Goal: Transaction & Acquisition: Purchase product/service

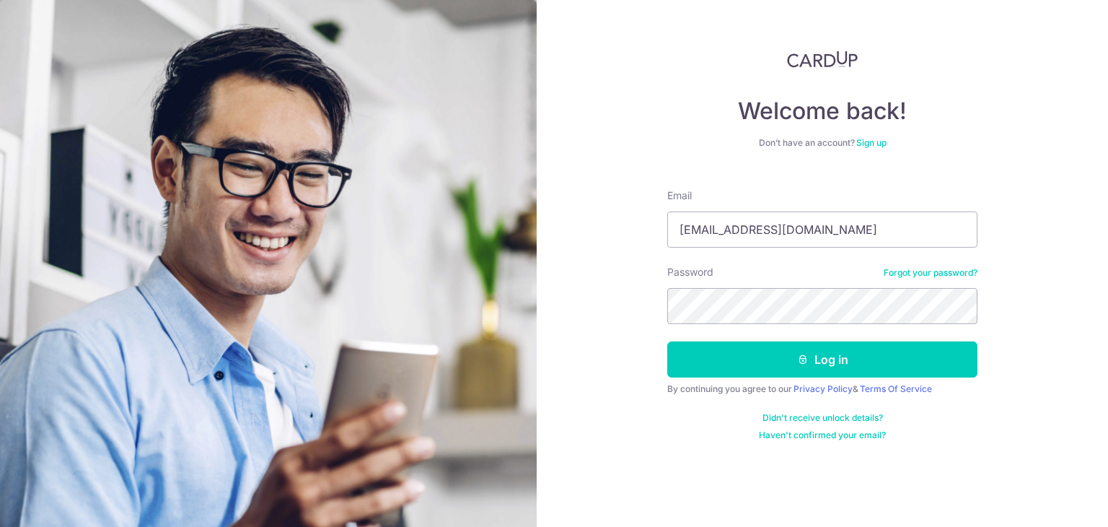
type input "magxav80@gmail.com"
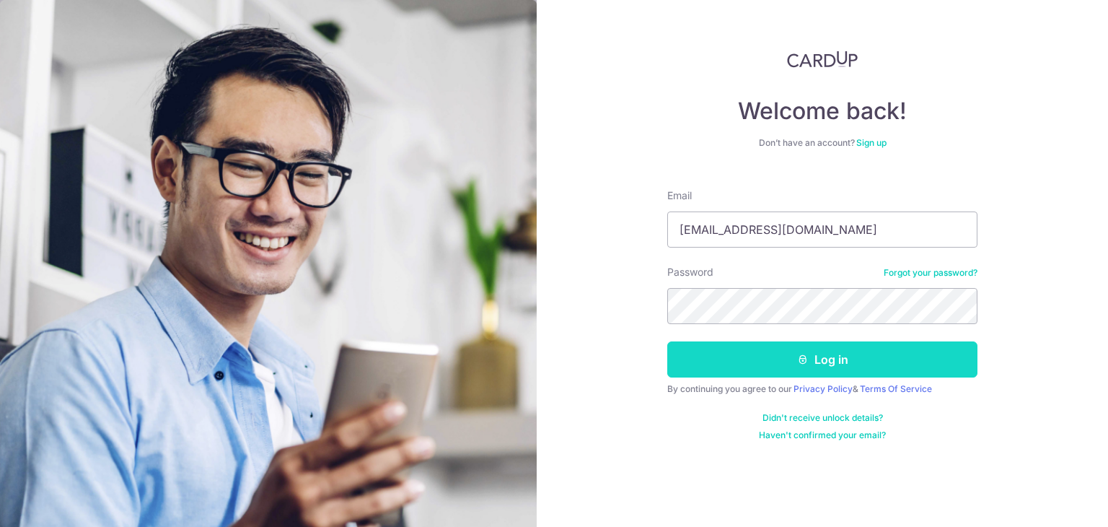
click at [844, 349] on button "Log in" at bounding box center [822, 359] width 310 height 36
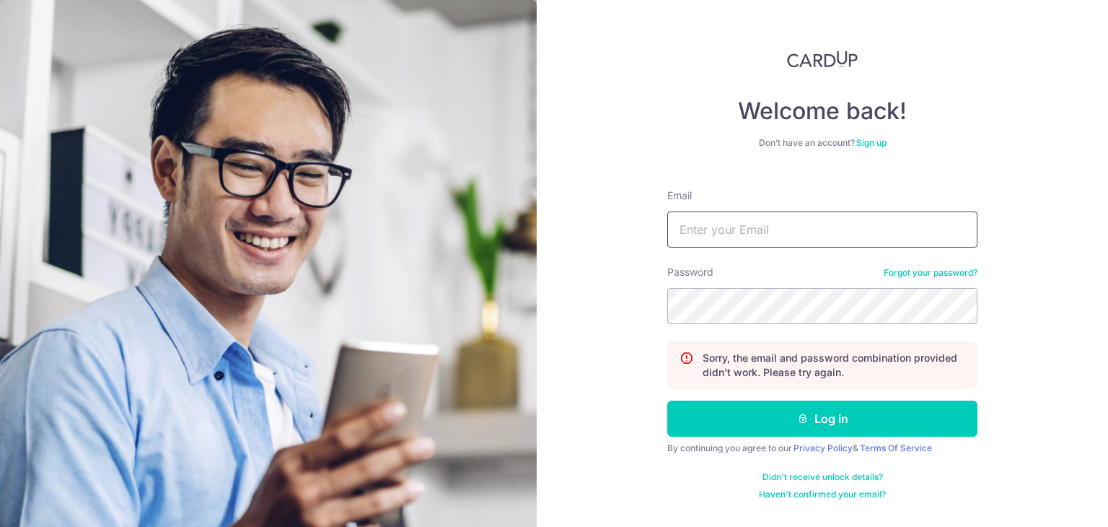
click at [780, 239] on input "Email" at bounding box center [822, 229] width 310 height 36
click at [713, 221] on input "Email" at bounding box center [822, 229] width 310 height 36
type input "magxav@hotmail.com"
click at [667, 400] on button "Log in" at bounding box center [822, 418] width 310 height 36
click at [923, 271] on link "Forgot your password?" at bounding box center [931, 273] width 94 height 12
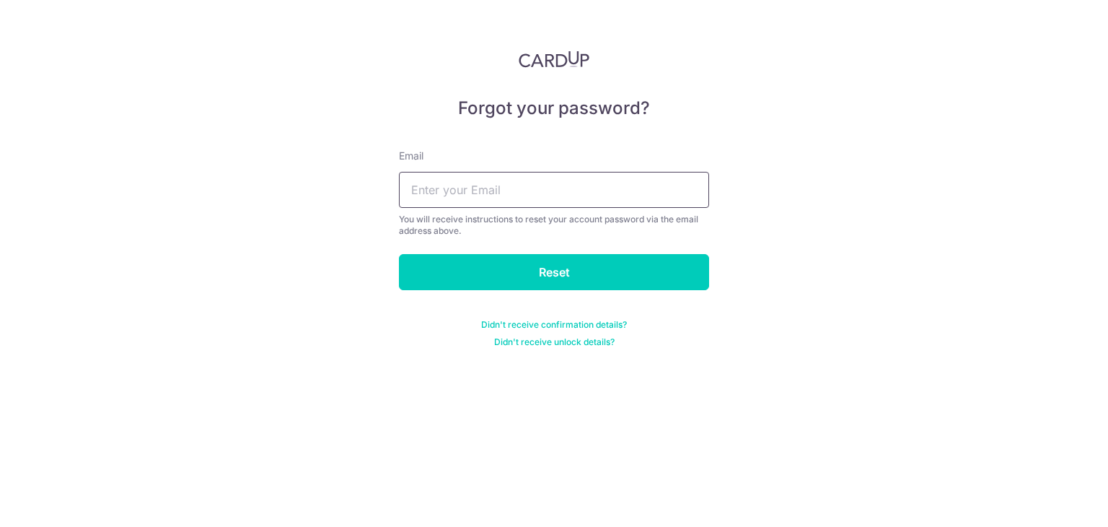
click at [523, 194] on input "text" at bounding box center [554, 190] width 310 height 36
type input "magxav@hotmail.com"
click at [399, 254] on input "Reset" at bounding box center [554, 272] width 310 height 36
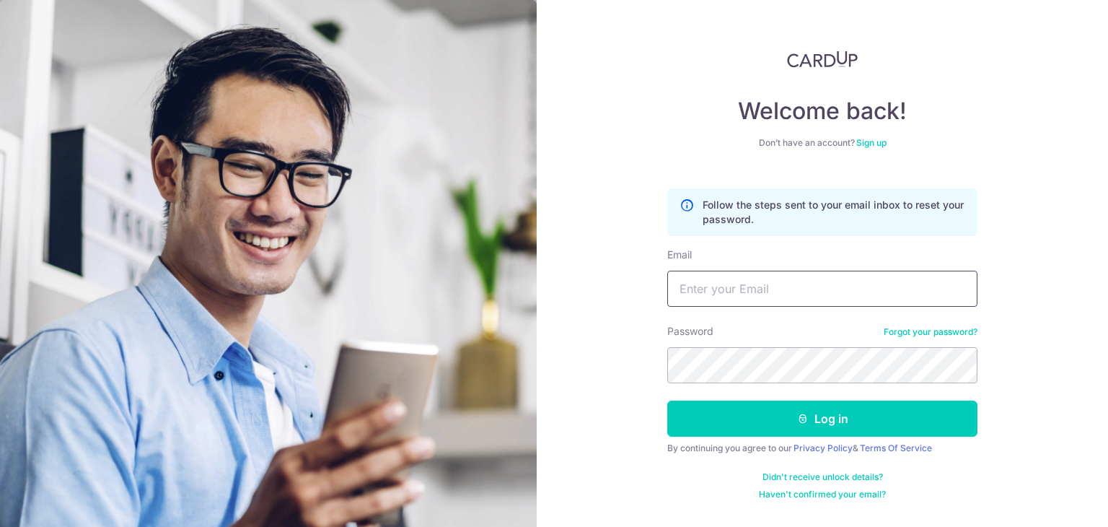
click at [694, 291] on input "Email" at bounding box center [822, 289] width 310 height 36
type input "[EMAIL_ADDRESS][DOMAIN_NAME]"
click at [667, 400] on button "Log in" at bounding box center [822, 418] width 310 height 36
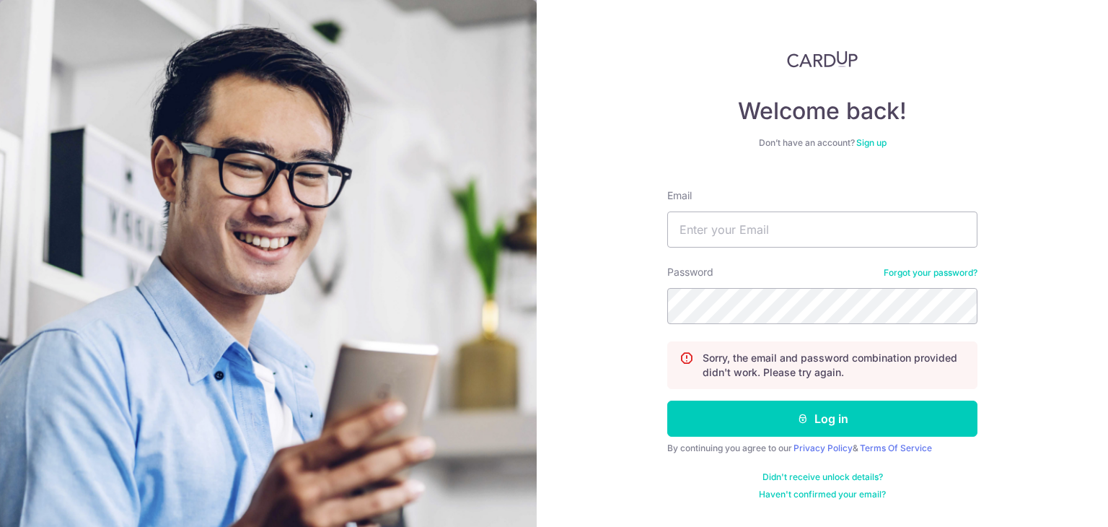
click at [926, 265] on div "Password Forgot your password?" at bounding box center [822, 294] width 310 height 59
click at [928, 275] on link "Forgot your password?" at bounding box center [931, 273] width 94 height 12
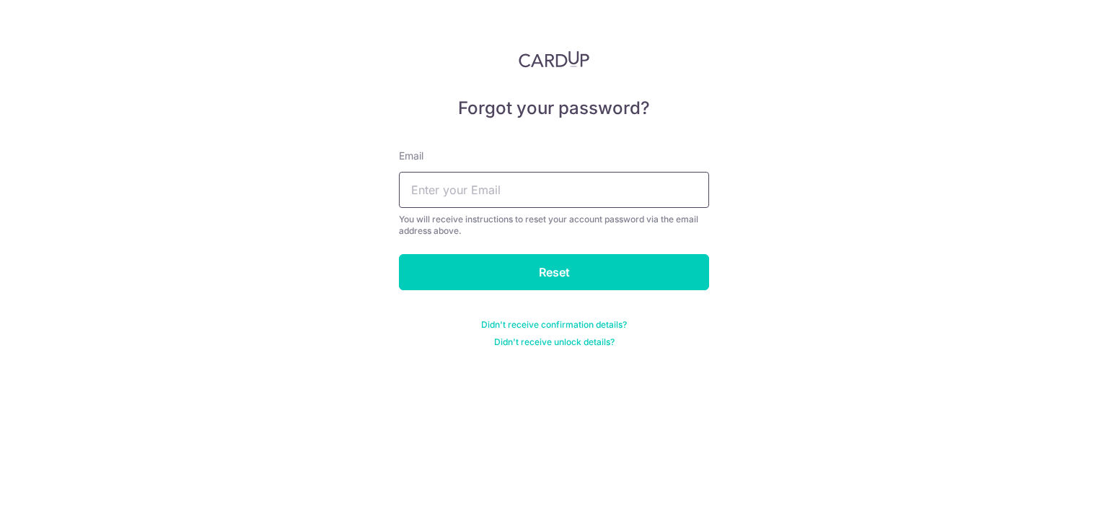
click at [545, 200] on input "text" at bounding box center [554, 190] width 310 height 36
type input "[EMAIL_ADDRESS][DOMAIN_NAME]"
click at [399, 254] on input "Reset" at bounding box center [554, 272] width 310 height 36
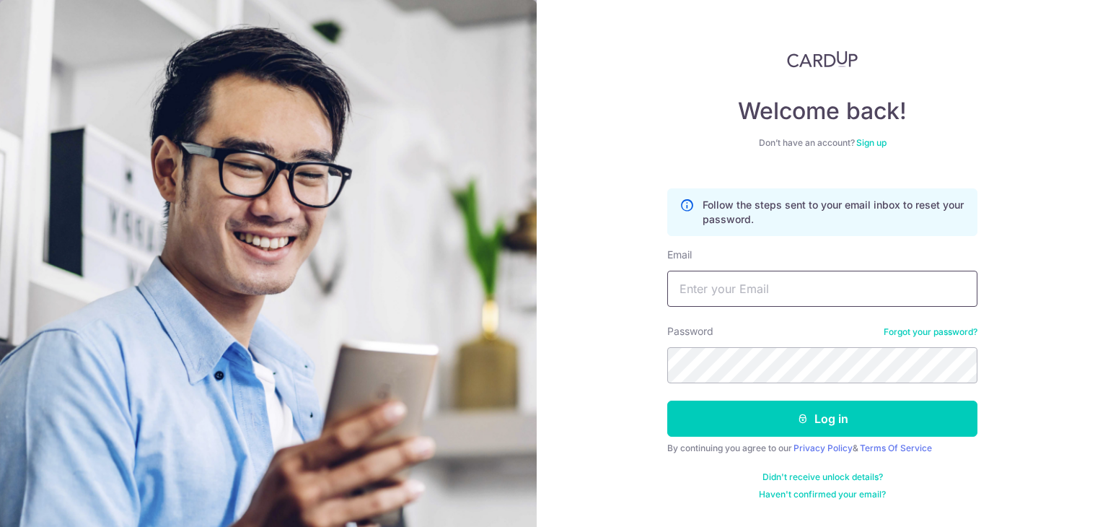
click at [774, 290] on input "Email" at bounding box center [822, 289] width 310 height 36
type input "magxav80@gmail.com"
click at [779, 286] on input "magxav80@gmail.com" at bounding box center [822, 289] width 310 height 36
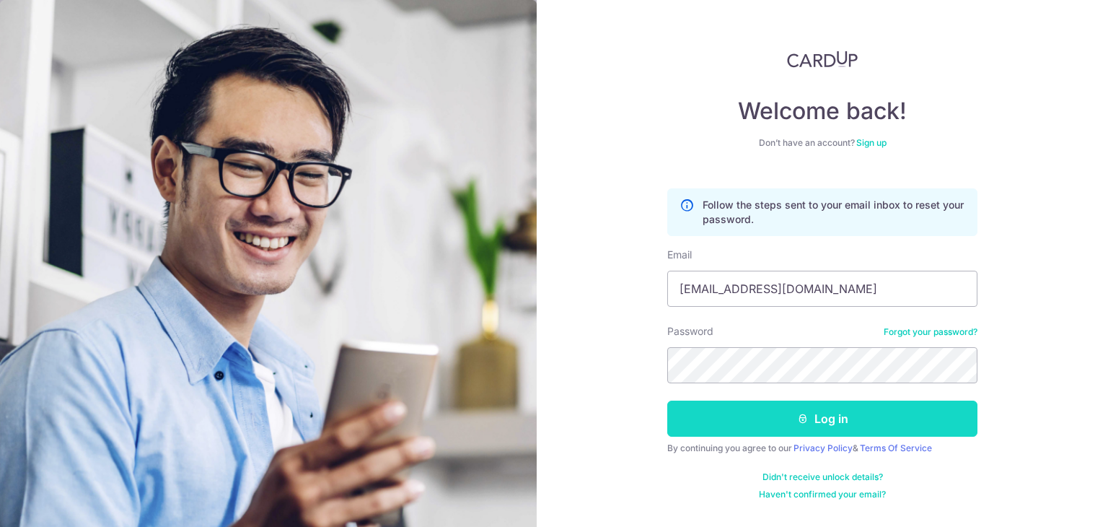
click at [892, 410] on button "Log in" at bounding box center [822, 418] width 310 height 36
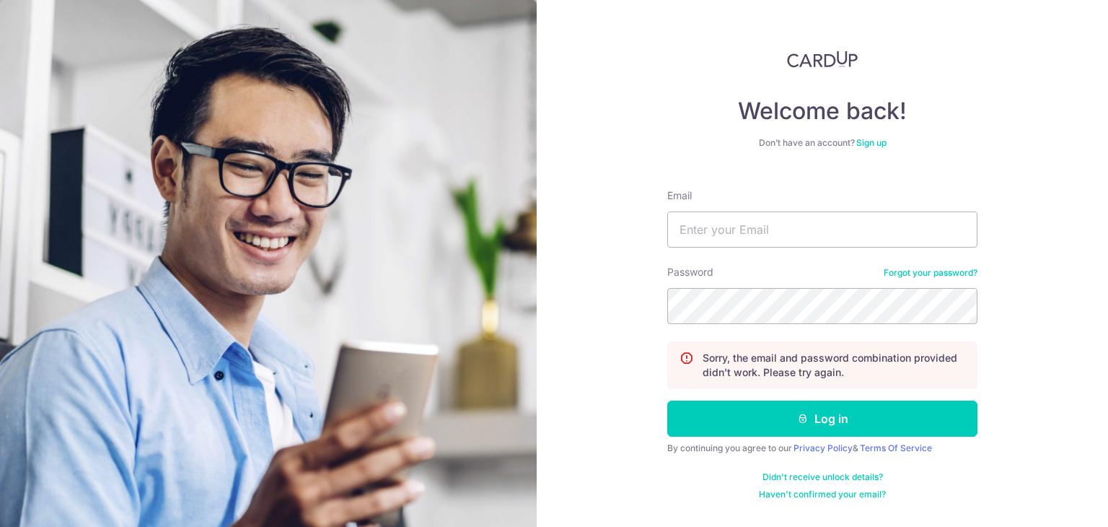
click at [786, 258] on form "Email Password Forgot your password? Sorry, the email and password combination …" at bounding box center [822, 338] width 310 height 322
click at [786, 240] on input "Email" at bounding box center [822, 229] width 310 height 36
paste input "magxav80@gmail.com"
type input "magxav80@gmail.com"
click at [778, 286] on div "Password Forgot your password?" at bounding box center [822, 294] width 310 height 59
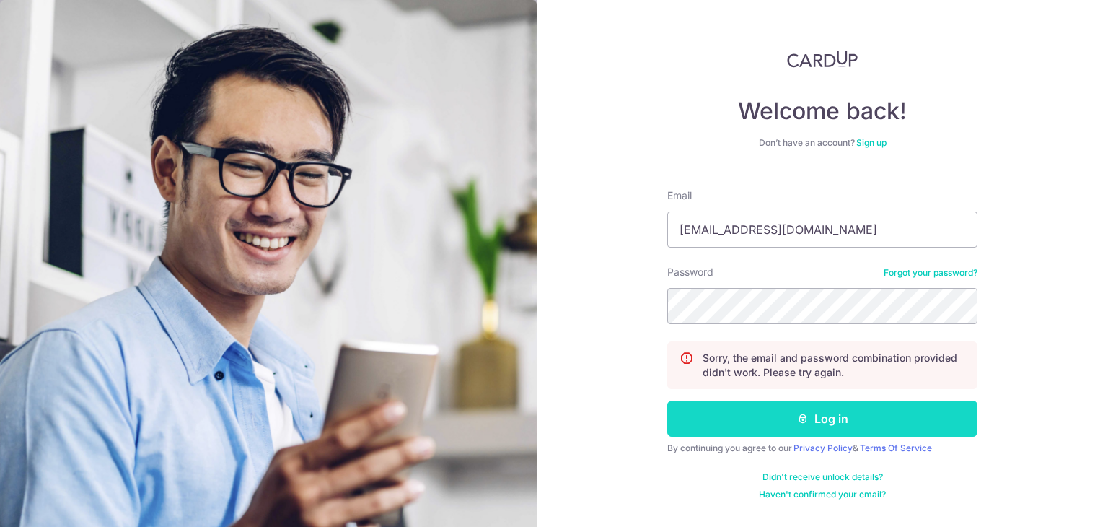
click at [777, 413] on button "Log in" at bounding box center [822, 418] width 310 height 36
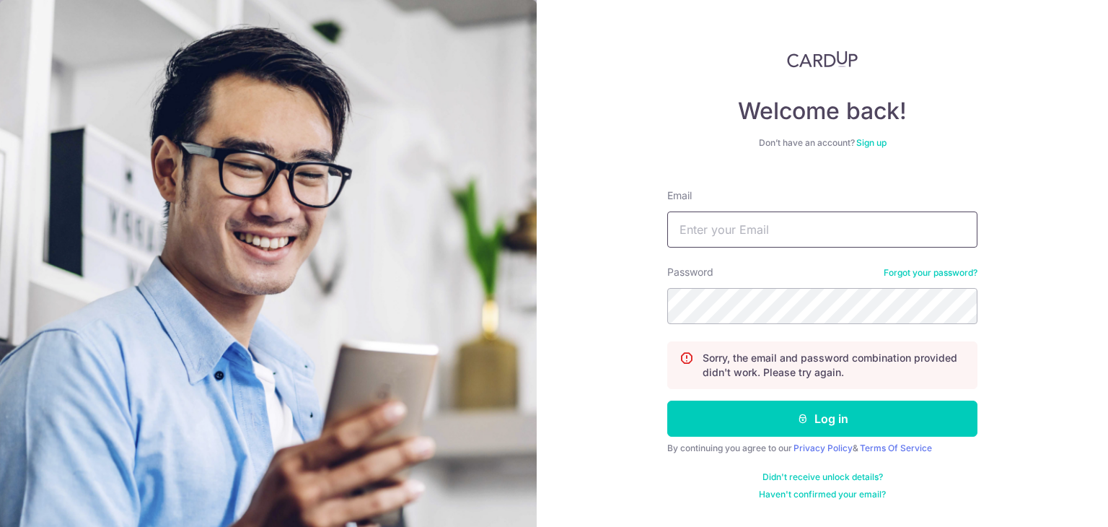
click at [751, 240] on input "Email" at bounding box center [822, 229] width 310 height 36
paste input "465790"
click at [699, 219] on input "465790" at bounding box center [822, 229] width 310 height 36
type input "magxav80@gmail.com"
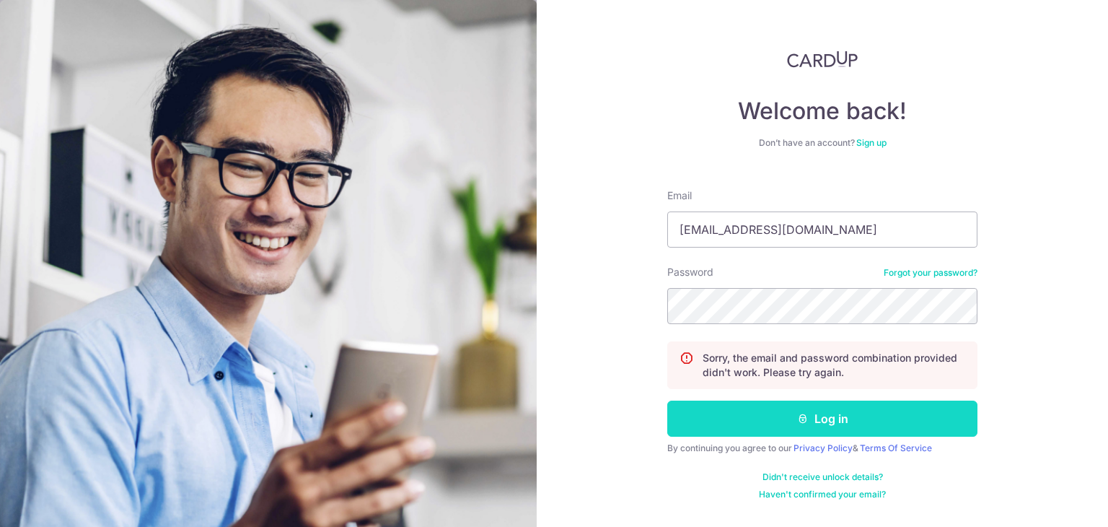
click at [781, 403] on button "Log in" at bounding box center [822, 418] width 310 height 36
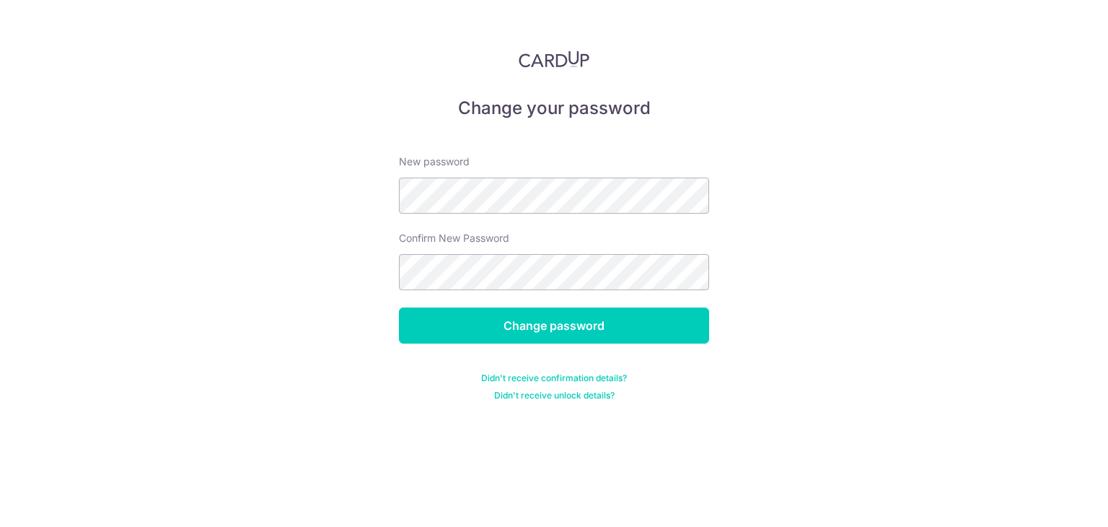
drag, startPoint x: 577, startPoint y: 234, endPoint x: 576, endPoint y: 214, distance: 20.2
click at [576, 234] on div "Confirm New Password" at bounding box center [554, 260] width 310 height 59
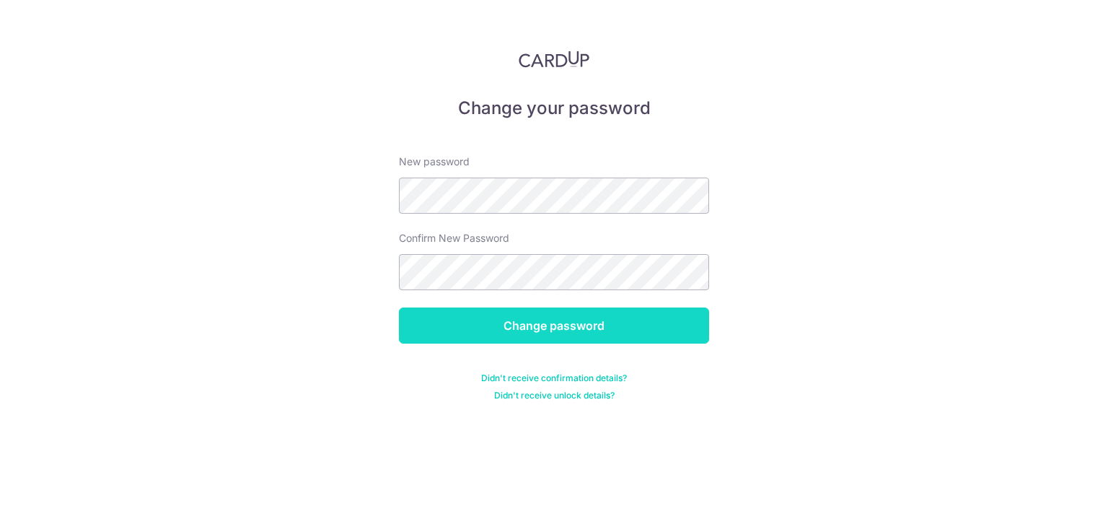
click at [557, 311] on input "Change password" at bounding box center [554, 325] width 310 height 36
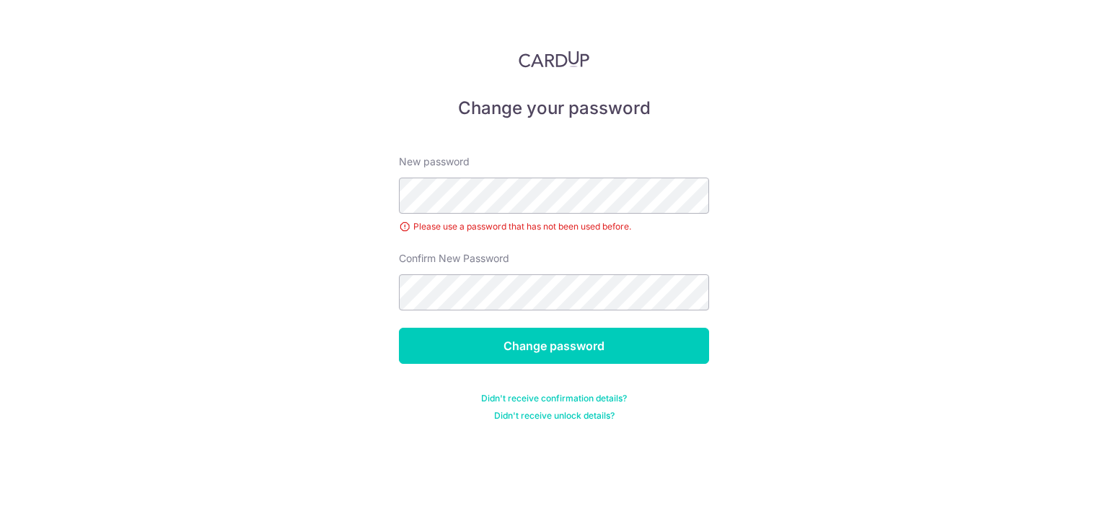
click at [579, 167] on div "New password Please use a password that has not been used before." at bounding box center [554, 193] width 310 height 79
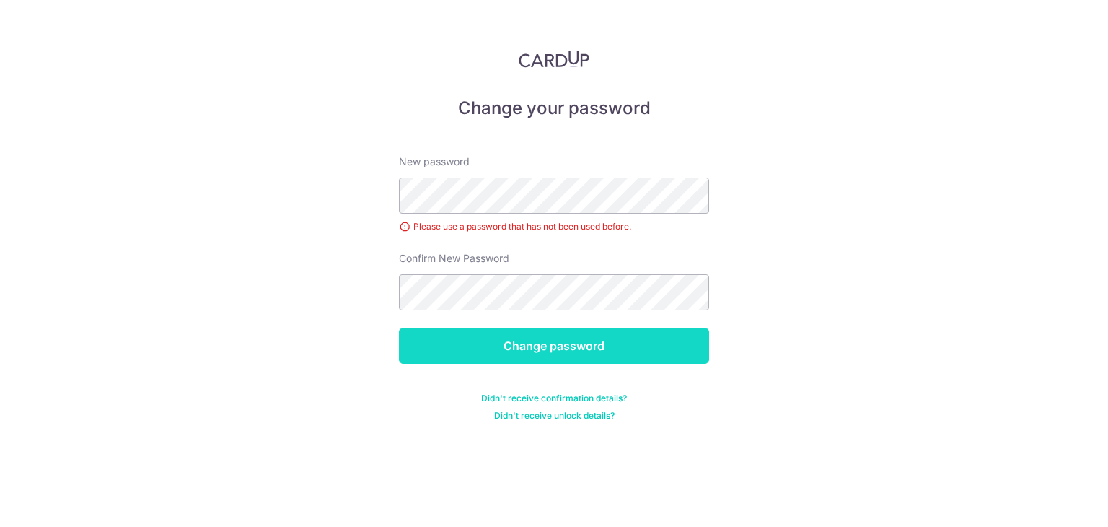
click at [568, 348] on input "Change password" at bounding box center [554, 345] width 310 height 36
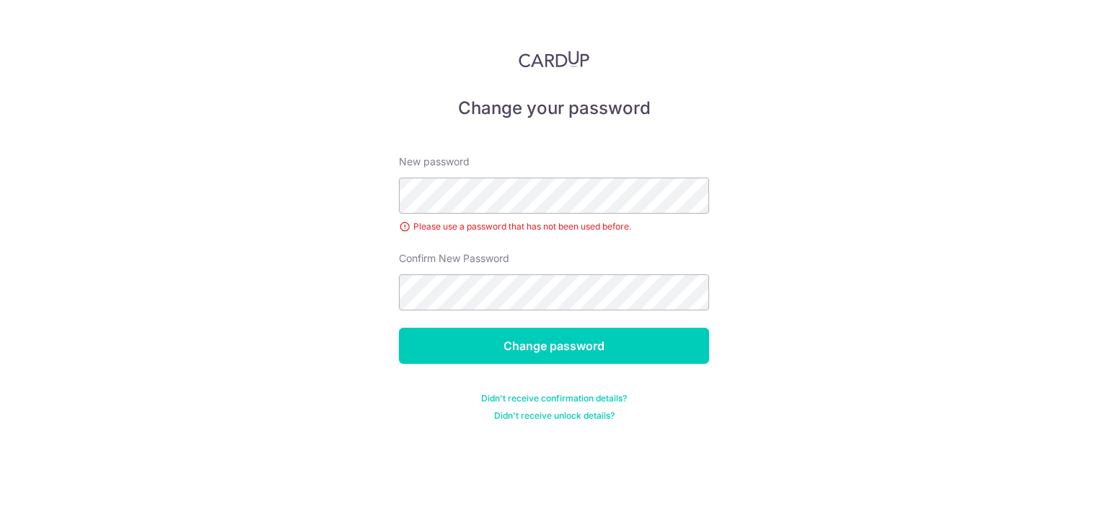
click at [507, 384] on form "New password Please use a password that has not been used before. Confirm New P…" at bounding box center [554, 279] width 310 height 284
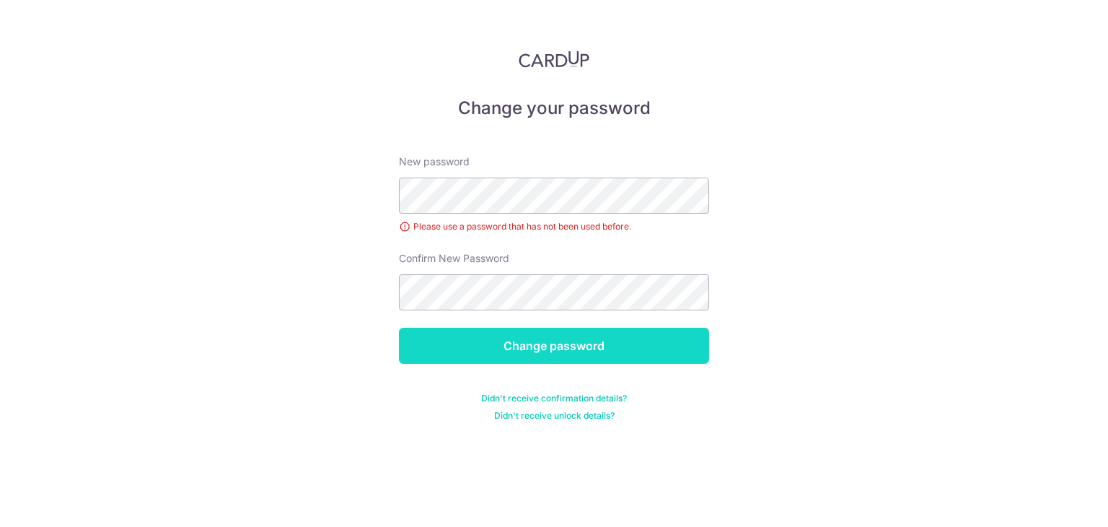
click at [519, 346] on input "Change password" at bounding box center [554, 345] width 310 height 36
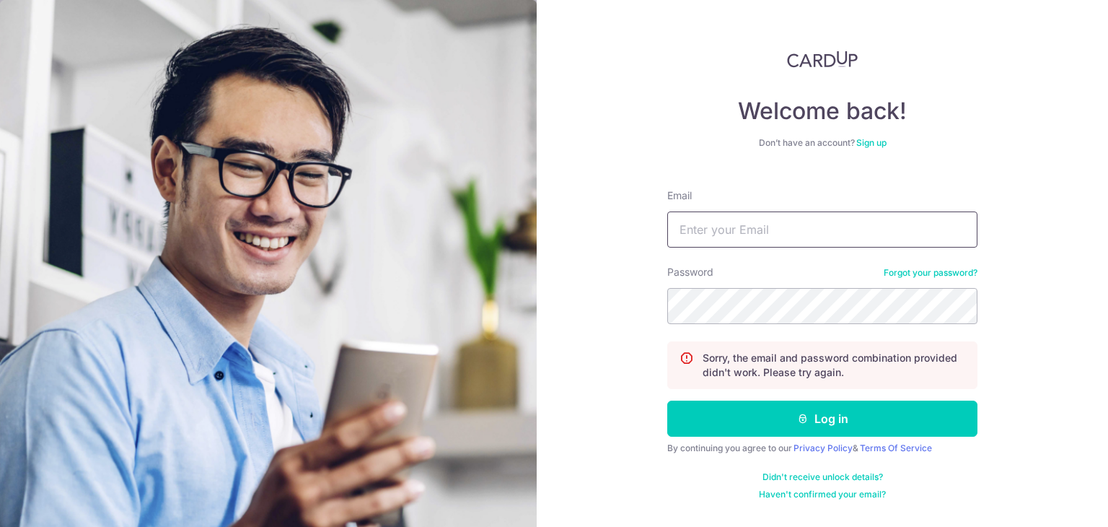
click at [774, 234] on input "Email" at bounding box center [822, 229] width 310 height 36
paste input "465790"
click at [762, 218] on input "465790" at bounding box center [822, 229] width 310 height 36
type input "magxav80@gmail.com"
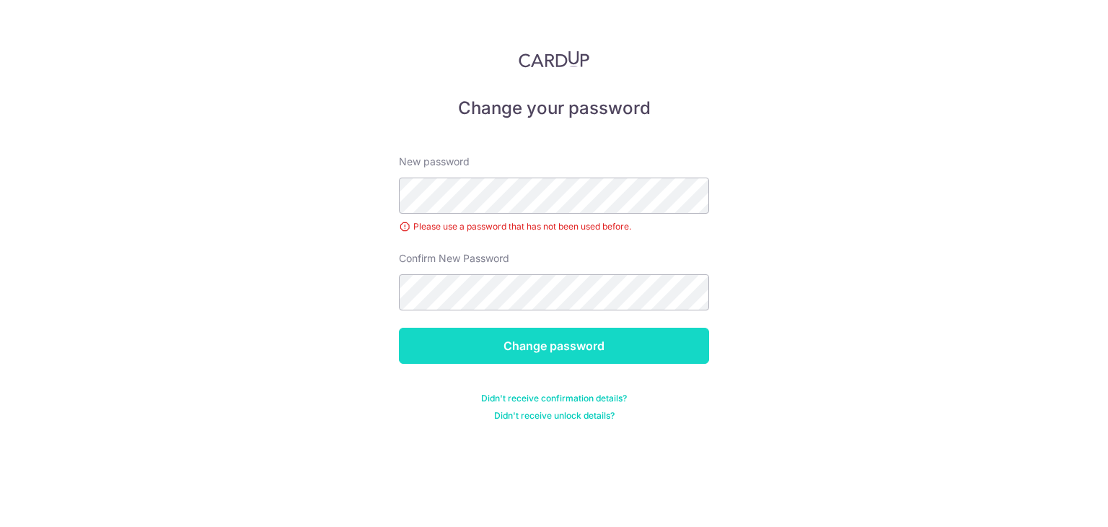
click at [542, 361] on input "Change password" at bounding box center [554, 345] width 310 height 36
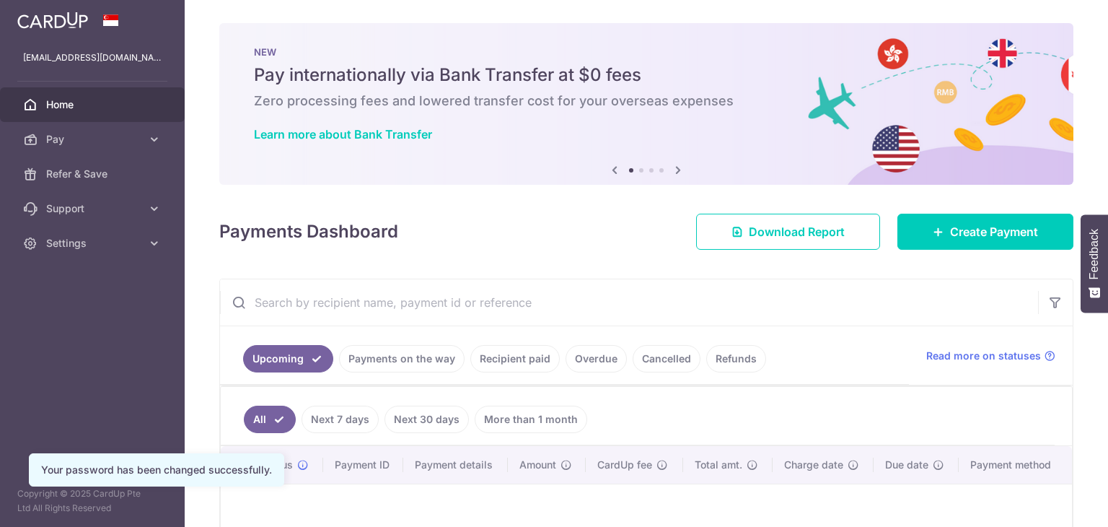
scroll to position [176, 0]
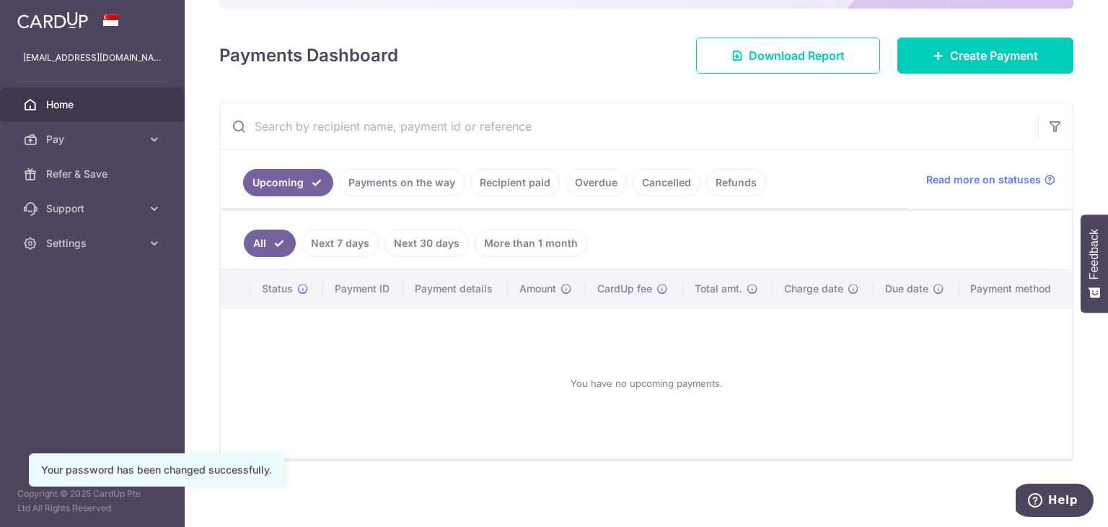
click at [527, 183] on link "Recipient paid" at bounding box center [514, 182] width 89 height 27
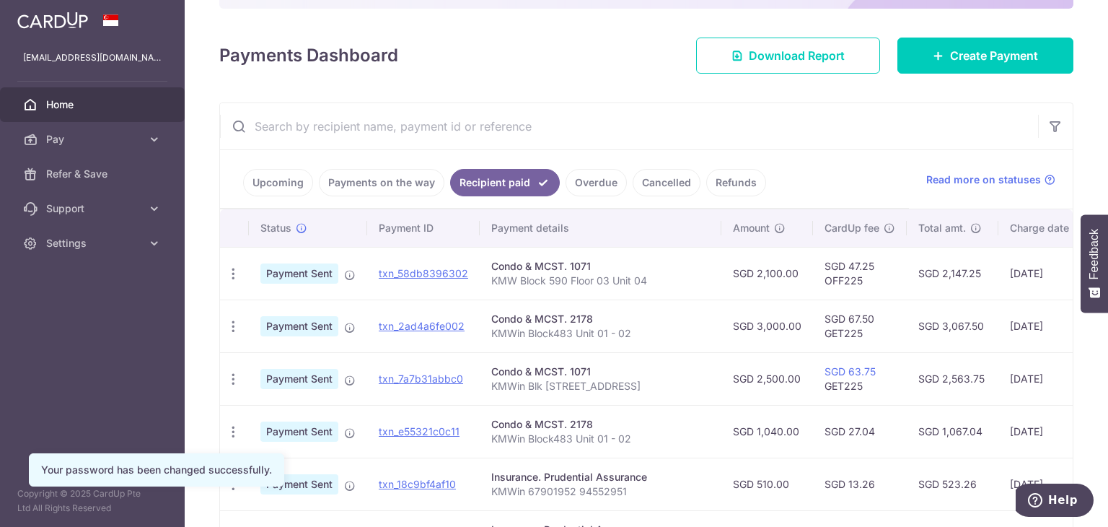
scroll to position [248, 0]
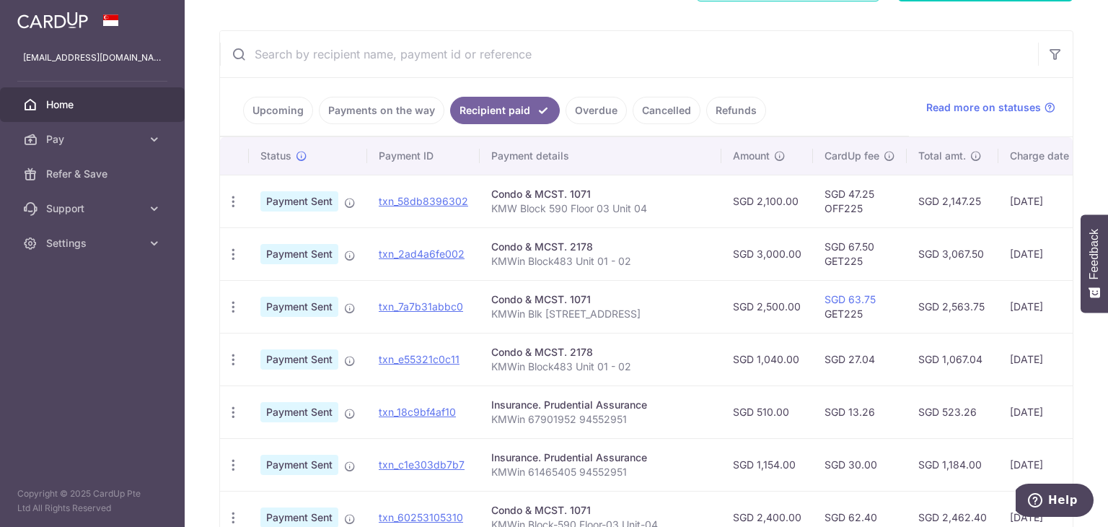
click at [990, 290] on td "SGD 2,563.75" at bounding box center [953, 306] width 92 height 53
click at [546, 203] on p "KMW Block 590 Floor 03 Unit 04" at bounding box center [600, 208] width 219 height 14
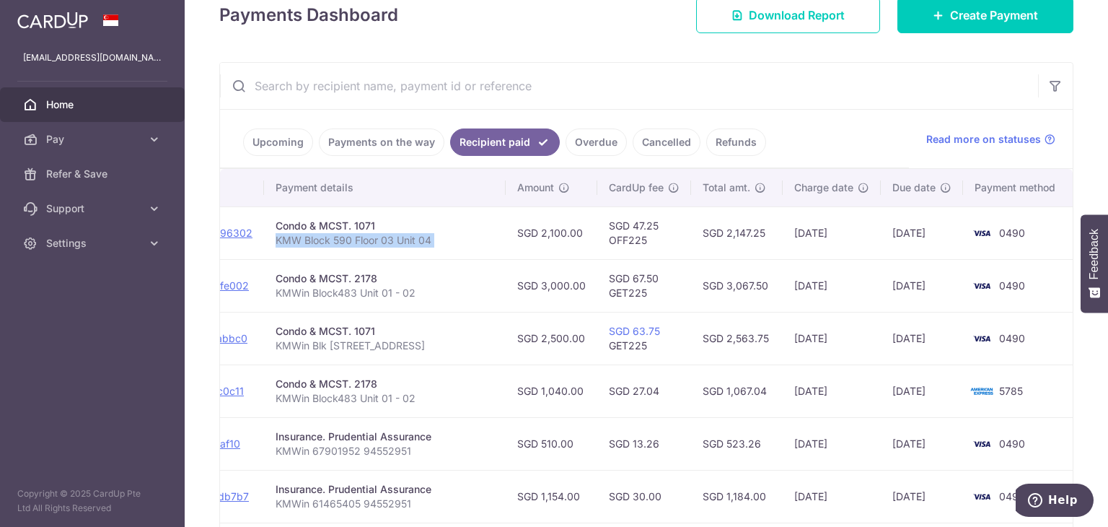
scroll to position [144, 0]
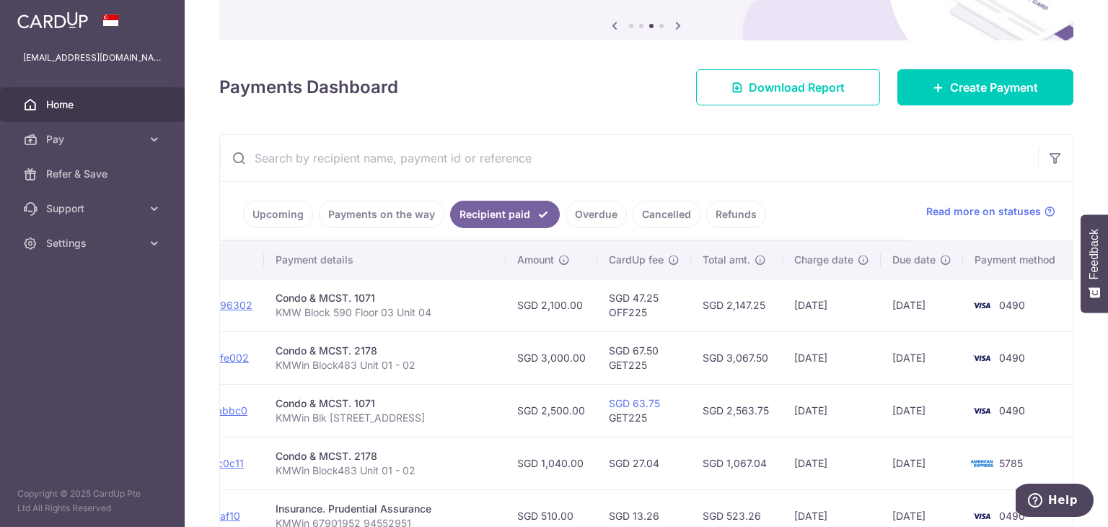
click at [329, 292] on div "Condo & MCST. 1071" at bounding box center [385, 298] width 219 height 14
click at [933, 84] on icon at bounding box center [939, 88] width 12 height 12
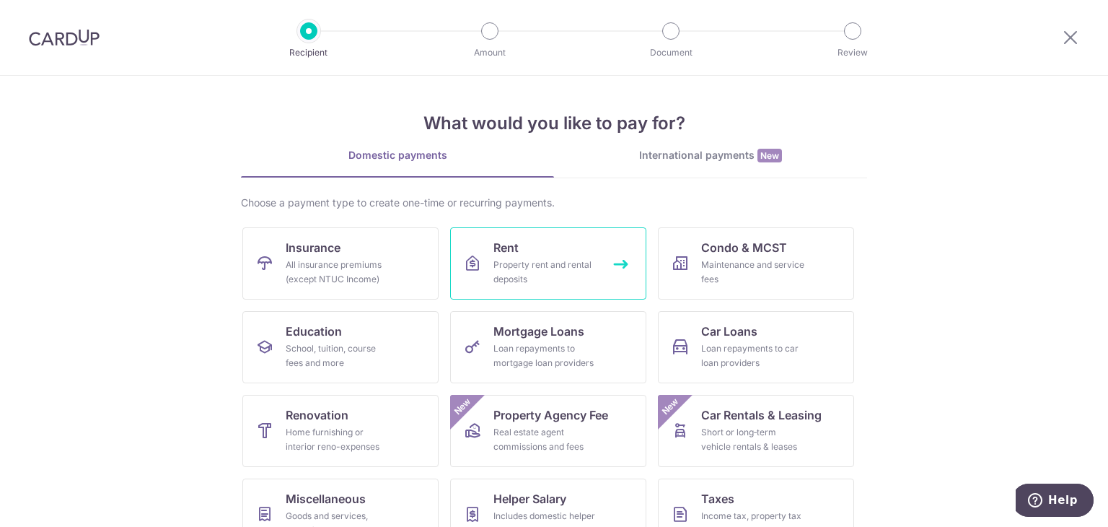
scroll to position [118, 0]
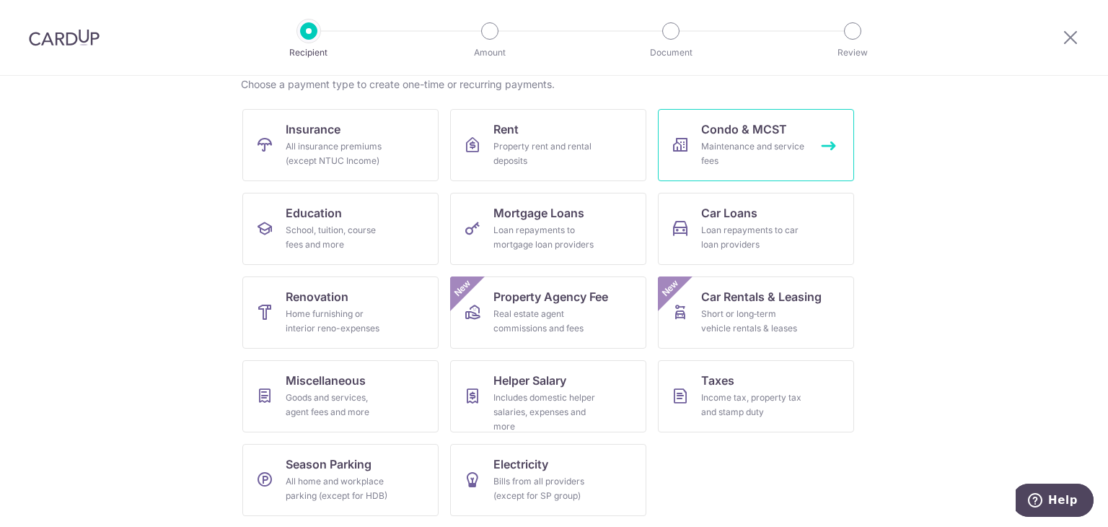
click at [748, 164] on div "Maintenance and service fees" at bounding box center [753, 153] width 104 height 29
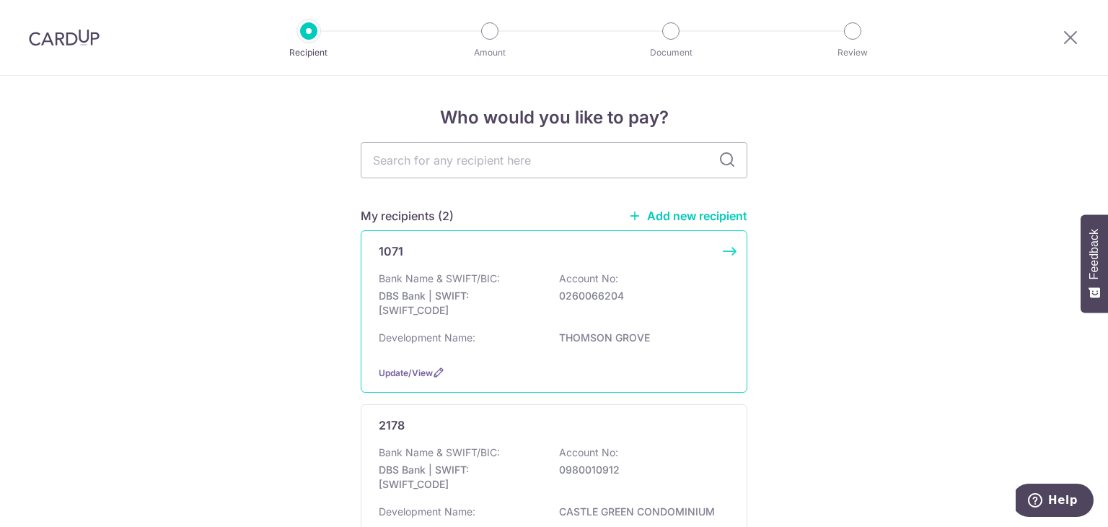
click at [549, 273] on div "Bank Name & SWIFT/BIC: DBS Bank | SWIFT: [SWIFT_CODE] Account No: 0260066204" at bounding box center [554, 297] width 351 height 53
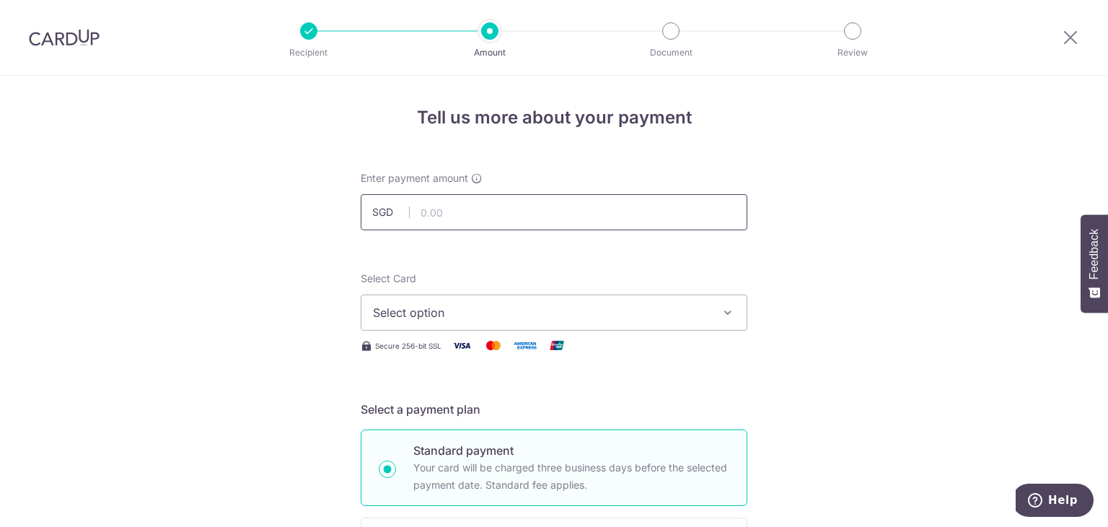
click at [529, 220] on input "text" at bounding box center [554, 212] width 387 height 36
type input "2,250.00"
click at [537, 324] on button "Select option" at bounding box center [554, 312] width 387 height 36
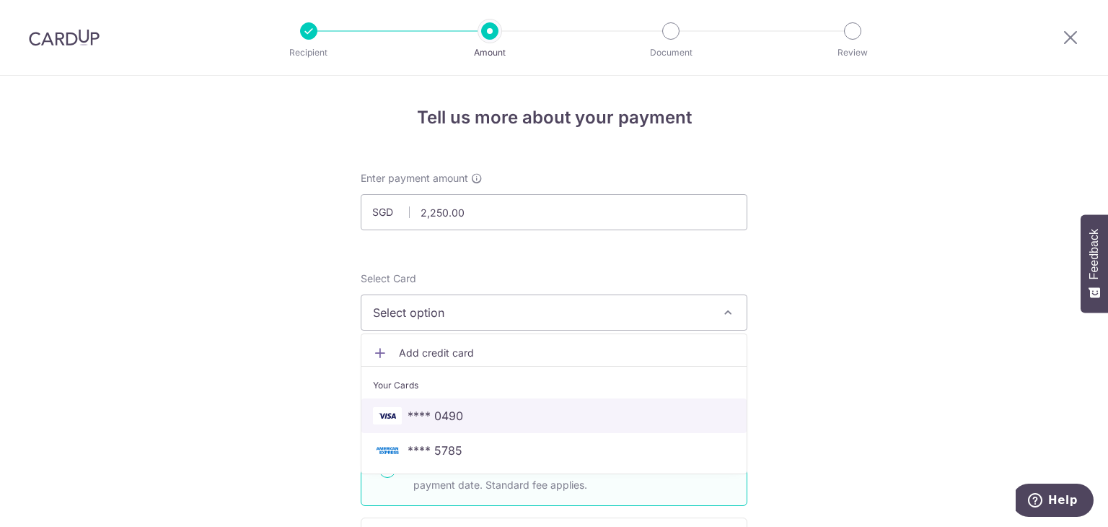
click at [482, 413] on span "**** 0490" at bounding box center [554, 415] width 362 height 17
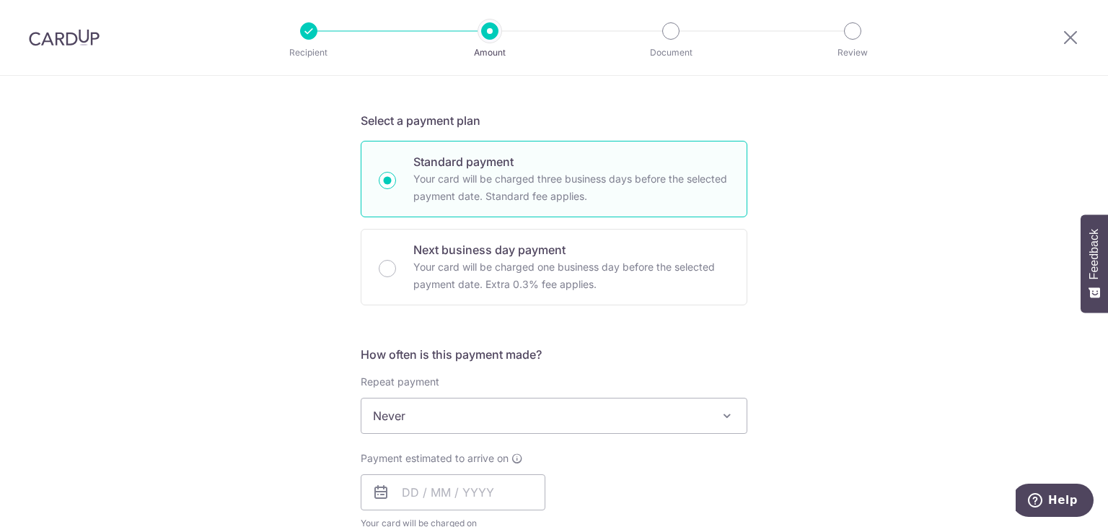
scroll to position [361, 0]
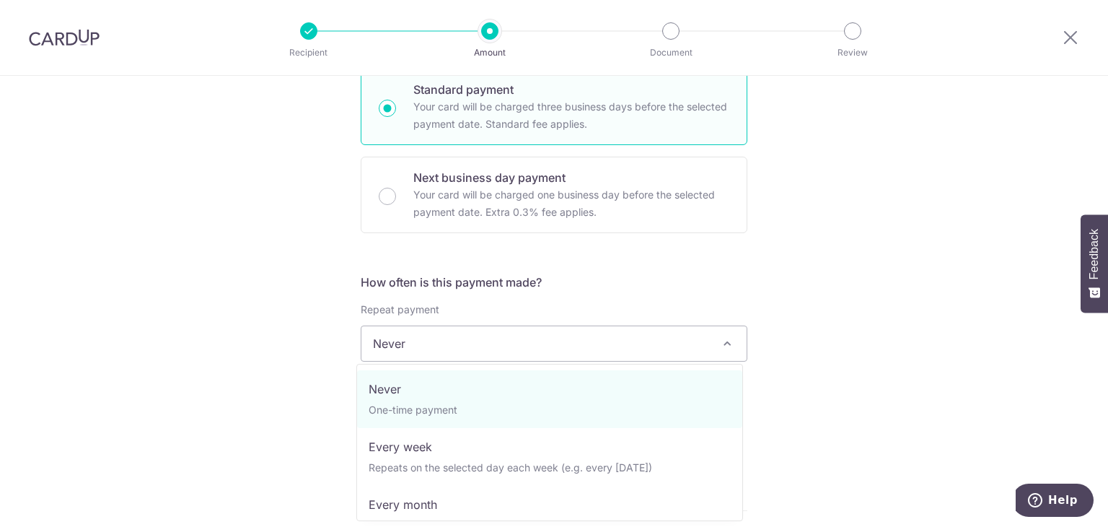
click at [595, 327] on span "Never" at bounding box center [553, 343] width 385 height 35
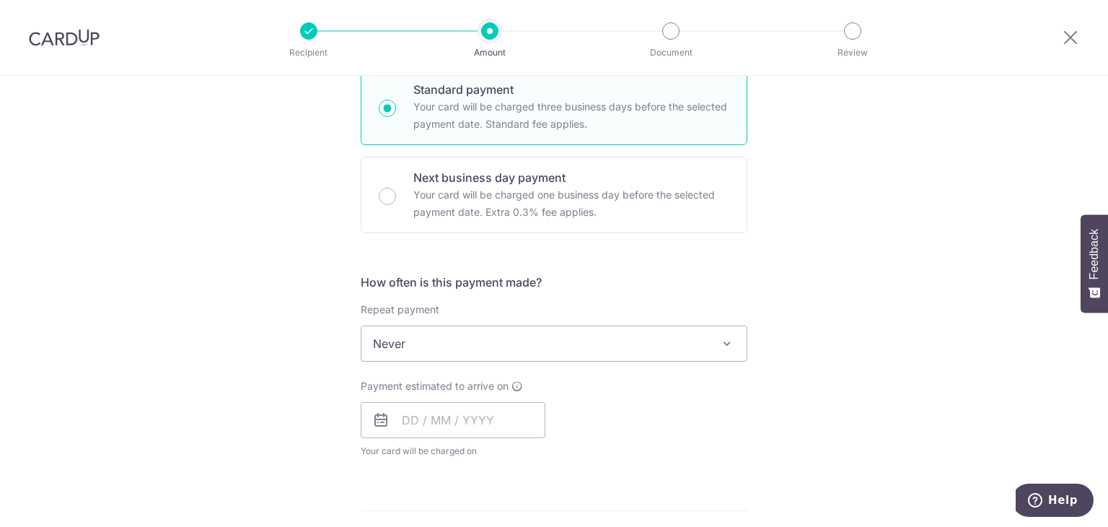
scroll to position [505, 0]
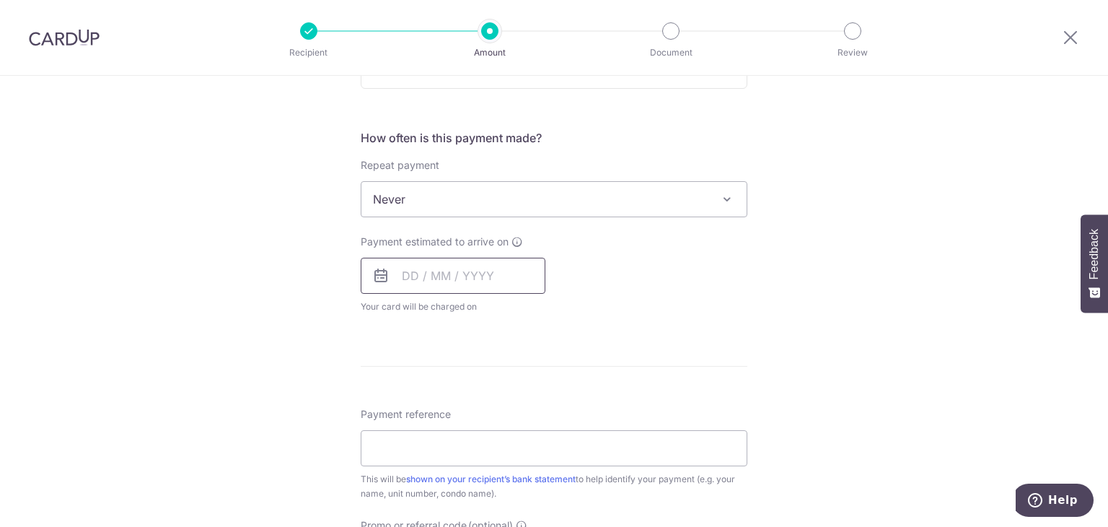
click at [408, 274] on input "text" at bounding box center [453, 276] width 185 height 36
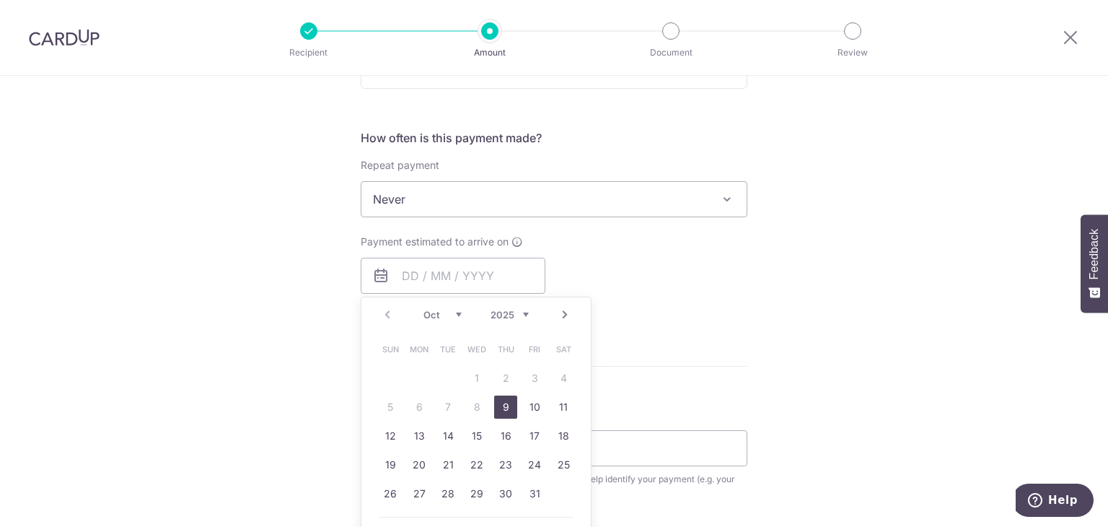
click at [504, 405] on link "9" at bounding box center [505, 406] width 23 height 23
type input "09/10/2025"
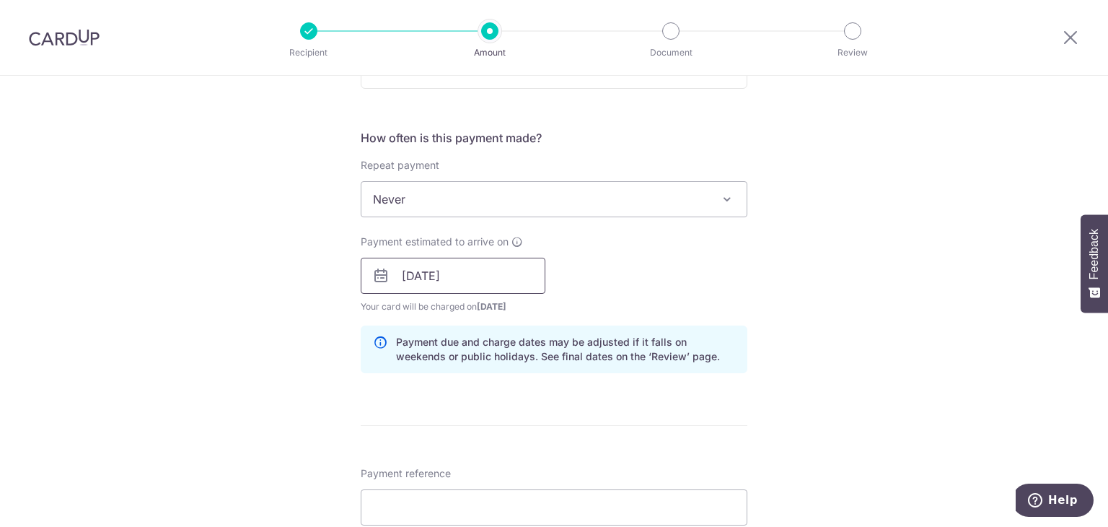
click at [485, 286] on input "09/10/2025" at bounding box center [453, 276] width 185 height 36
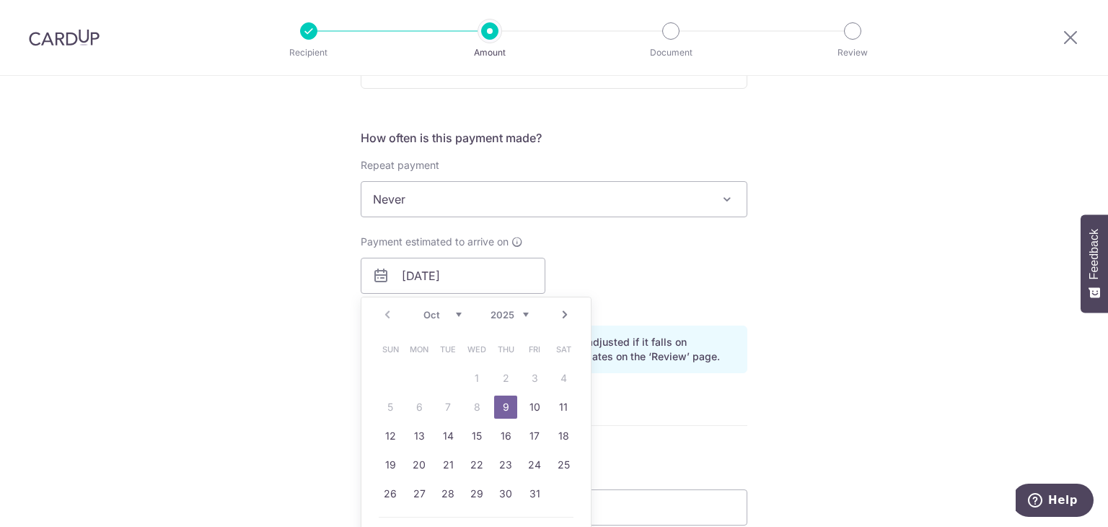
click at [497, 408] on link "9" at bounding box center [505, 406] width 23 height 23
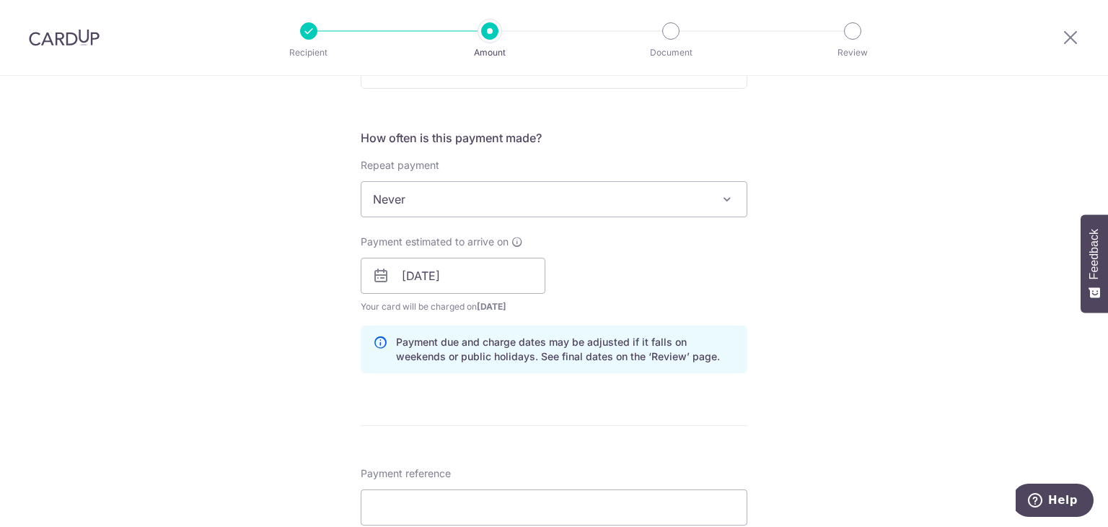
scroll to position [649, 0]
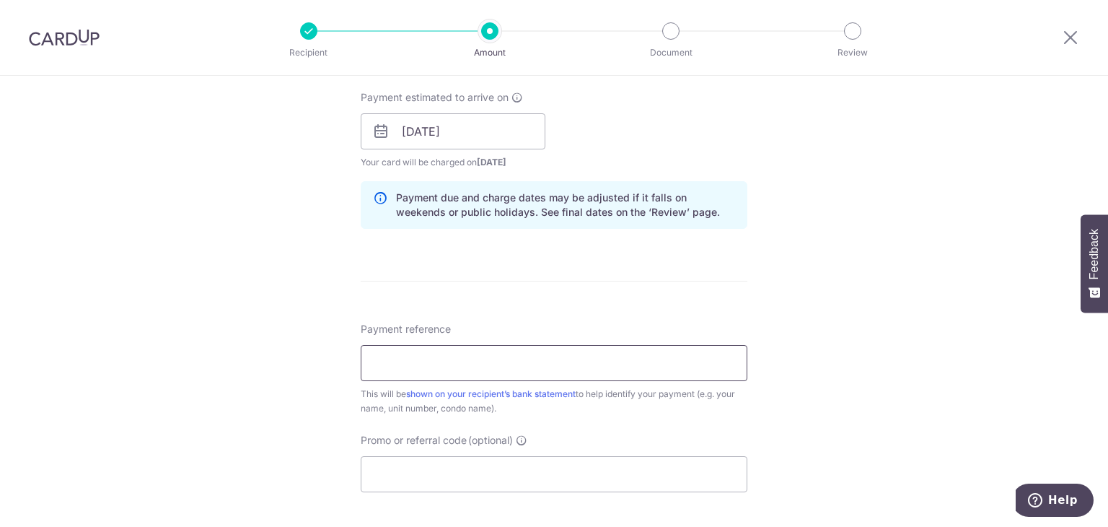
click at [484, 353] on input "Payment reference" at bounding box center [554, 363] width 387 height 36
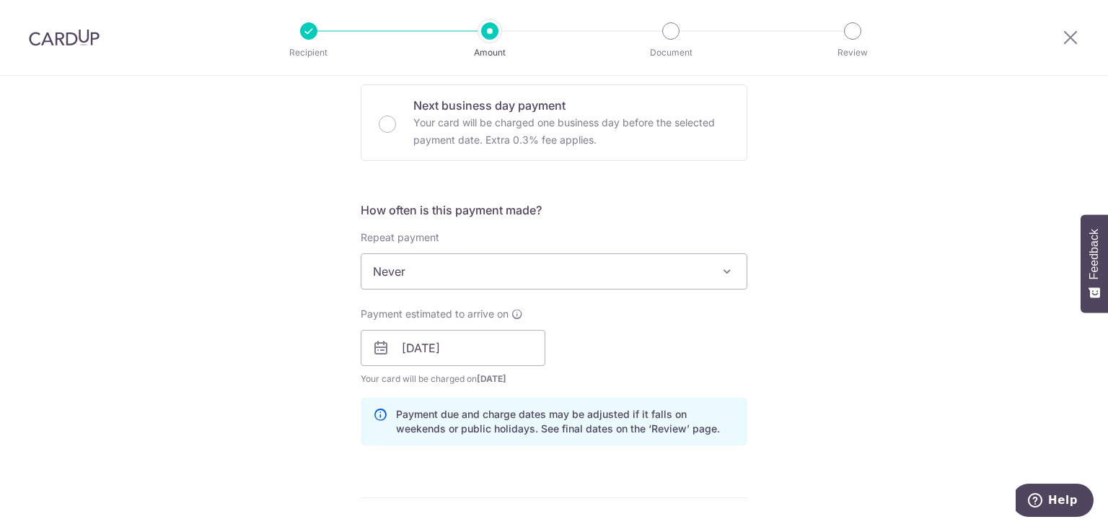
scroll to position [793, 0]
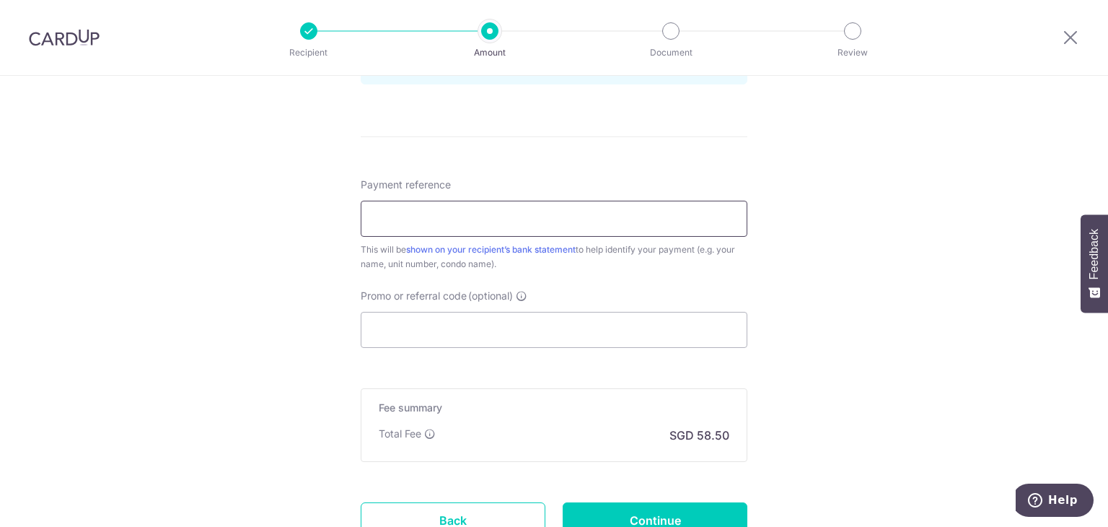
click at [465, 223] on input "Payment reference" at bounding box center [554, 219] width 387 height 36
click at [449, 322] on input "Promo or referral code (optional)" at bounding box center [554, 330] width 387 height 36
paste input "OFF225"
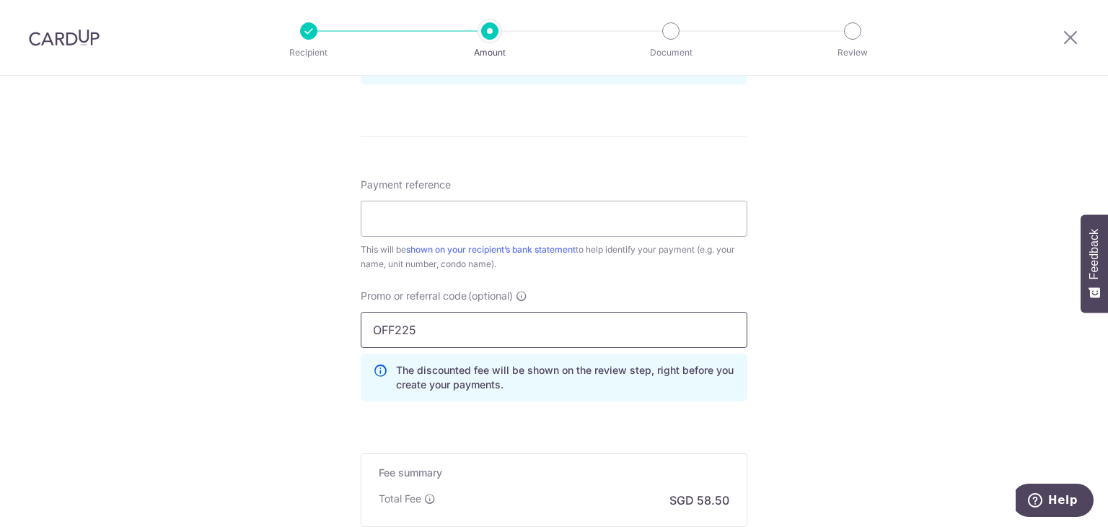
type input "OFF225"
click at [433, 196] on div "Payment reference This will be shown on your recipient’s bank statement to help…" at bounding box center [554, 224] width 387 height 94
click at [441, 216] on input "Payment reference" at bounding box center [554, 219] width 387 height 36
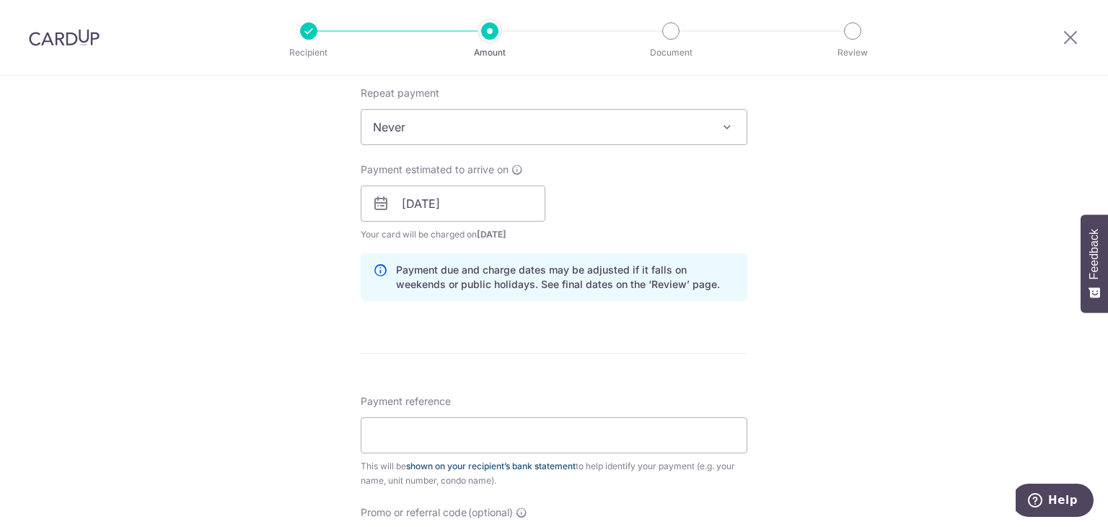
scroll to position [721, 0]
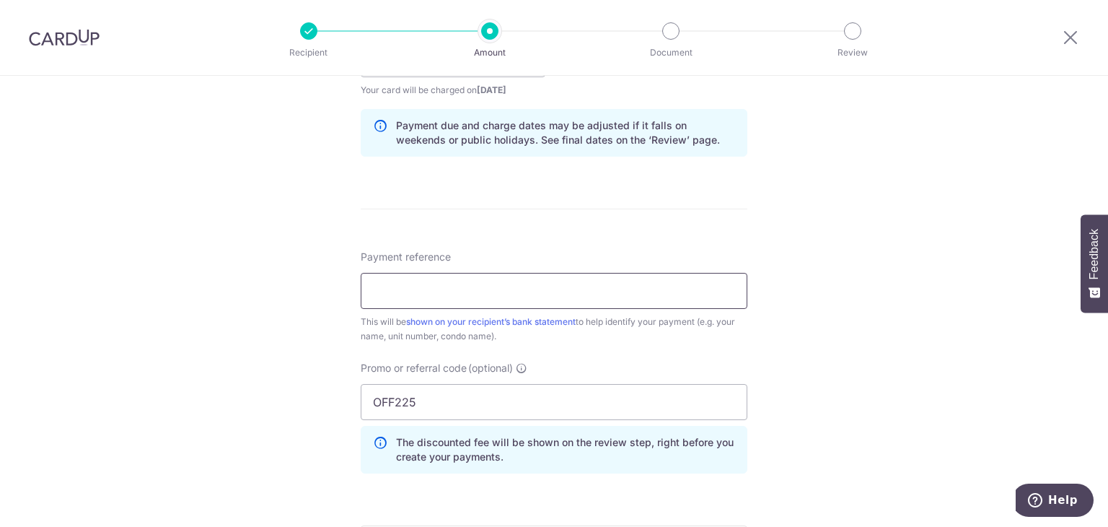
click at [416, 296] on input "Payment reference" at bounding box center [554, 291] width 387 height 36
paste input "KMW Block 590 Floor 03 Unit 04"
click at [400, 289] on input "KMW Block 590 Floor 03 Unit 04" at bounding box center [554, 291] width 387 height 36
click at [509, 289] on input "KMW Blk 590 Unt 0304 Jul to Dec" at bounding box center [554, 291] width 387 height 36
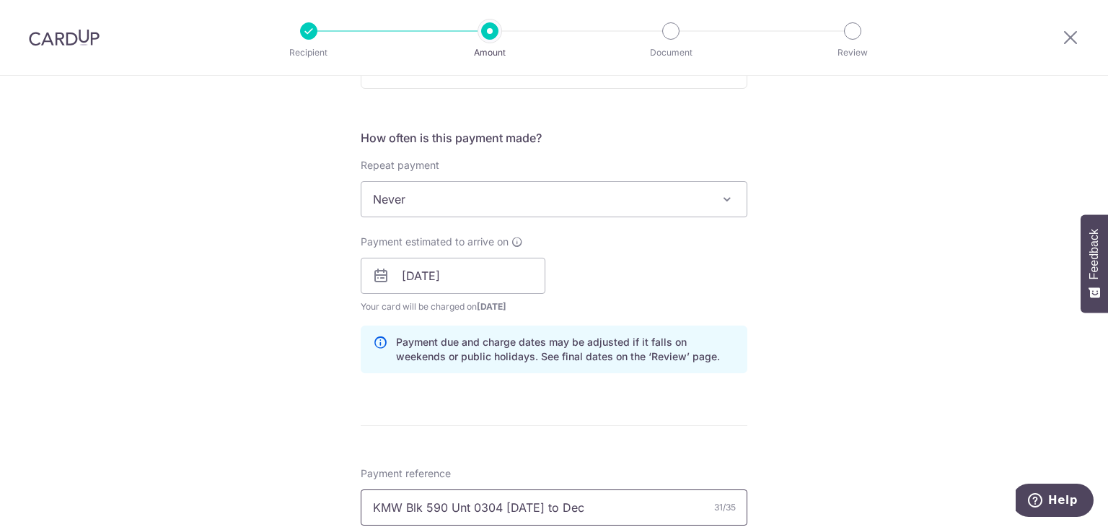
scroll to position [976, 0]
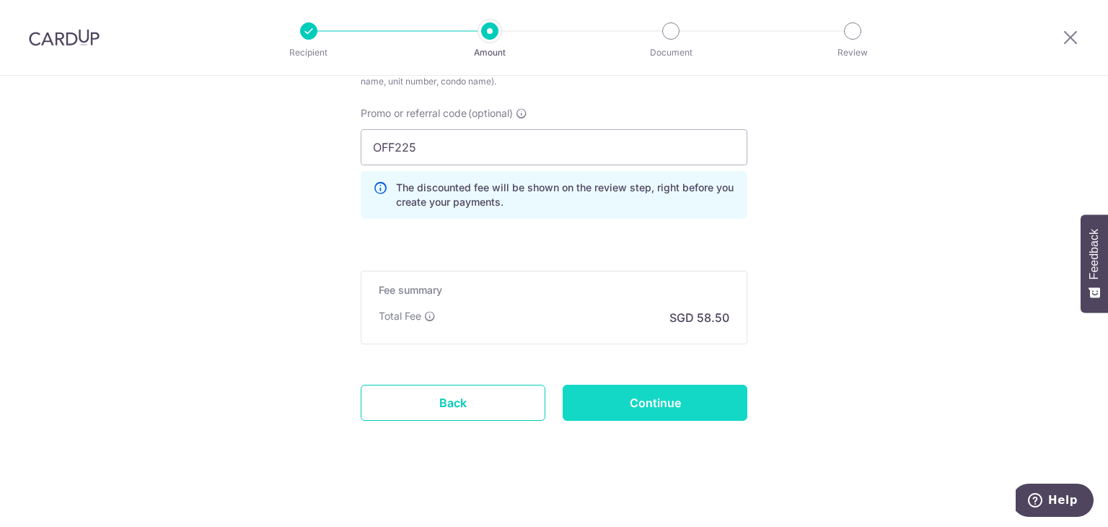
type input "KMW Blk 590 Unt 0304 Jul to Dec"
click at [612, 406] on input "Continue" at bounding box center [655, 402] width 185 height 36
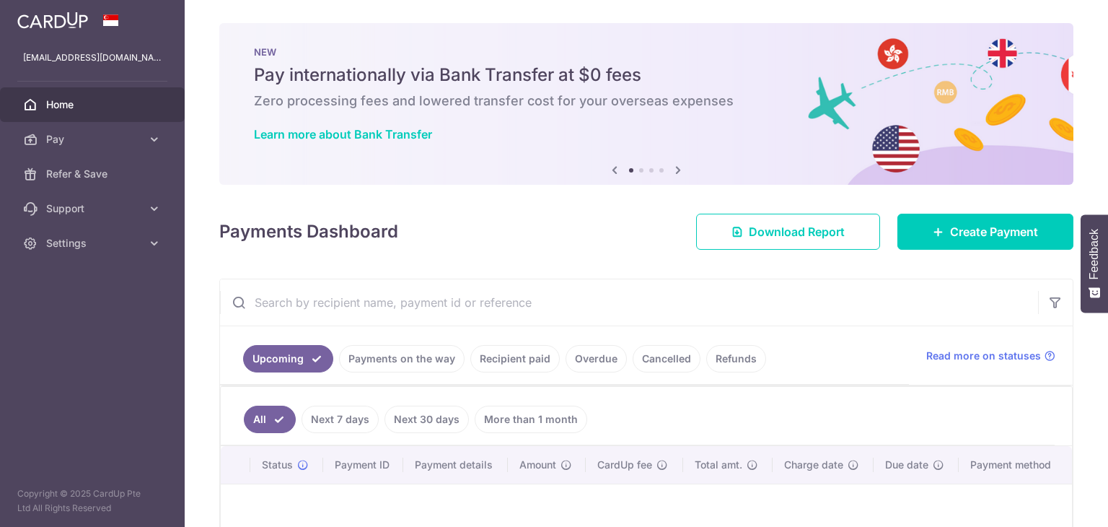
click at [0, 9] on div at bounding box center [92, 20] width 185 height 40
click at [35, 17] on img at bounding box center [52, 20] width 71 height 17
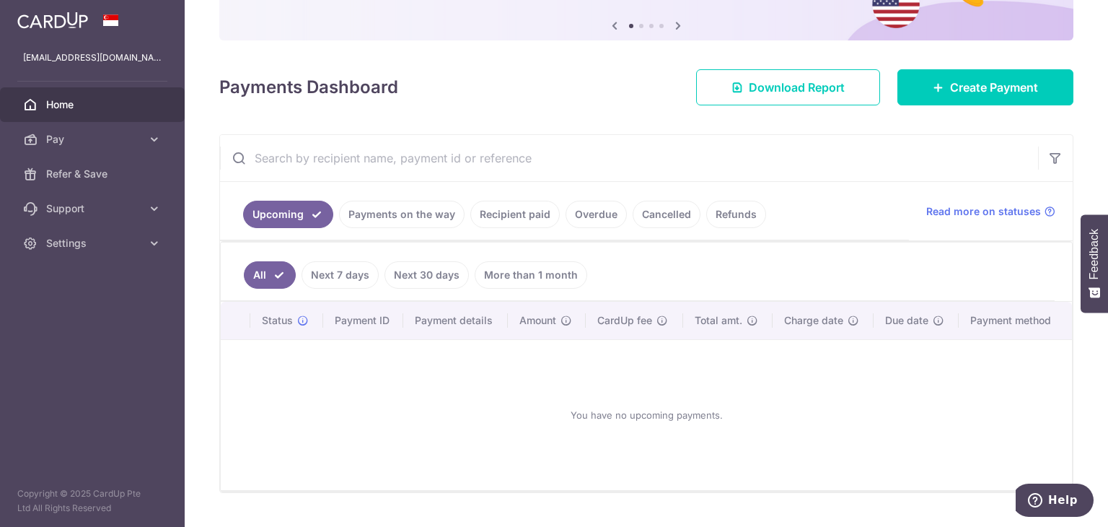
click at [533, 212] on link "Recipient paid" at bounding box center [514, 214] width 89 height 27
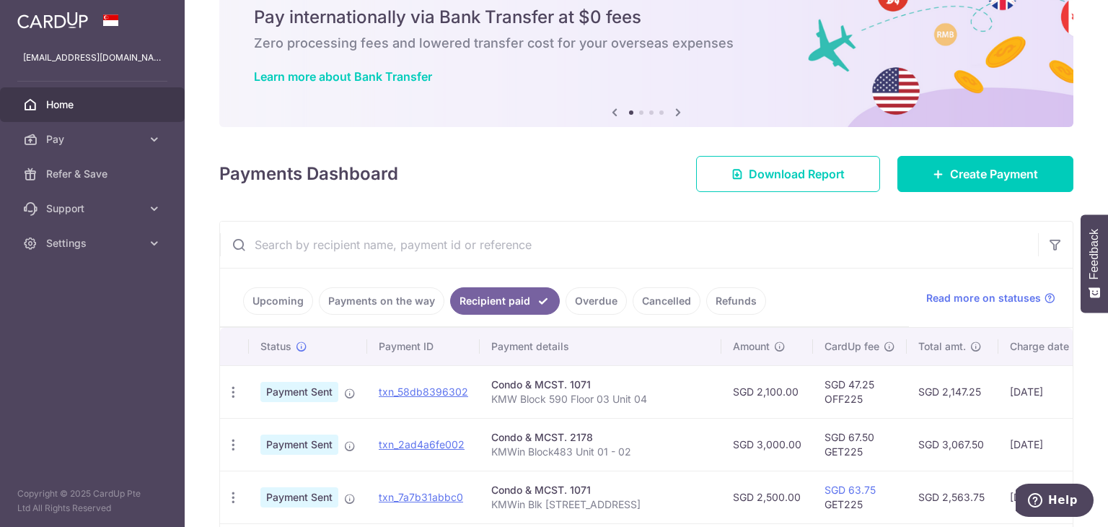
scroll to position [289, 0]
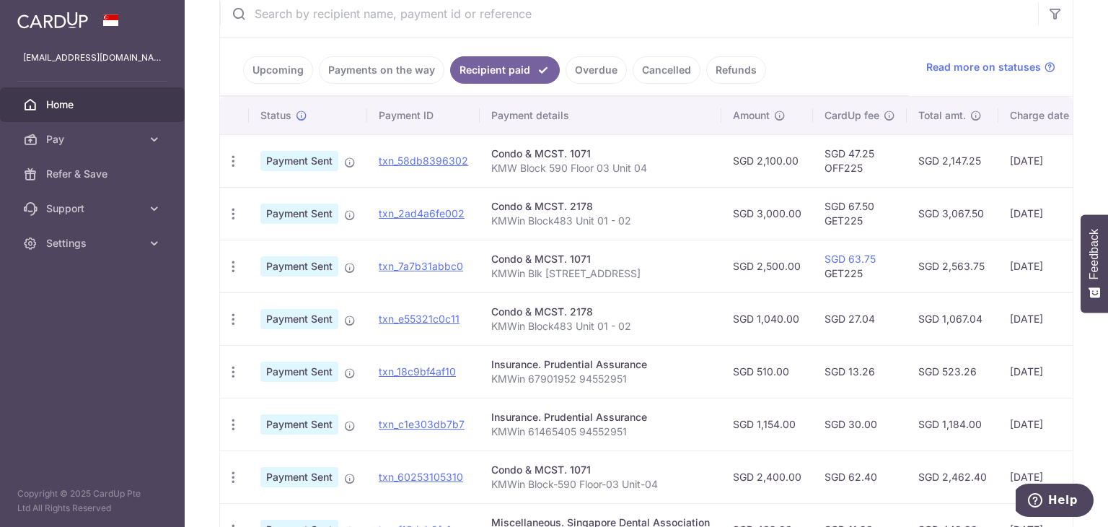
click at [560, 170] on p "KMW Block 590 Floor 03 Unit 04" at bounding box center [600, 168] width 219 height 14
copy tr "KMW Block 590 Floor 03 Unit 04"
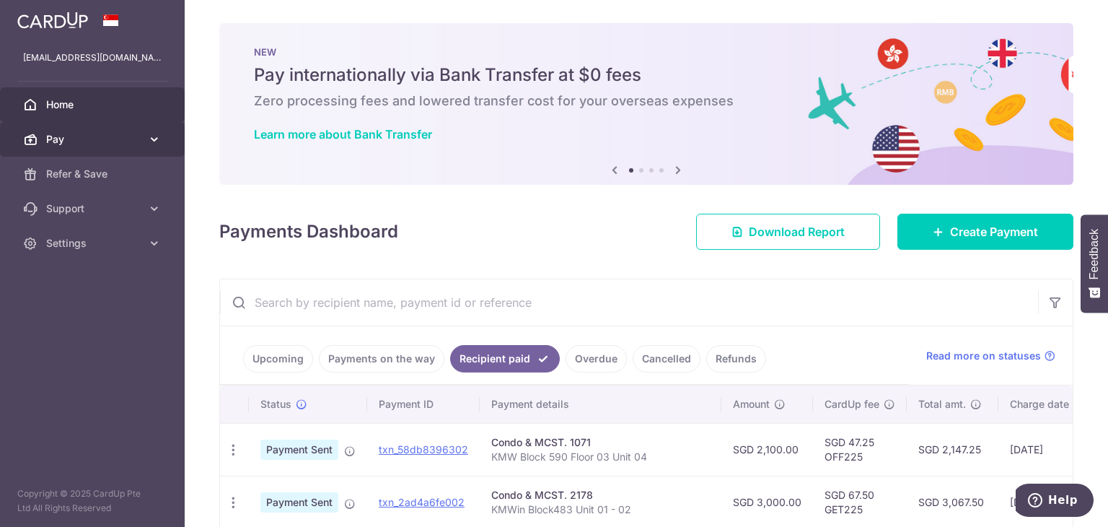
click at [132, 126] on link "Pay" at bounding box center [92, 139] width 185 height 35
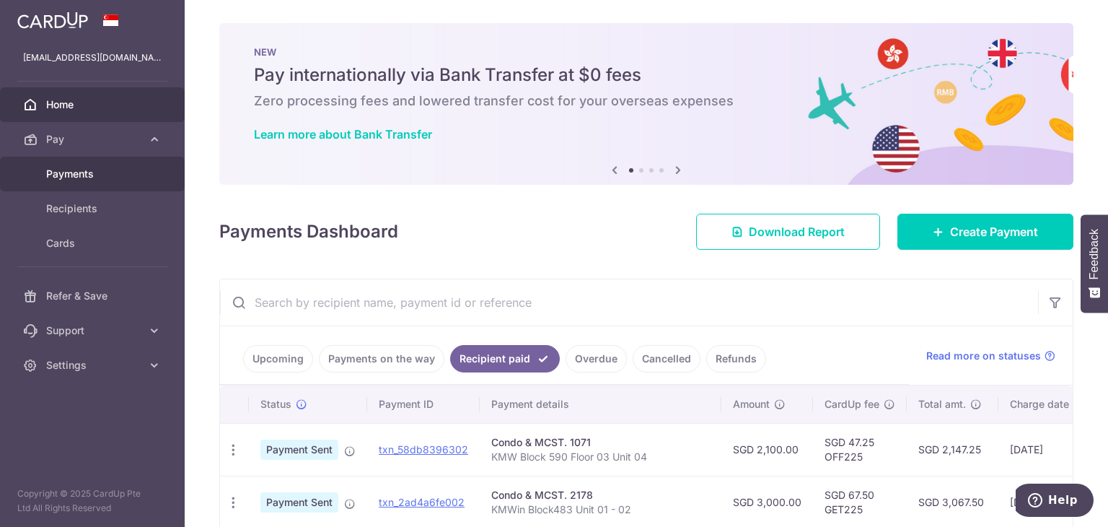
click at [135, 167] on span "Payments" at bounding box center [93, 174] width 95 height 14
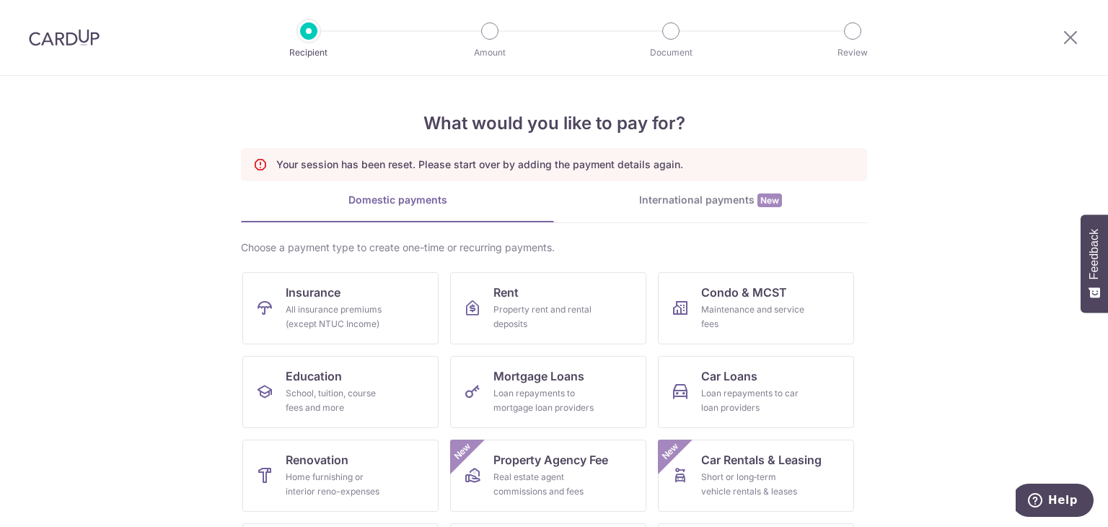
scroll to position [163, 0]
click at [754, 311] on div "Maintenance and service fees" at bounding box center [753, 316] width 104 height 29
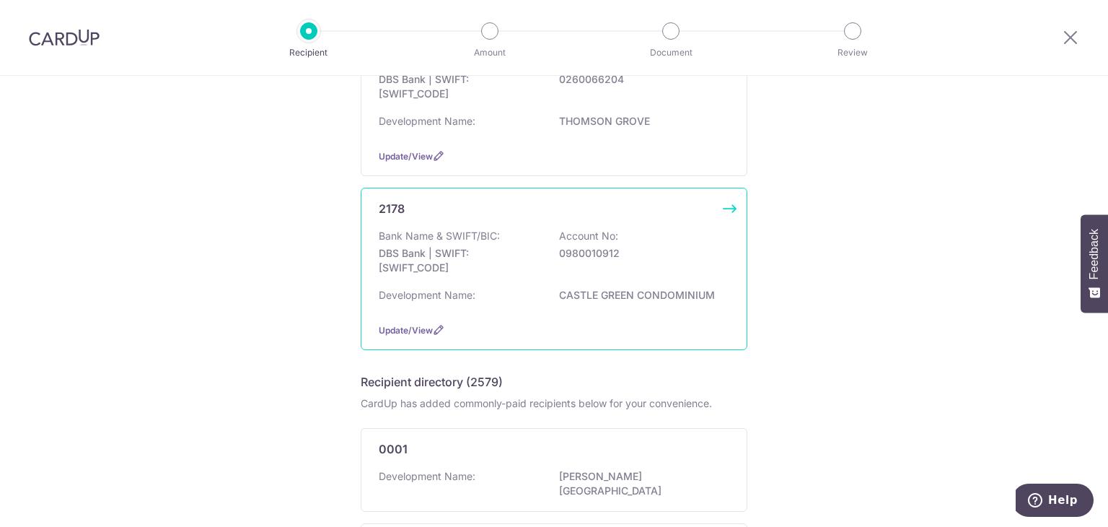
scroll to position [72, 0]
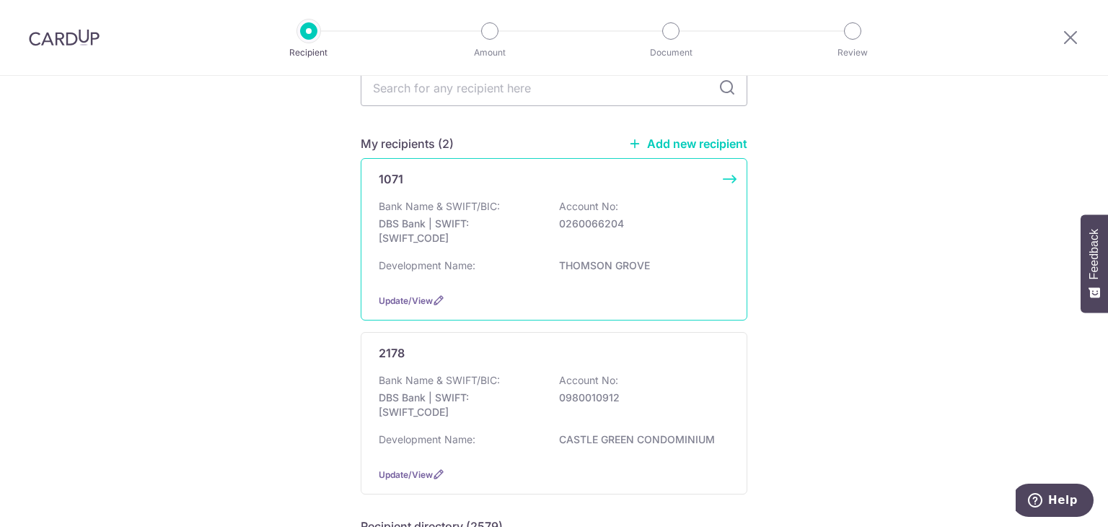
click at [580, 234] on div "Bank Name & SWIFT/BIC: DBS Bank | SWIFT: DBSSSGSGXXX Account No: 0260066204" at bounding box center [554, 225] width 351 height 53
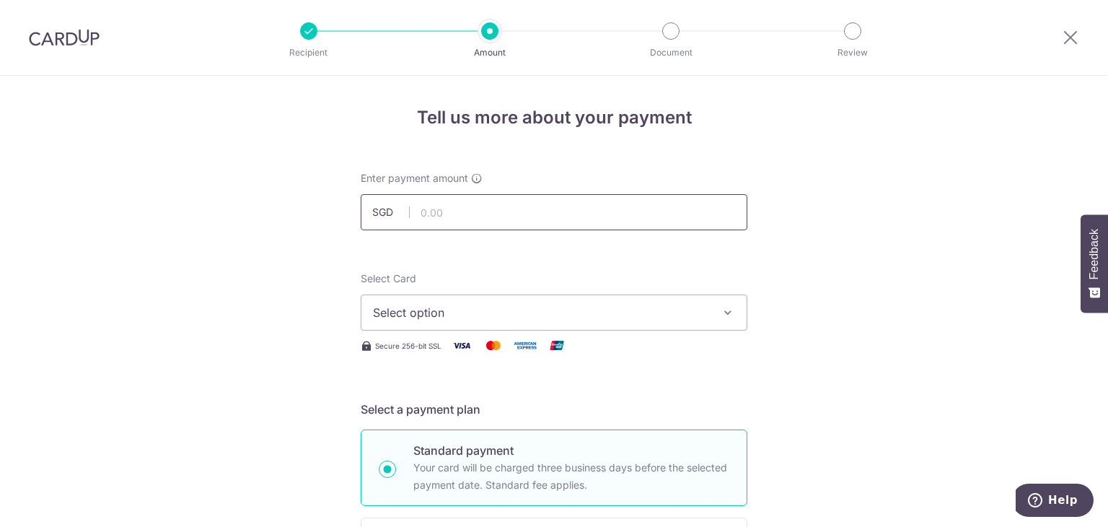
click at [537, 217] on input "text" at bounding box center [554, 212] width 387 height 36
type input "2,500.00"
click at [533, 312] on span "Select option" at bounding box center [541, 312] width 336 height 17
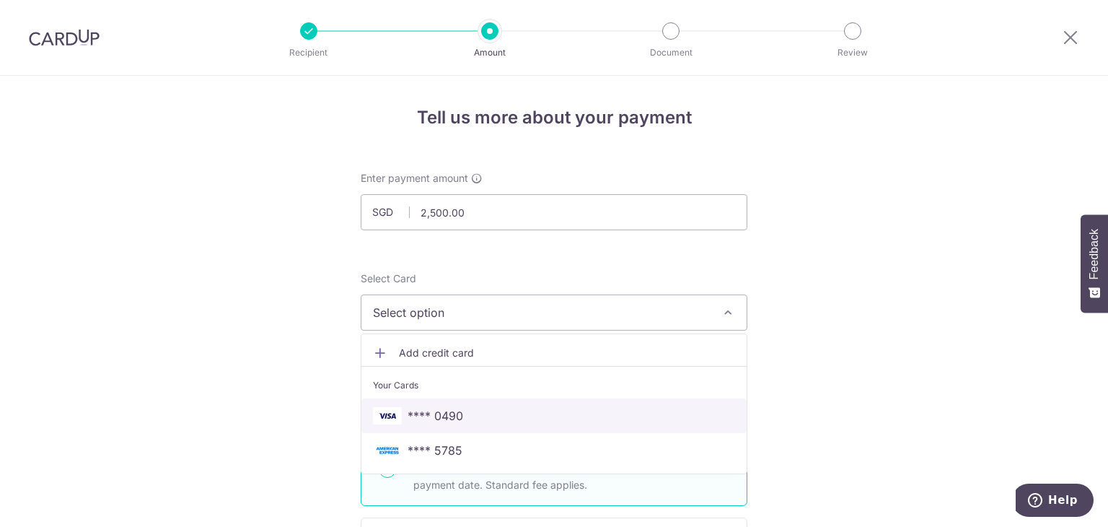
click at [499, 416] on span "**** 0490" at bounding box center [554, 415] width 362 height 17
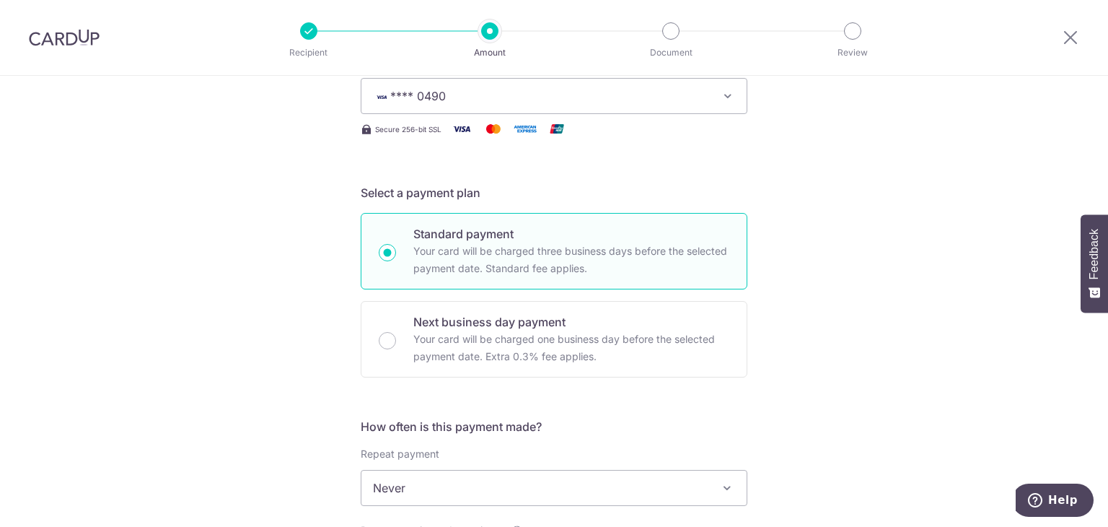
scroll to position [433, 0]
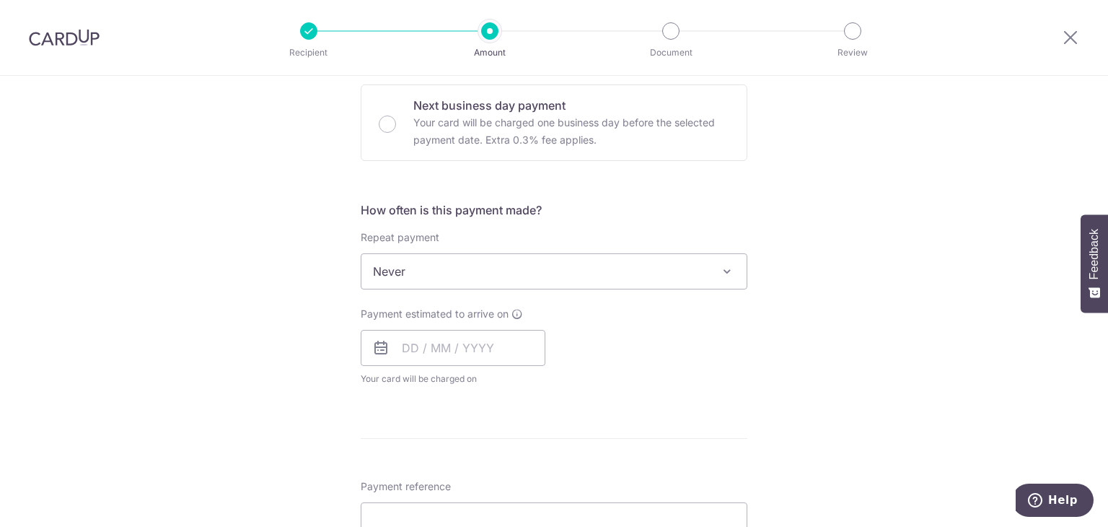
click at [488, 269] on span "Never" at bounding box center [553, 271] width 385 height 35
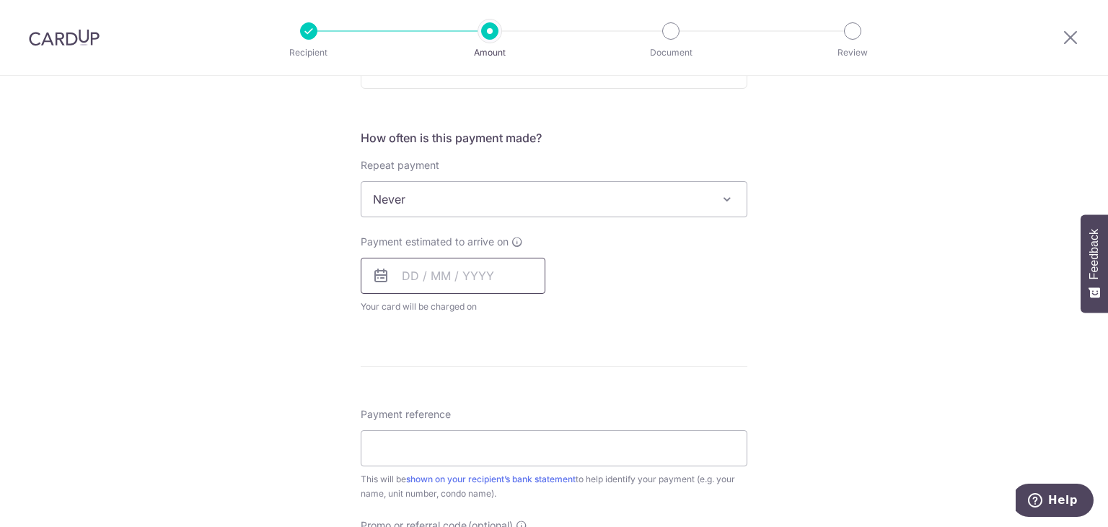
click at [439, 264] on input "text" at bounding box center [453, 276] width 185 height 36
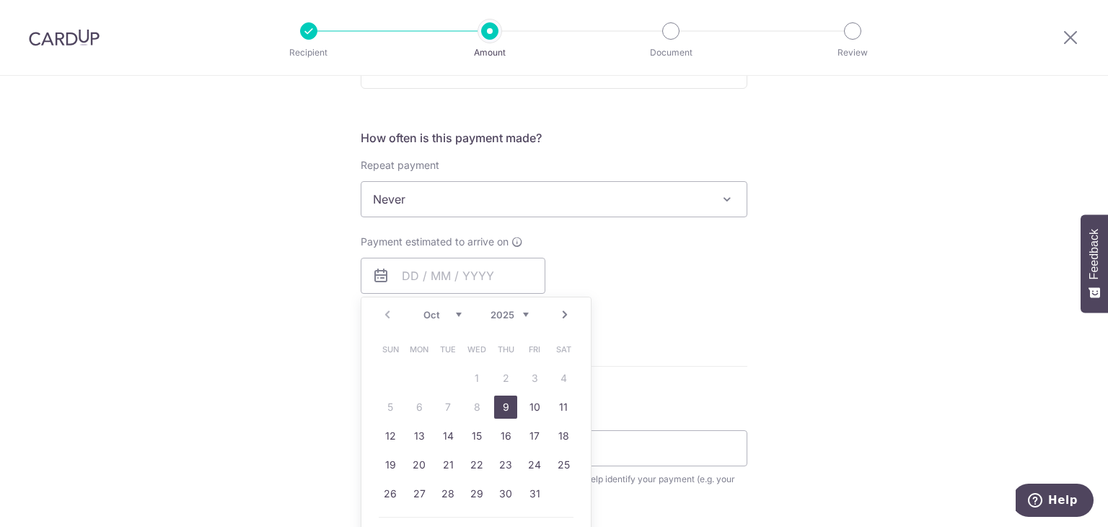
click at [508, 410] on link "9" at bounding box center [505, 406] width 23 height 23
type input "[DATE]"
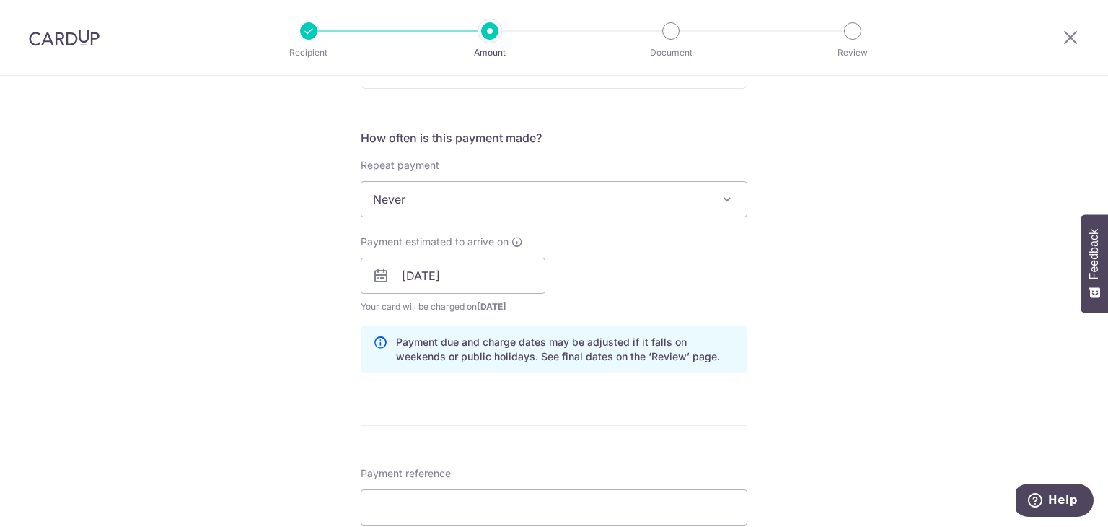
scroll to position [649, 0]
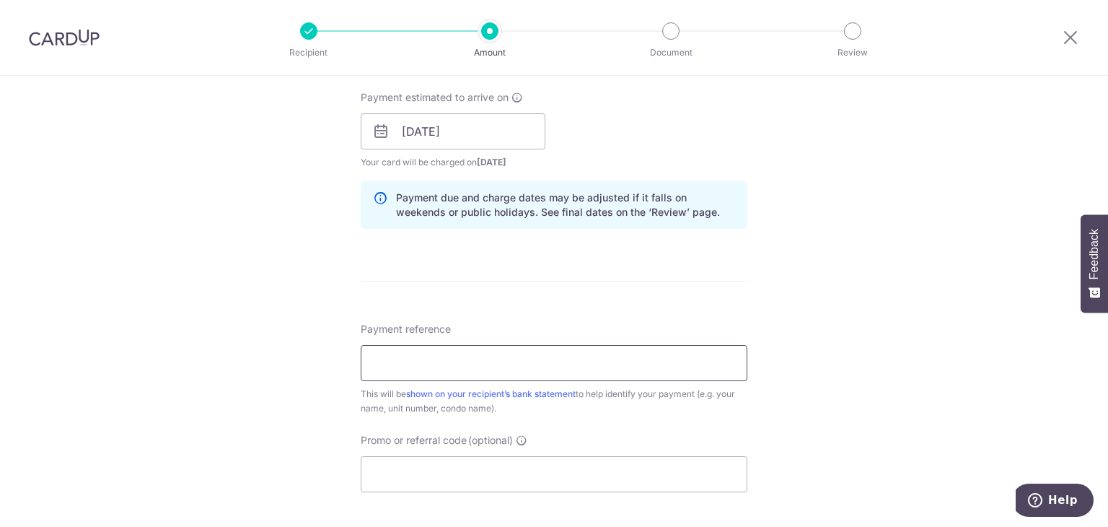
click at [509, 351] on input "Payment reference" at bounding box center [554, 363] width 387 height 36
paste input "KMW Block 590 Floor 03 Unit 04"
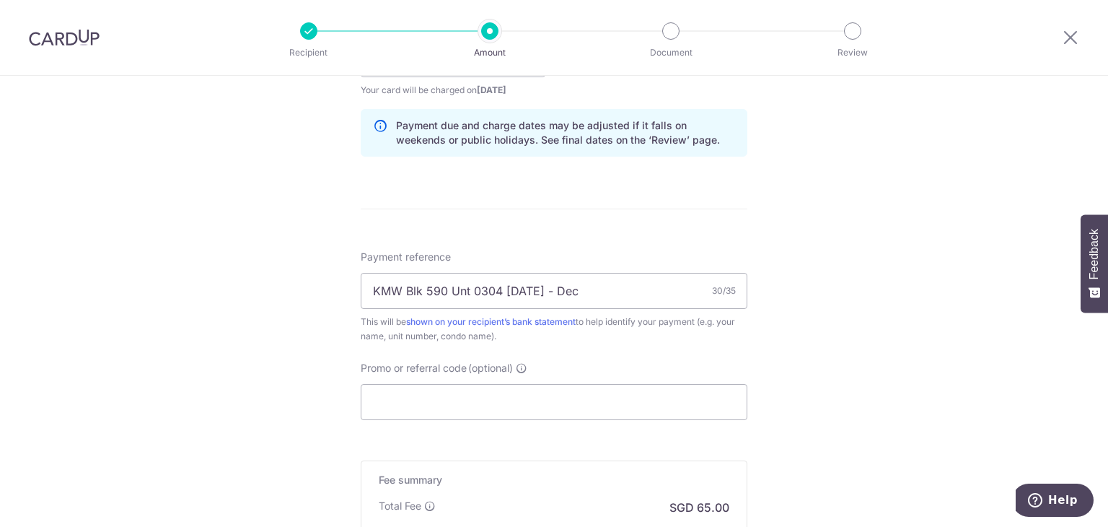
click at [612, 344] on div "Payment reference KMW Blk 590 Unt 0304 [DATE] - [DATE] This will be shown on yo…" at bounding box center [554, 335] width 387 height 170
click at [526, 294] on input "KMW Blk 590 Unt 0304 [DATE] - Dec" at bounding box center [554, 291] width 387 height 36
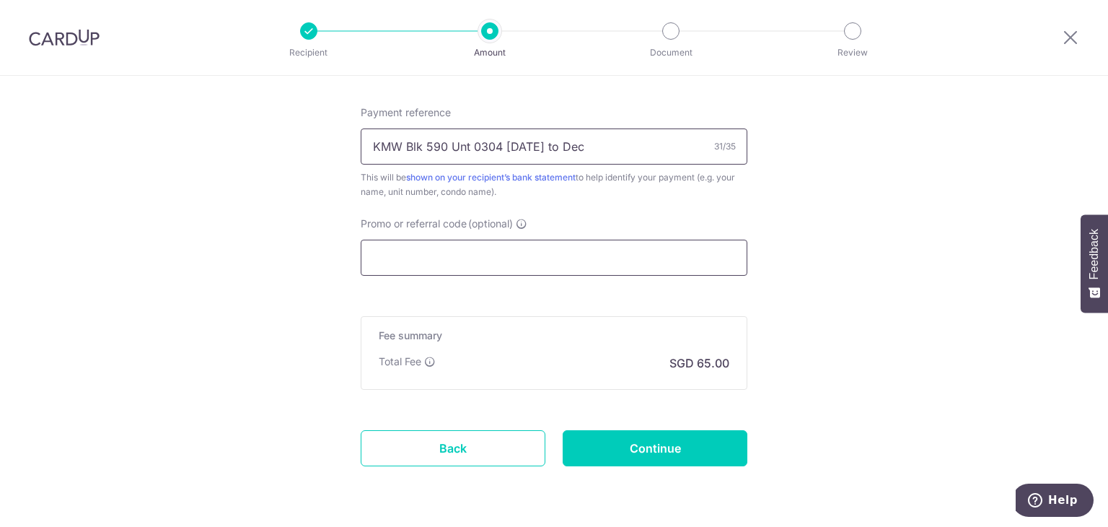
type input "KMW Blk 590 Unt 0304 [DATE] to Dec"
click at [543, 244] on input "Promo or referral code (optional)" at bounding box center [554, 257] width 387 height 36
paste input "OFF225"
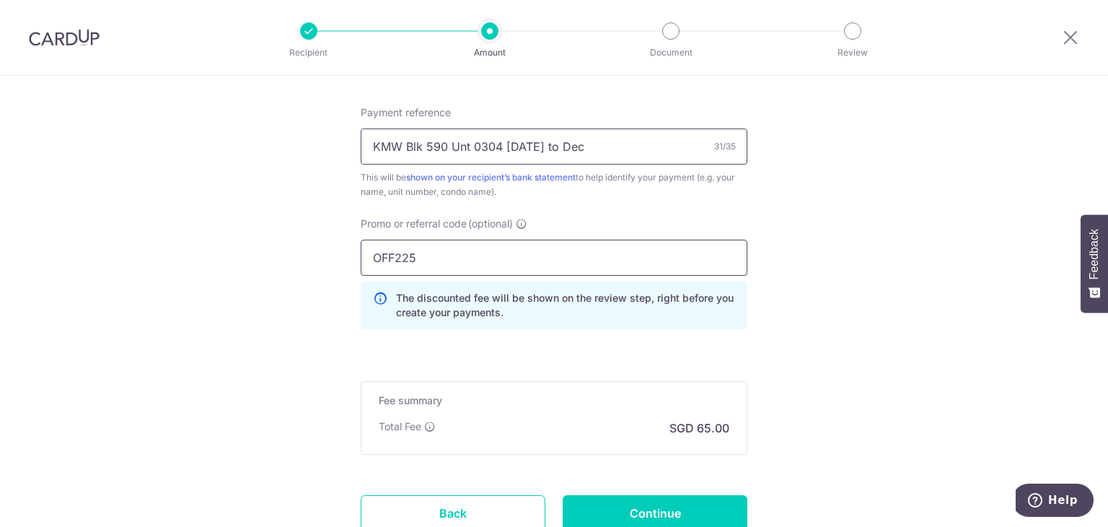
type input "OFF225"
click at [516, 142] on input "KMW Blk 590 Unt 0304 [DATE] to Dec" at bounding box center [554, 146] width 387 height 36
click at [516, 142] on input "KMW Blk 590 Unt 0304 Jul to Dec" at bounding box center [554, 146] width 387 height 36
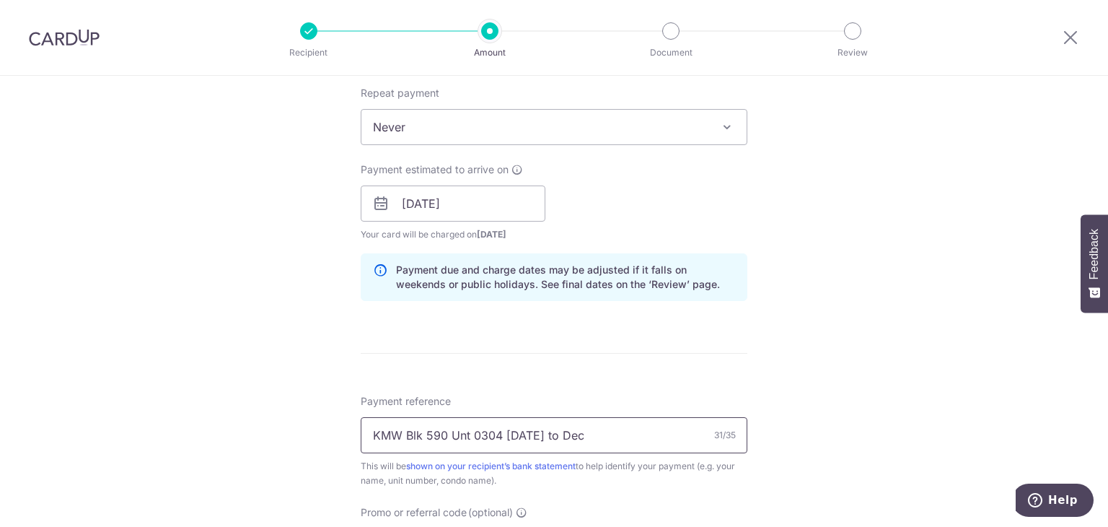
scroll to position [976, 0]
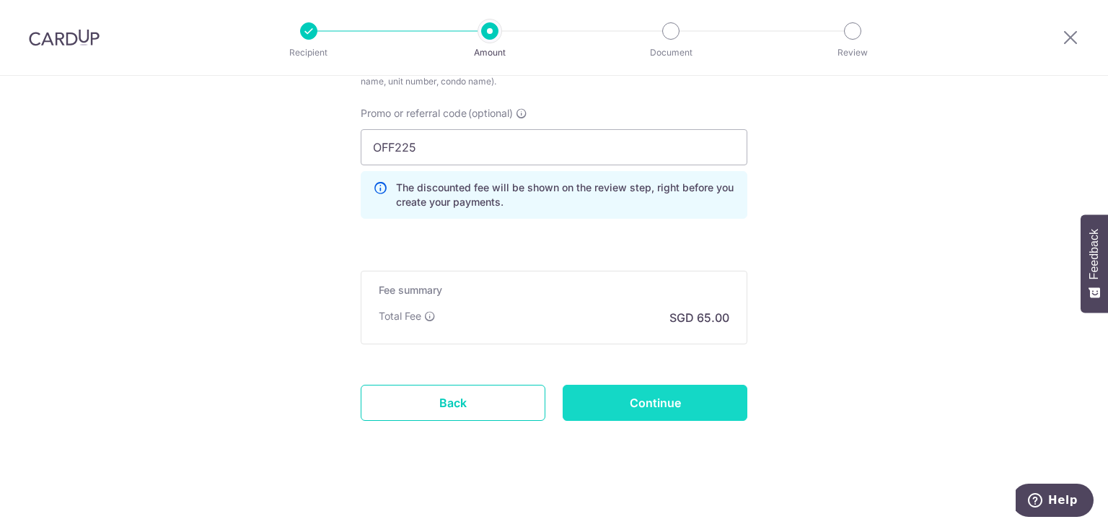
click at [646, 408] on input "Continue" at bounding box center [655, 402] width 185 height 36
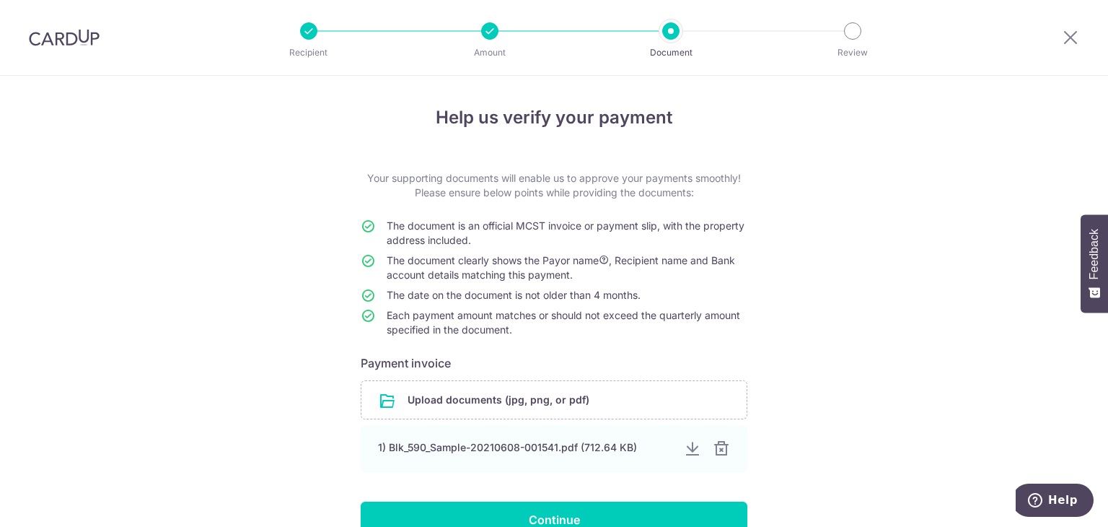
scroll to position [113, 0]
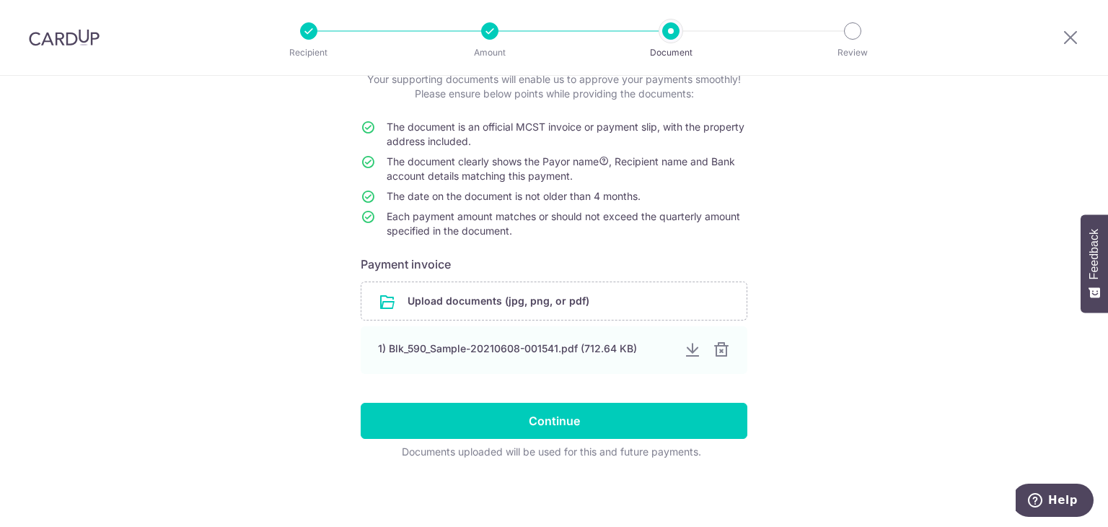
click at [550, 439] on form "Your supporting documents will enable us to approve your payments smoothly! Ple…" at bounding box center [554, 265] width 387 height 387
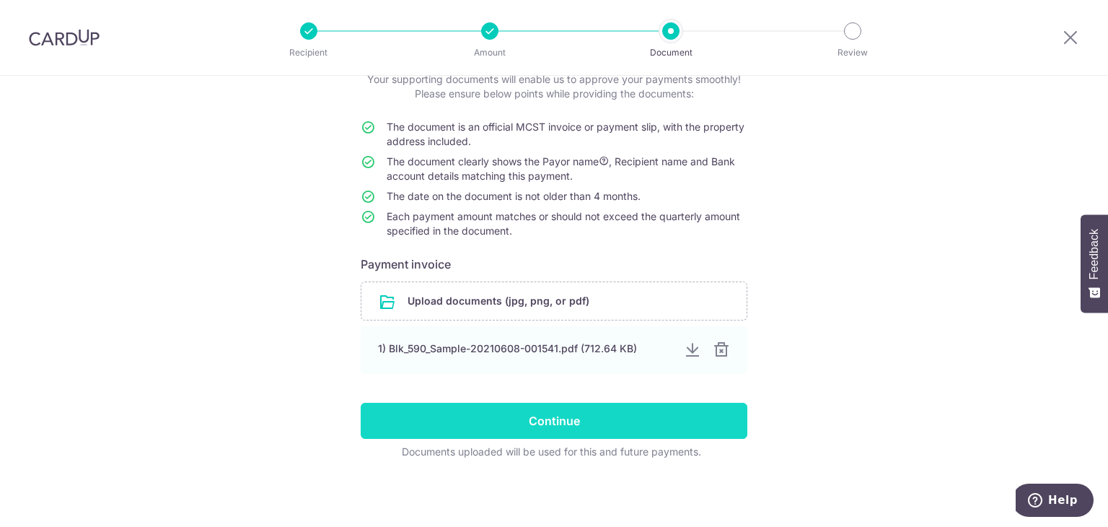
click at [548, 428] on input "Continue" at bounding box center [554, 421] width 387 height 36
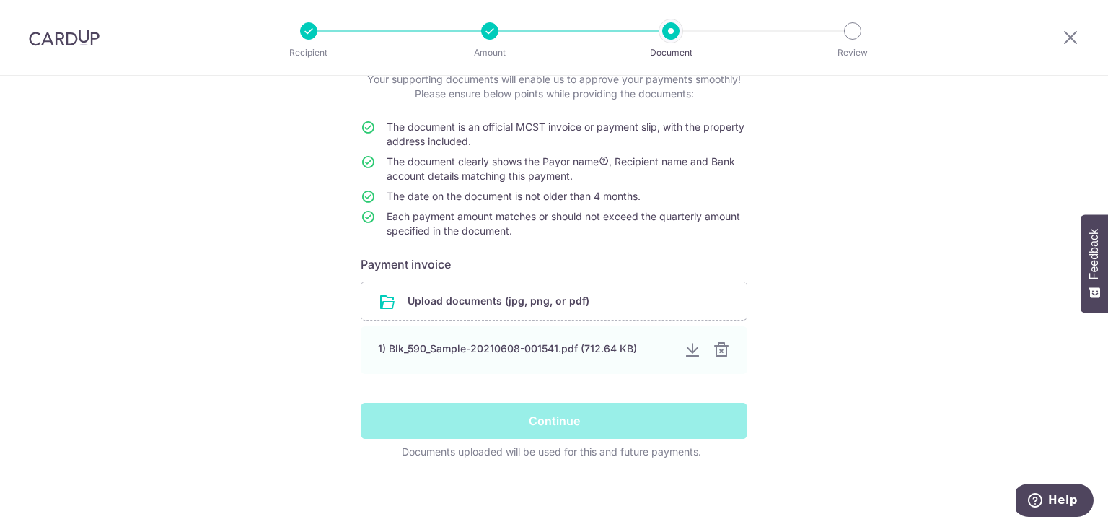
scroll to position [0, 0]
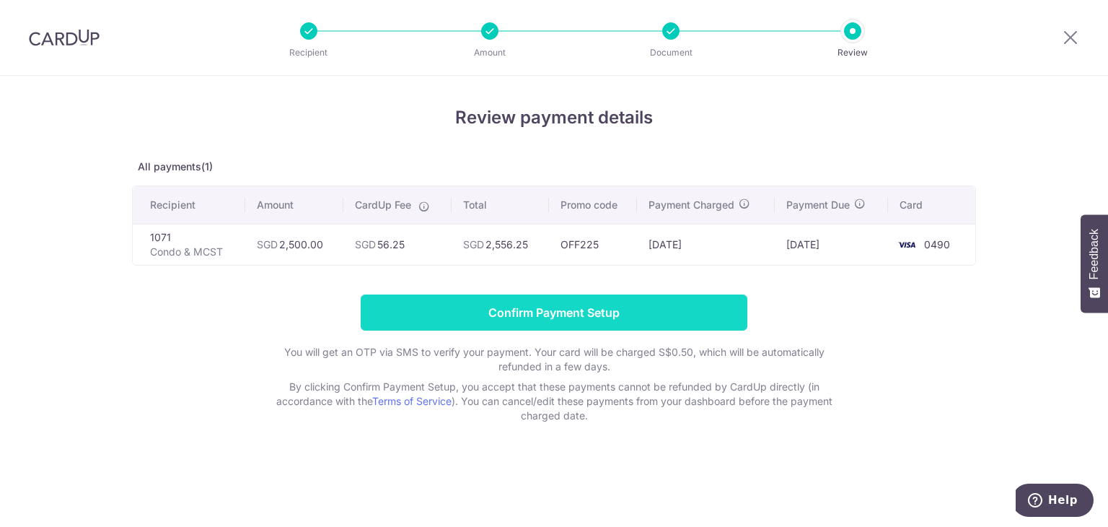
click at [630, 306] on input "Confirm Payment Setup" at bounding box center [554, 312] width 387 height 36
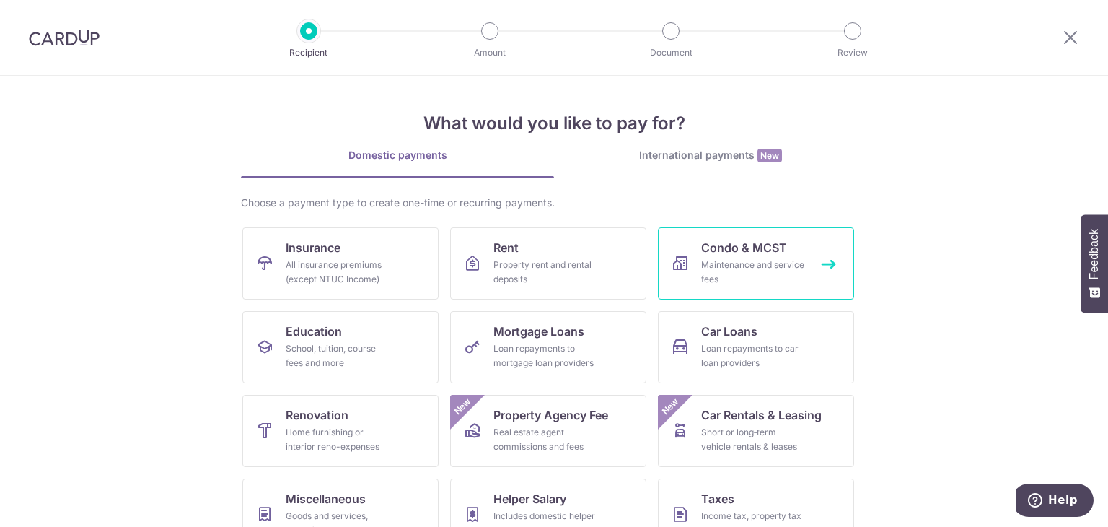
click at [687, 267] on link "Condo & MCST Maintenance and service fees" at bounding box center [756, 263] width 196 height 72
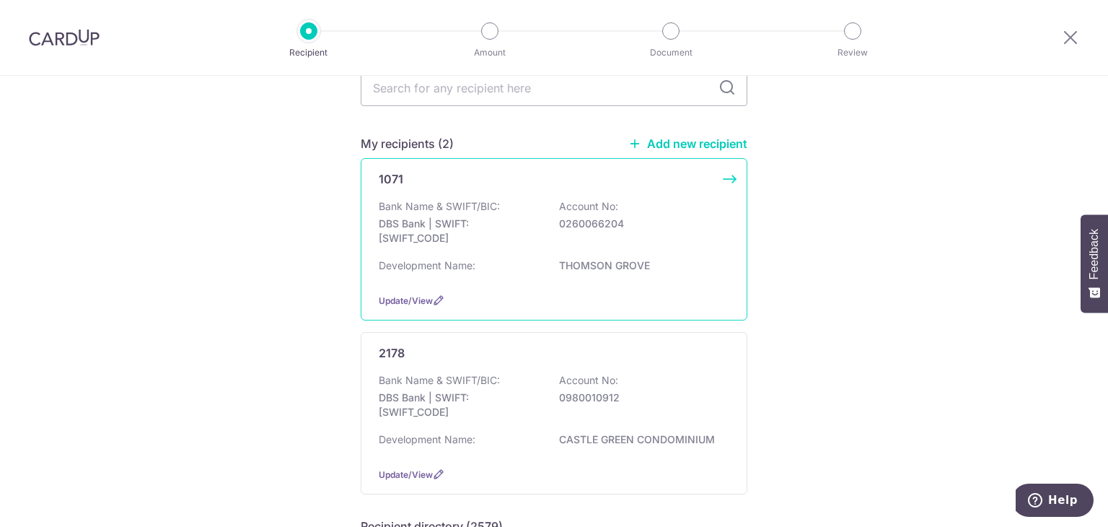
scroll to position [144, 0]
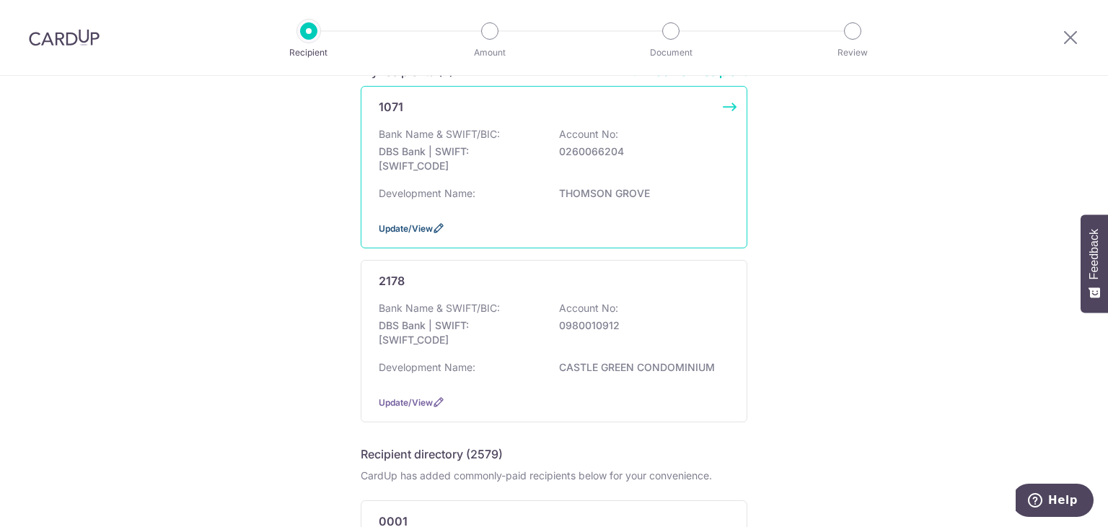
click at [403, 224] on span "Update/View" at bounding box center [406, 228] width 54 height 11
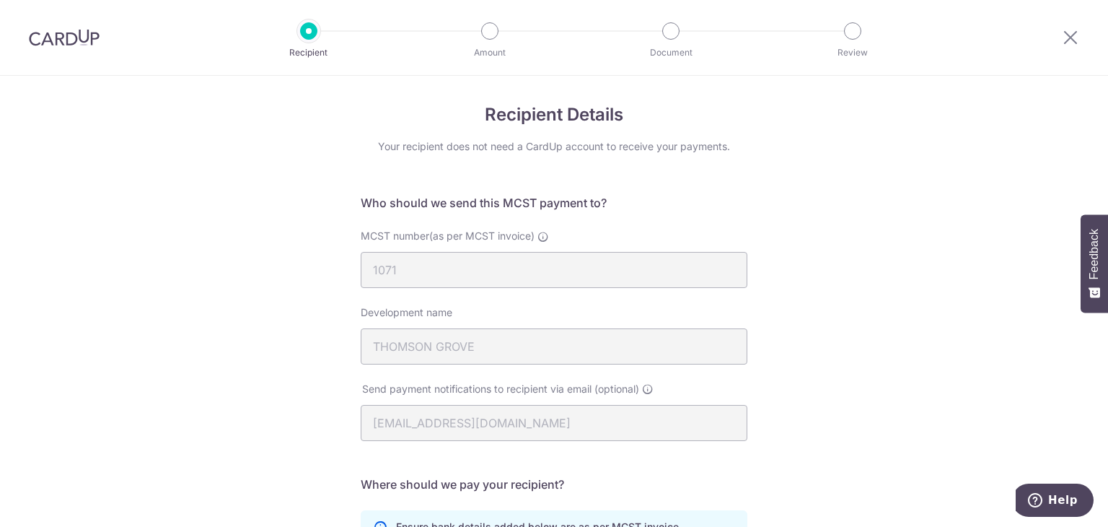
scroll to position [291, 0]
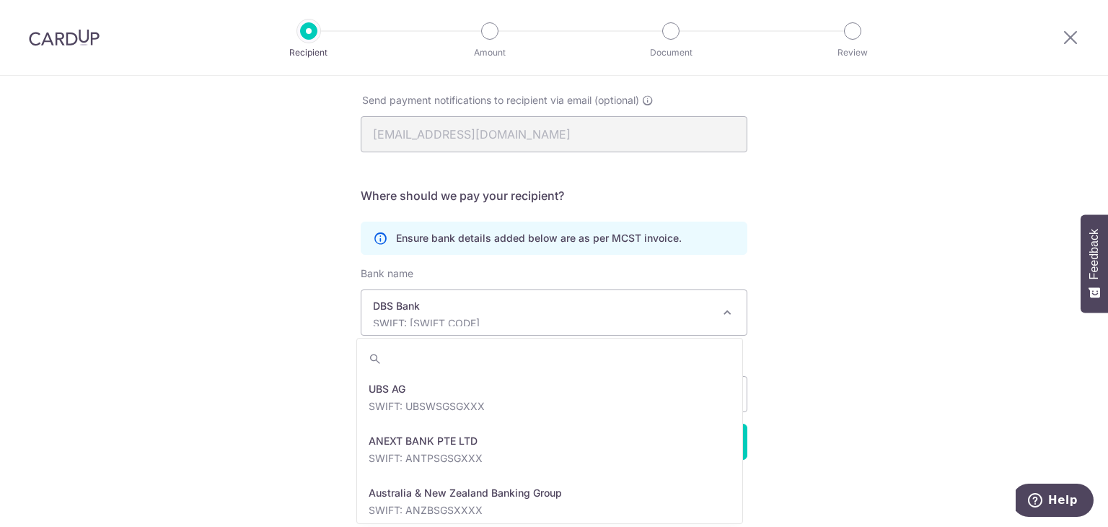
click at [519, 321] on p "SWIFT: [SWIFT_CODE]" at bounding box center [542, 323] width 339 height 14
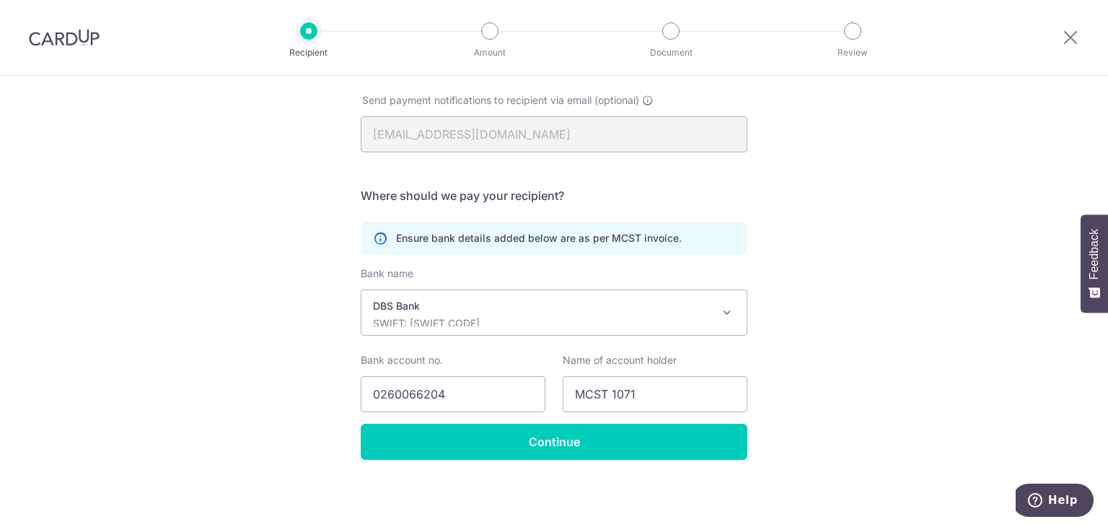
click at [519, 321] on p "SWIFT: [SWIFT_CODE]" at bounding box center [542, 323] width 339 height 14
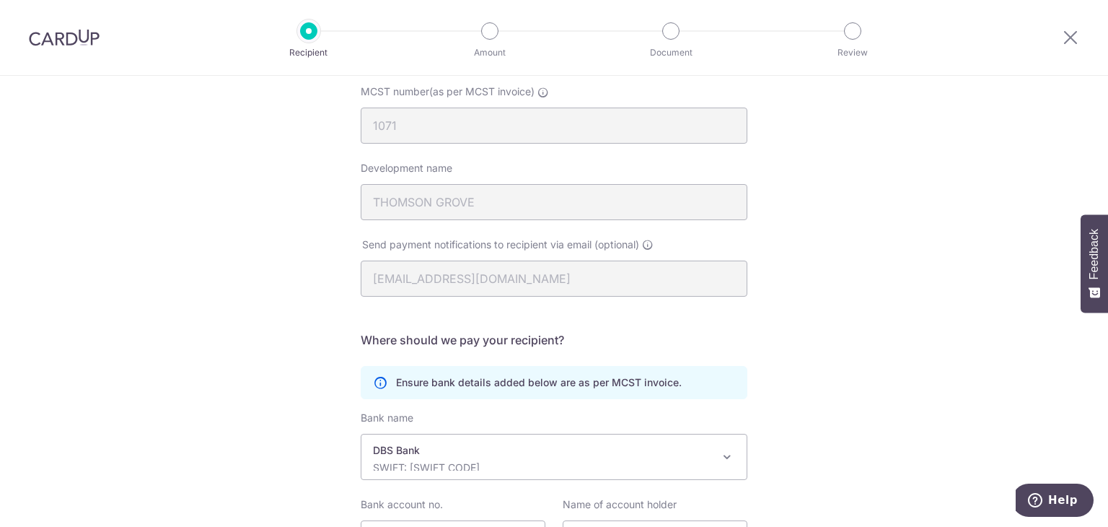
scroll to position [0, 0]
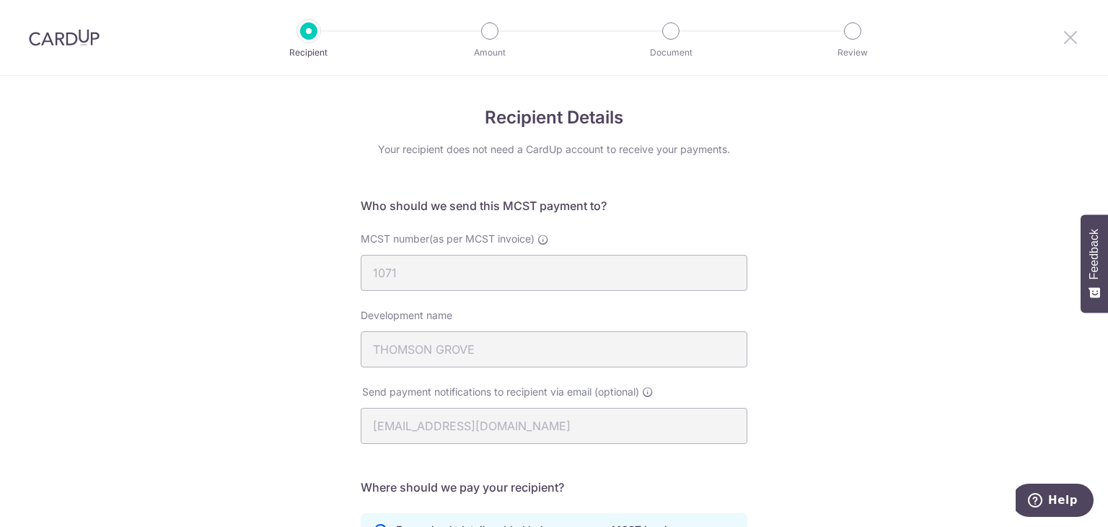
click at [1077, 39] on icon at bounding box center [1070, 37] width 17 height 18
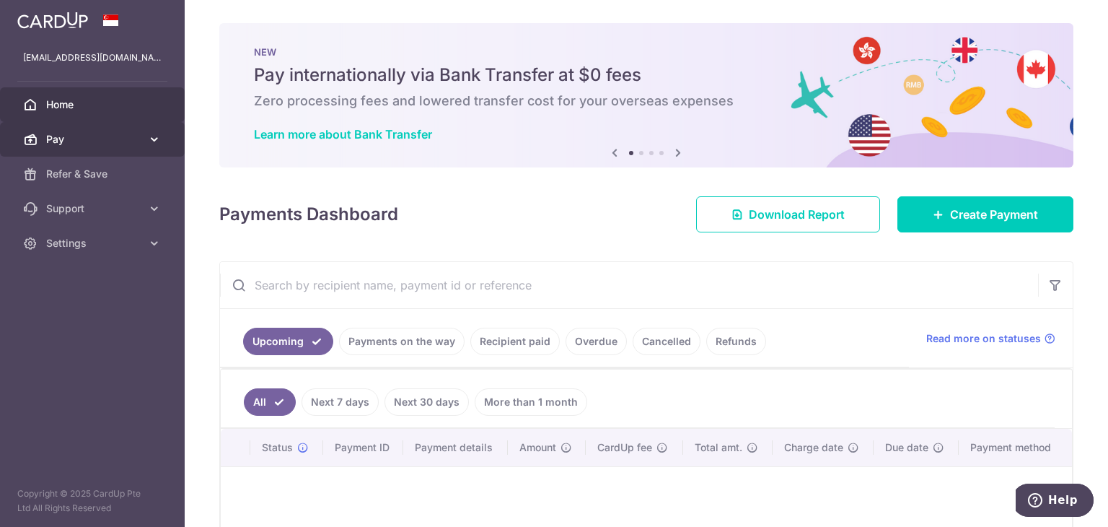
click at [87, 128] on link "Pay" at bounding box center [92, 139] width 185 height 35
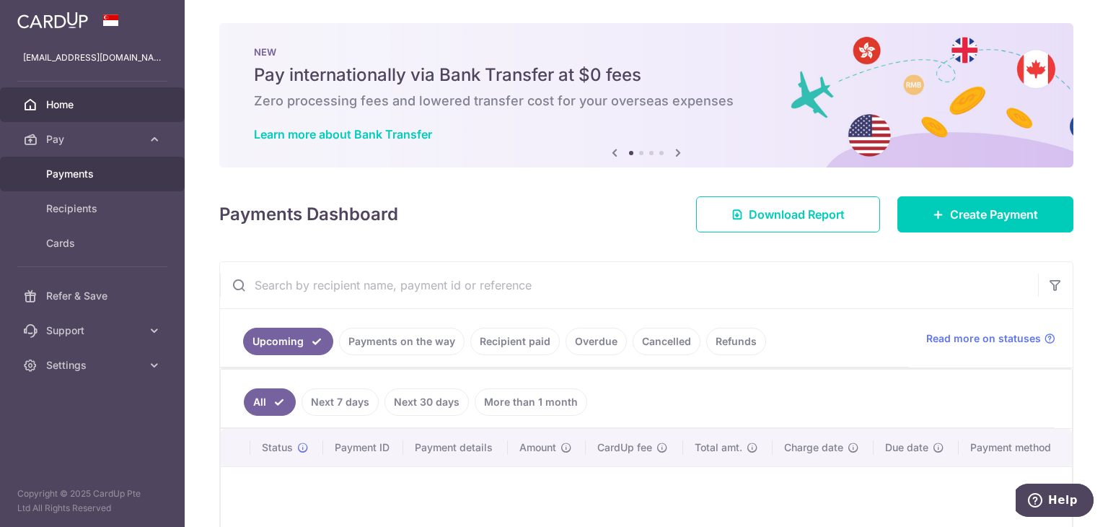
click at [92, 168] on span "Payments" at bounding box center [93, 174] width 95 height 14
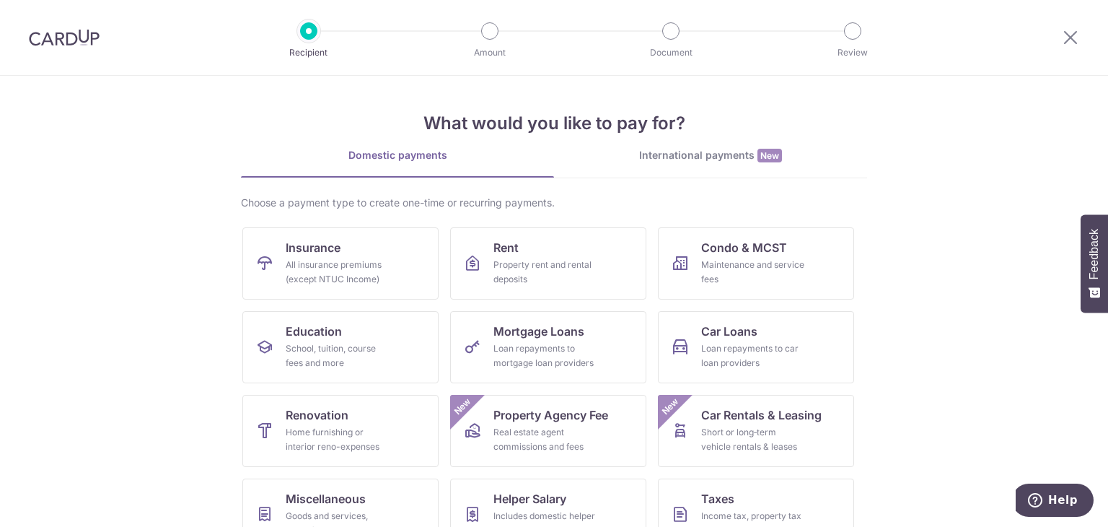
click at [66, 41] on img at bounding box center [64, 37] width 71 height 17
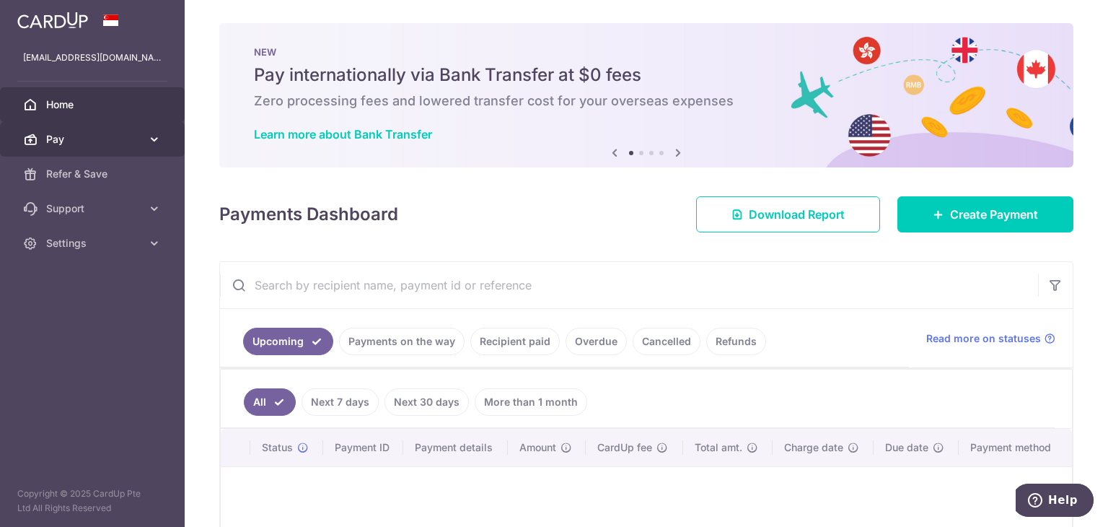
click at [156, 136] on icon at bounding box center [154, 139] width 14 height 14
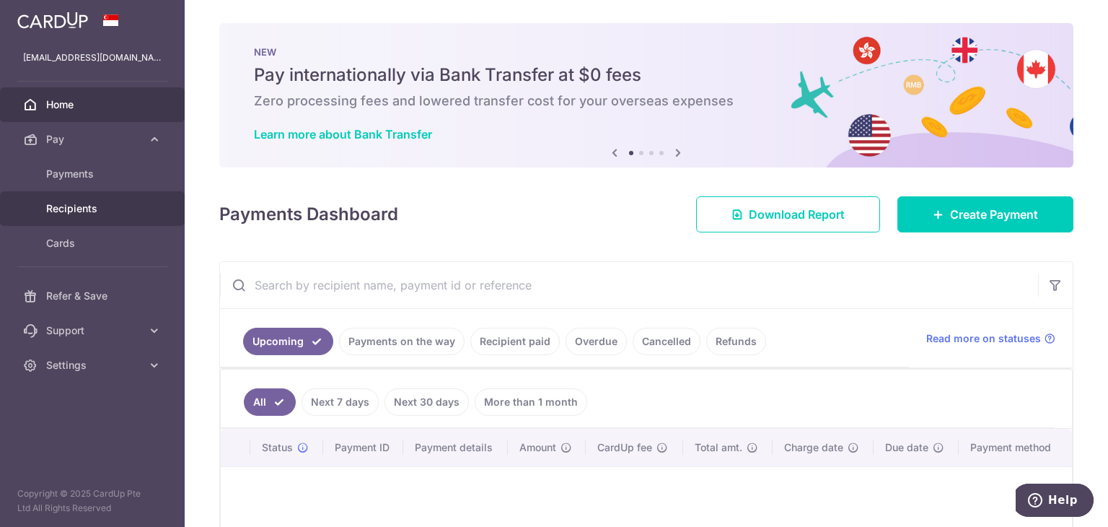
click at [139, 210] on span "Recipients" at bounding box center [93, 208] width 95 height 14
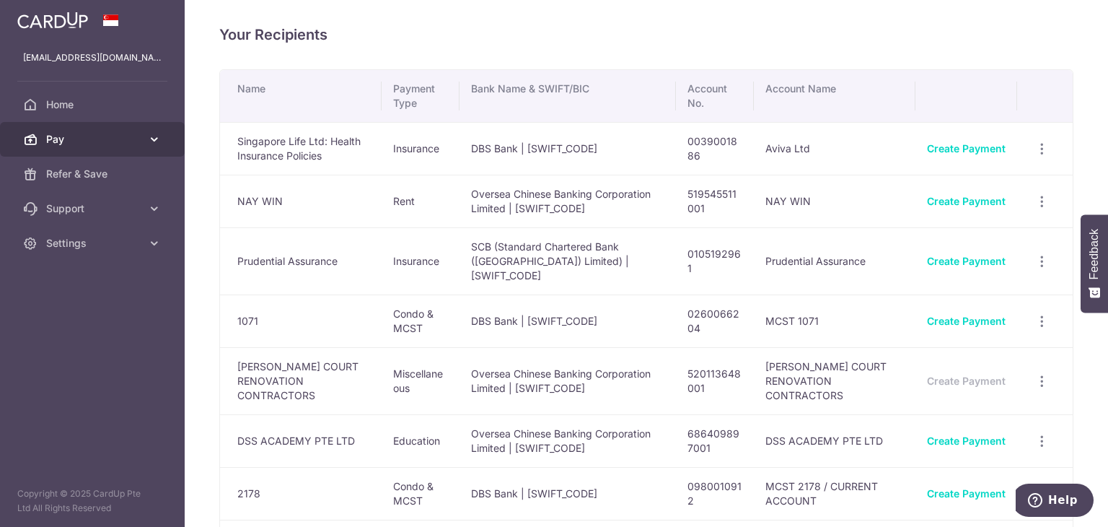
click at [148, 138] on icon at bounding box center [154, 139] width 14 height 14
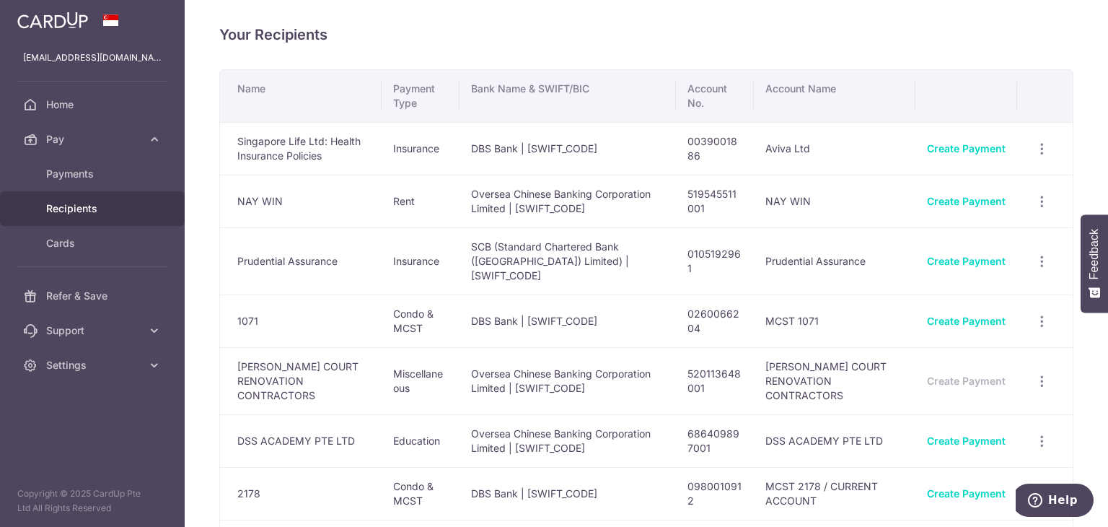
click at [304, 137] on td "Singapore Life Ltd: Health Insurance Policies" at bounding box center [301, 148] width 162 height 53
click at [462, 175] on td "DBS Bank | DBSSSGSGXXX" at bounding box center [568, 148] width 216 height 53
click at [1039, 145] on div "View/Edit Linked Payments" at bounding box center [1042, 149] width 27 height 27
click at [1039, 156] on icon "button" at bounding box center [1041, 148] width 15 height 15
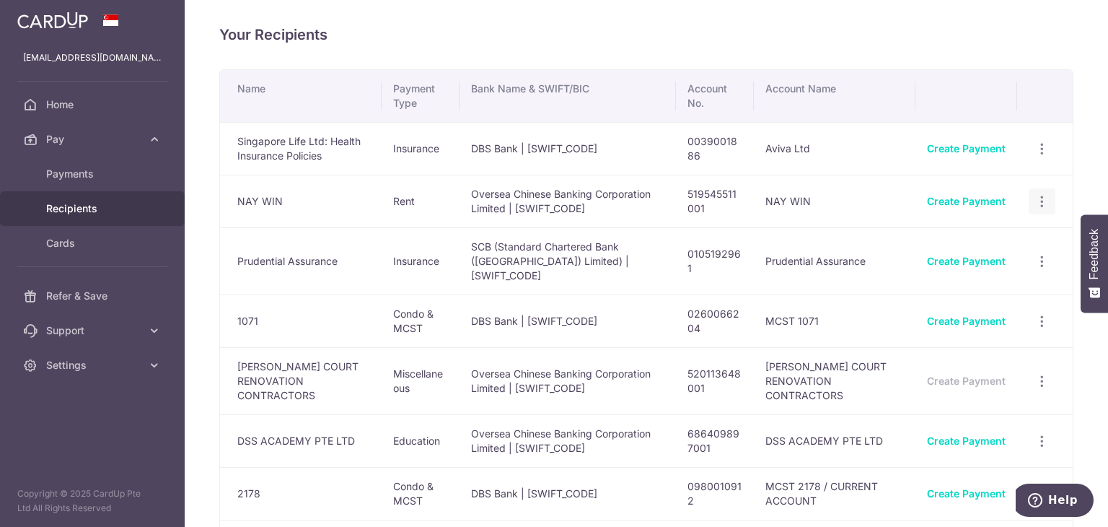
scroll to position [144, 0]
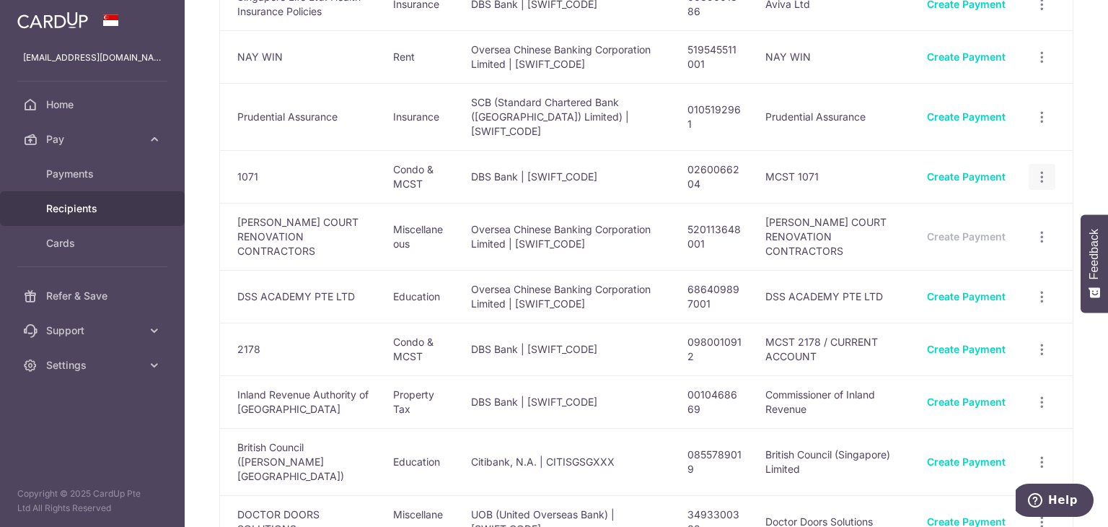
click at [1034, 175] on icon "button" at bounding box center [1041, 177] width 15 height 15
click at [997, 214] on span "View/Edit" at bounding box center [994, 216] width 98 height 17
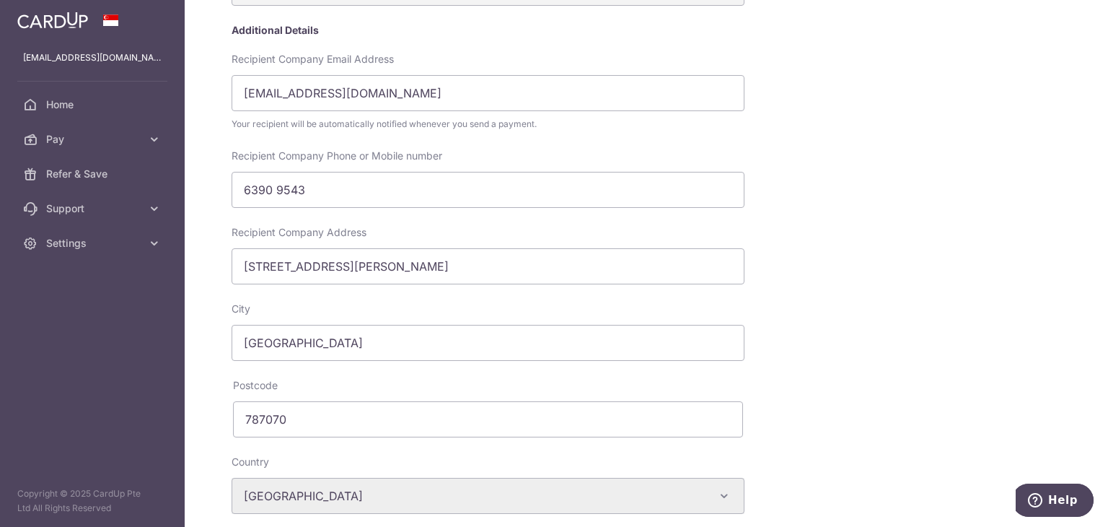
scroll to position [211, 0]
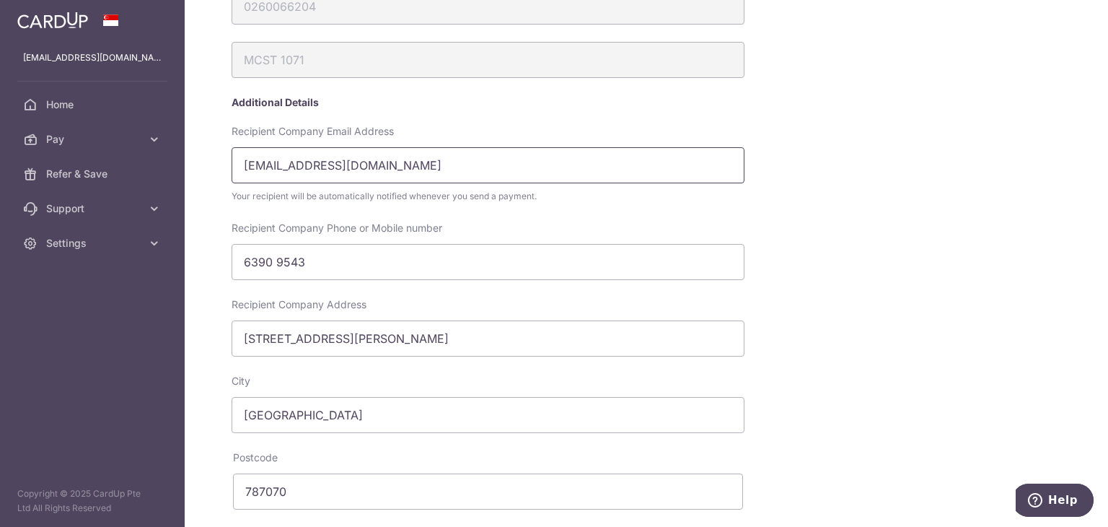
click at [442, 170] on input "yinyin.gan@smartproperty.sg" at bounding box center [488, 165] width 513 height 36
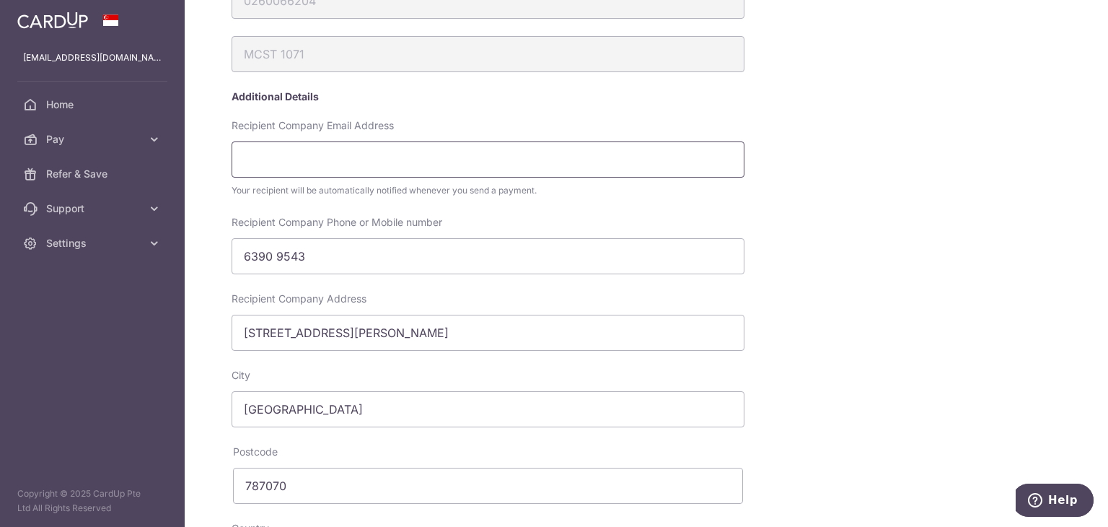
scroll to position [361, 0]
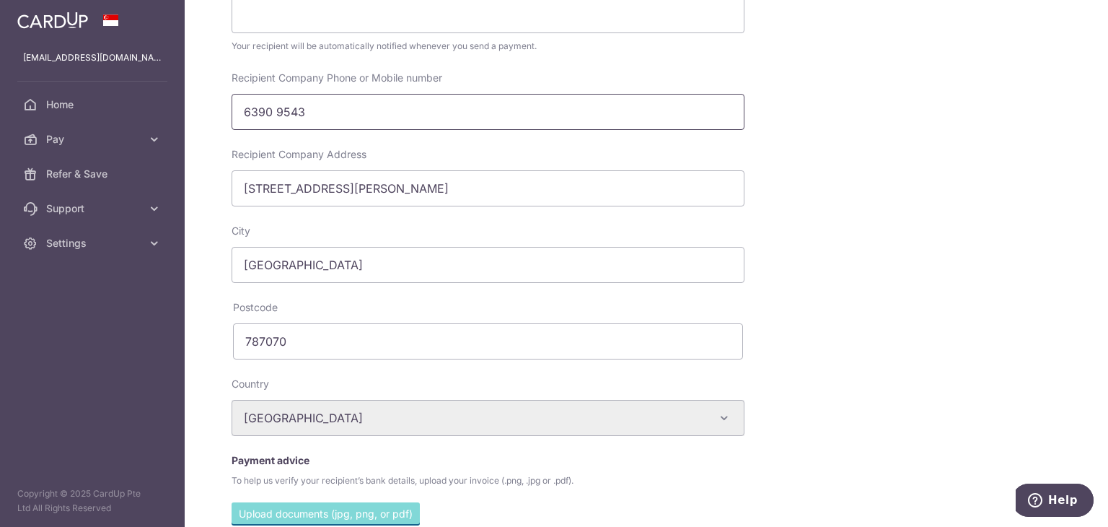
click at [479, 108] on input "6390 9543" at bounding box center [488, 112] width 513 height 36
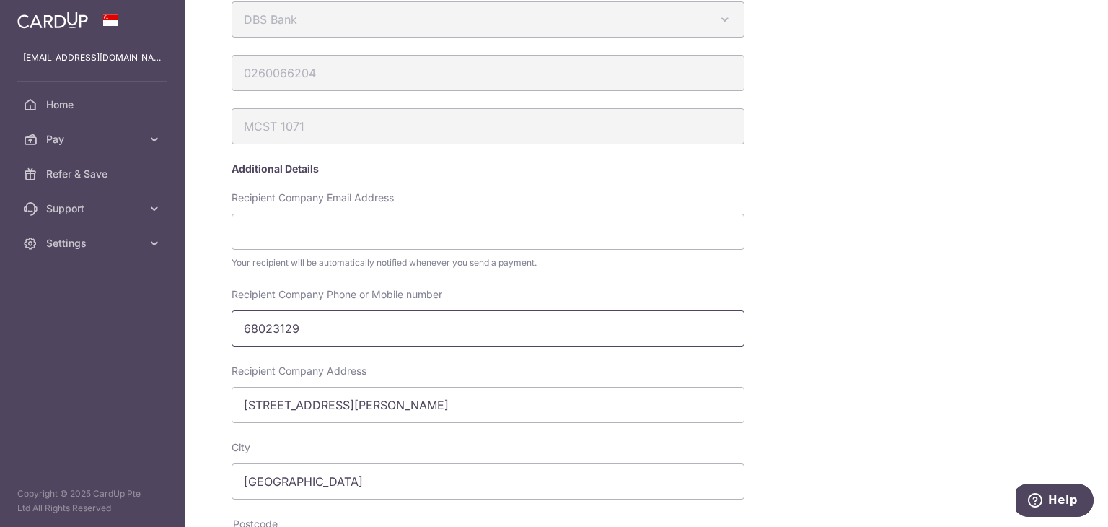
type input "68023129"
click at [346, 260] on div "Your recipient will be automatically notified whenever you send a payment." at bounding box center [488, 262] width 513 height 14
click at [354, 244] on input "Recipient Company Email Address" at bounding box center [488, 232] width 513 height 36
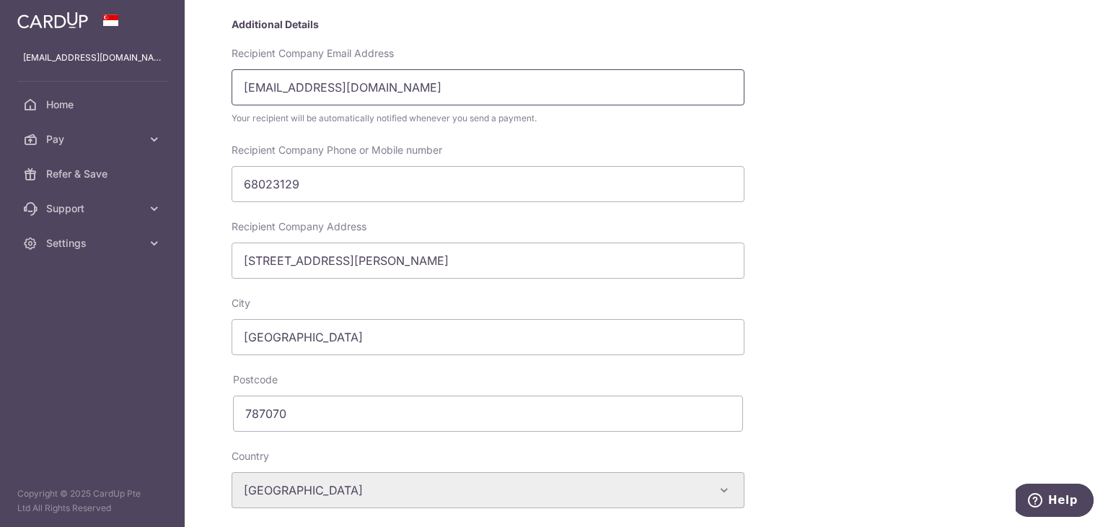
scroll to position [361, 0]
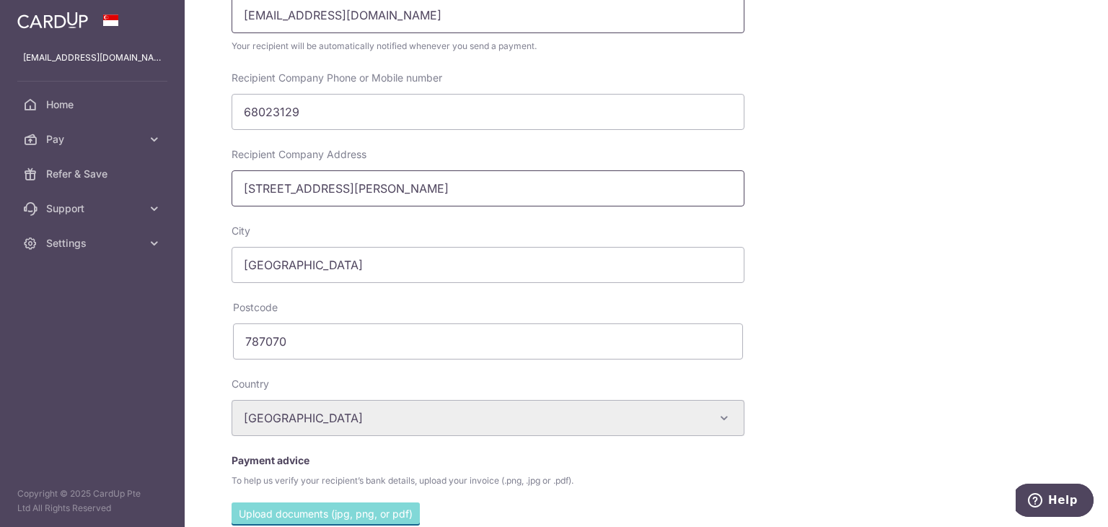
type input "accounts@asiapty.com"
click at [439, 192] on input "586 YIO CHU KANG ROAD" at bounding box center [488, 188] width 513 height 36
drag, startPoint x: 443, startPoint y: 188, endPoint x: 229, endPoint y: 200, distance: 213.8
click at [232, 200] on input "586 YIO CHU KANG ROAD" at bounding box center [488, 188] width 513 height 36
paste input "38c Jalan Pemimpin 03-01, Singapore 577180, SG"
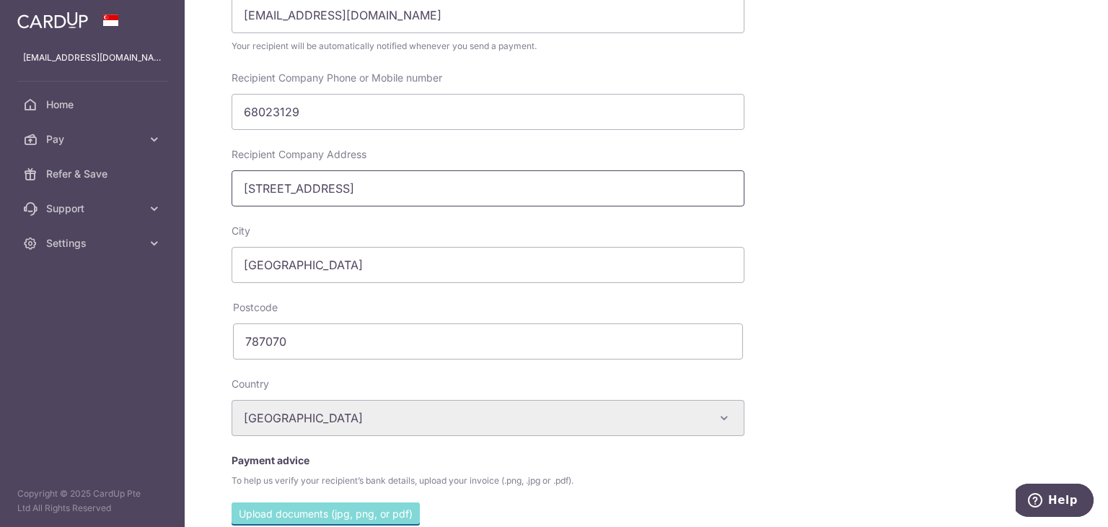
click at [272, 185] on input "38c Jalan Pemimpin 03-01, Singapore 577180, SG" at bounding box center [488, 188] width 513 height 36
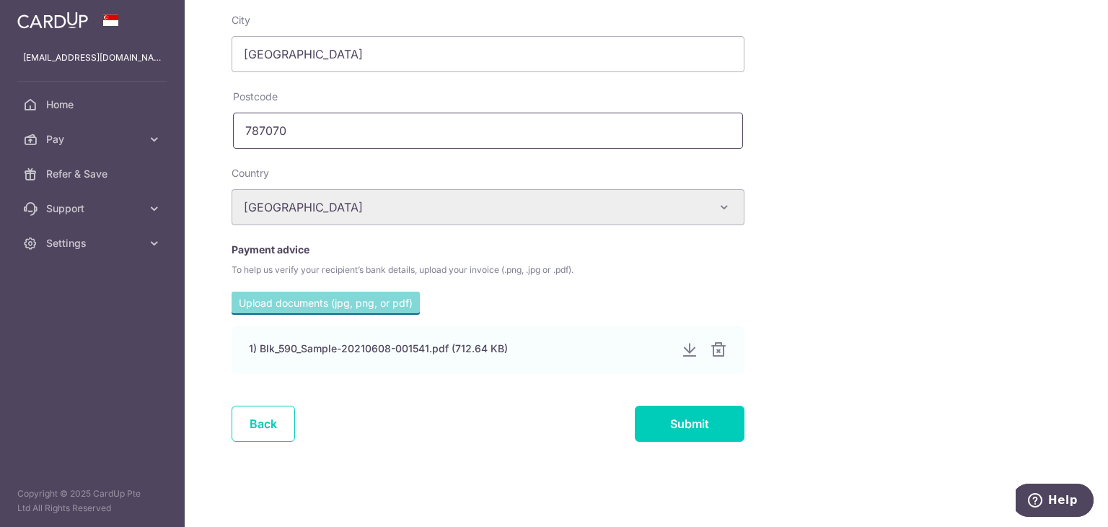
type input "38c Jalan Pemimpin 03-01, Singapore 577180, SG"
click at [444, 126] on input "787070" at bounding box center [488, 131] width 510 height 36
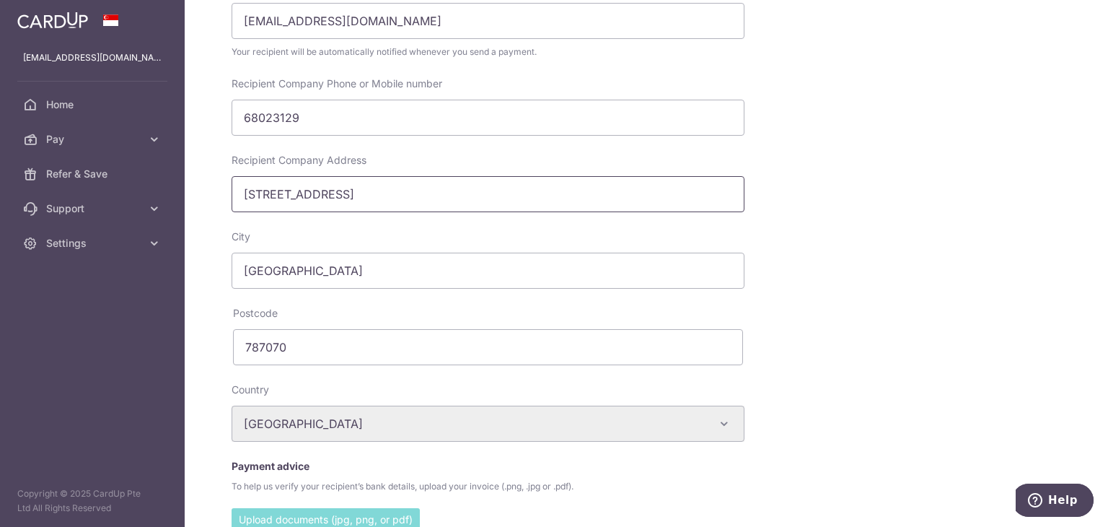
click at [474, 203] on input "38c Jalan Pemimpin 03-01, Singapore 577180, SG" at bounding box center [488, 194] width 513 height 36
click at [350, 353] on input "787070" at bounding box center [488, 347] width 510 height 36
click at [346, 354] on input "787070" at bounding box center [488, 347] width 510 height 36
paste input "57718"
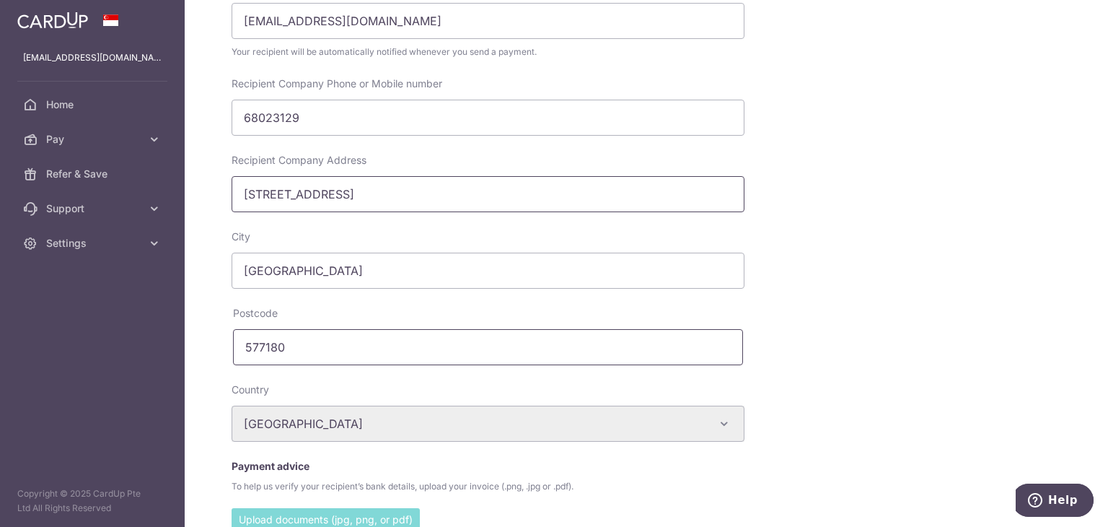
type input "577180"
click at [555, 187] on input "38c Jalan Pemimpin 03-01, Singapore 577180, SG" at bounding box center [488, 194] width 513 height 36
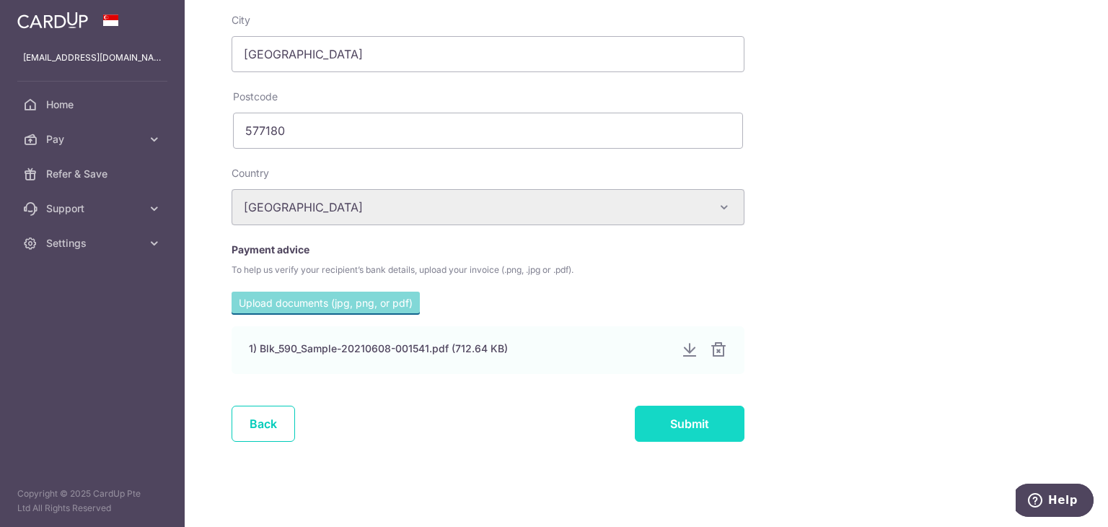
type input "38c Jalan Pemimpin 03-01"
click at [661, 428] on input "Submit" at bounding box center [690, 423] width 110 height 36
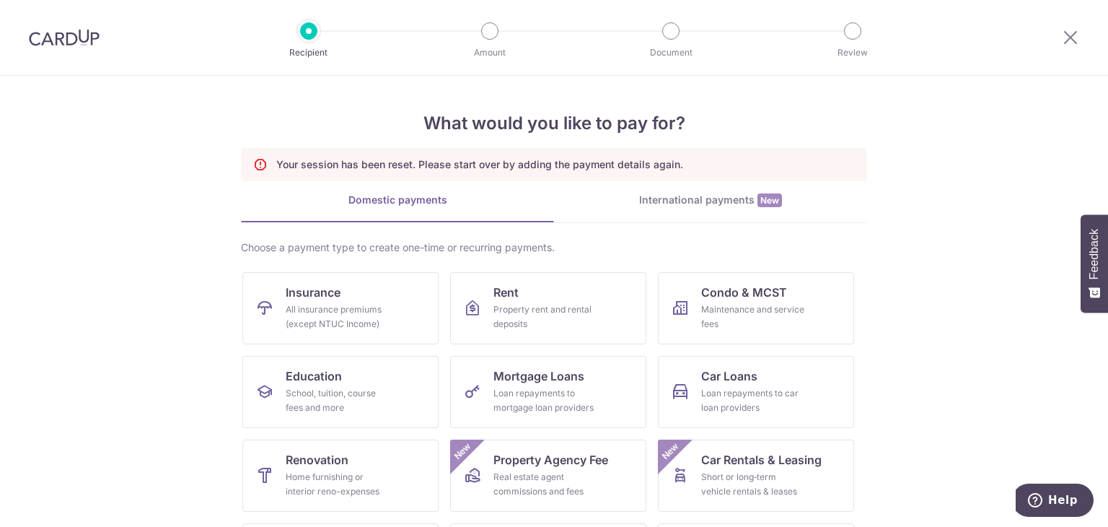
scroll to position [144, 0]
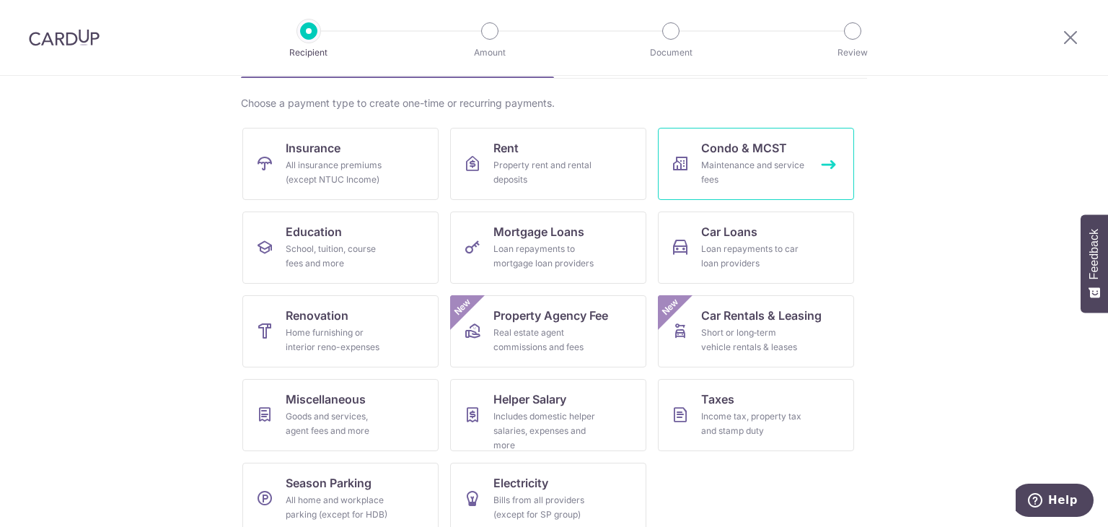
click at [775, 170] on div "Maintenance and service fees" at bounding box center [753, 172] width 104 height 29
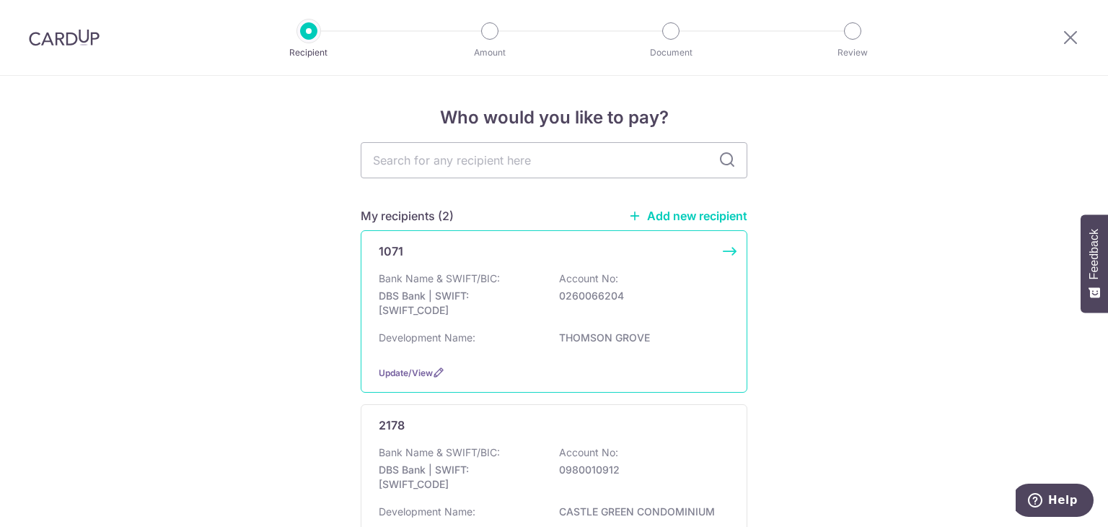
click at [424, 268] on div "1071 Bank Name & SWIFT/BIC: DBS Bank | SWIFT: [SWIFT_CODE] Account No: 02600662…" at bounding box center [554, 311] width 387 height 162
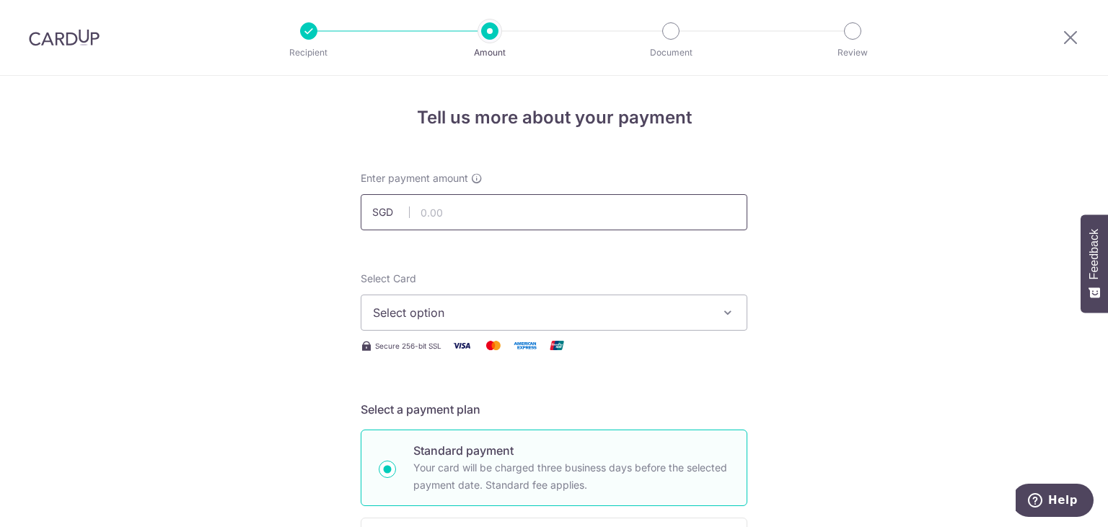
click at [482, 211] on input "text" at bounding box center [554, 212] width 387 height 36
type input "1,250.00"
click at [485, 295] on button "Select option" at bounding box center [554, 312] width 387 height 36
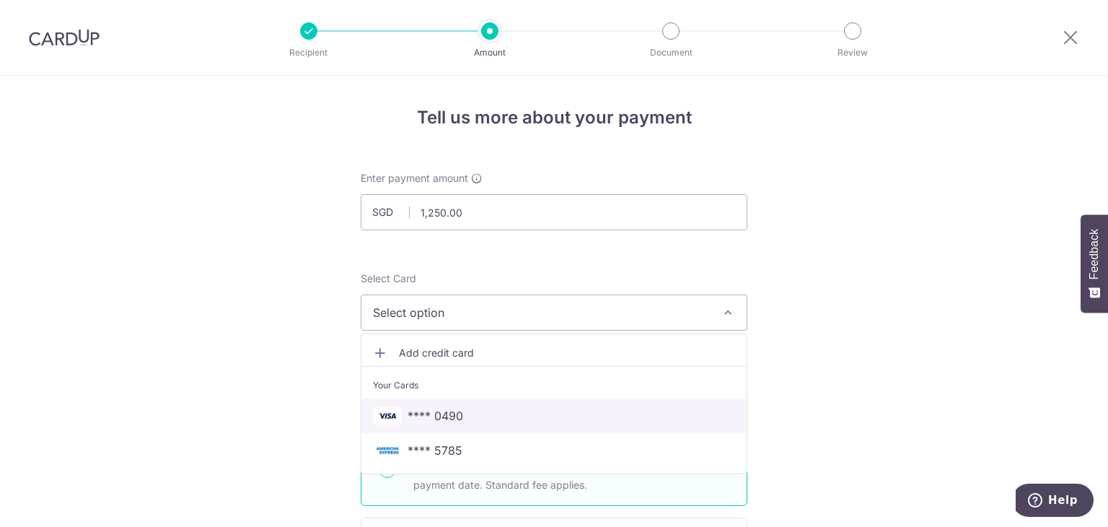
click at [447, 408] on span "**** 0490" at bounding box center [436, 415] width 56 height 17
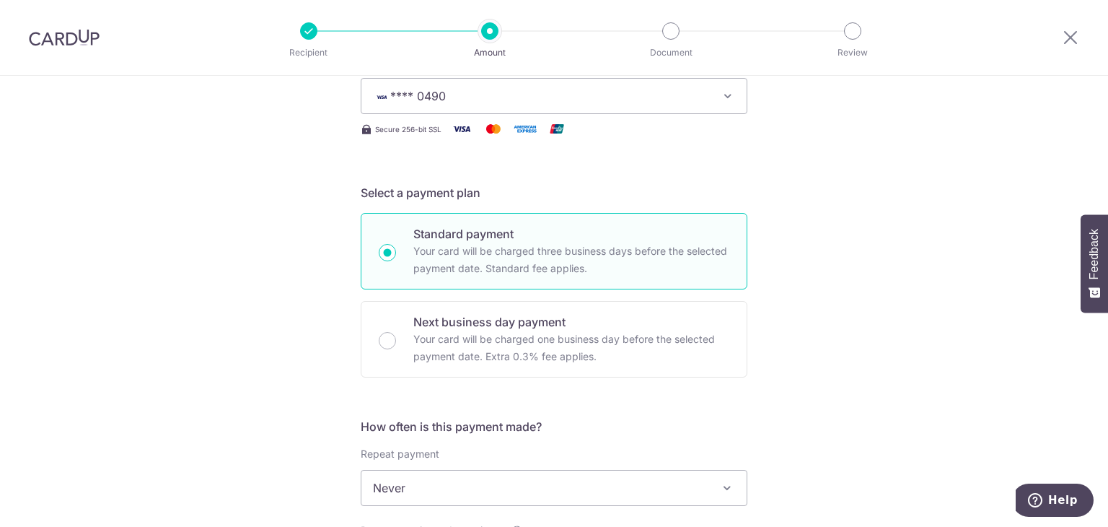
scroll to position [433, 0]
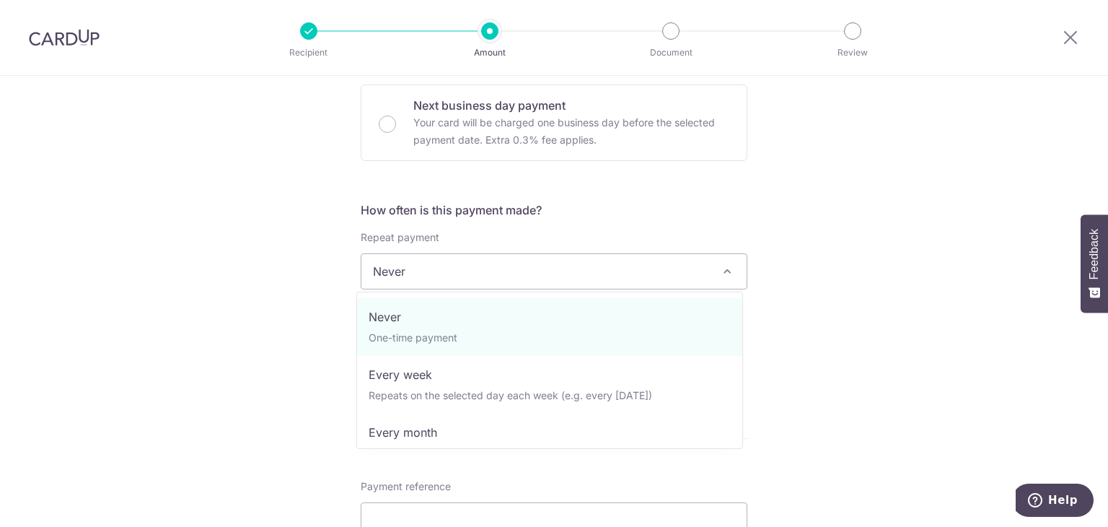
click at [498, 278] on span "Never" at bounding box center [553, 271] width 385 height 35
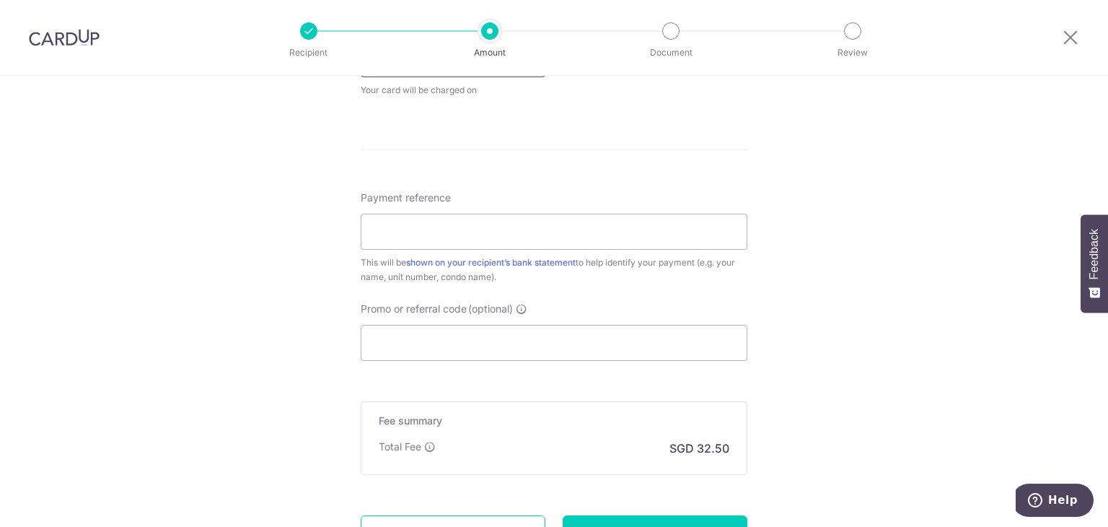
scroll to position [505, 0]
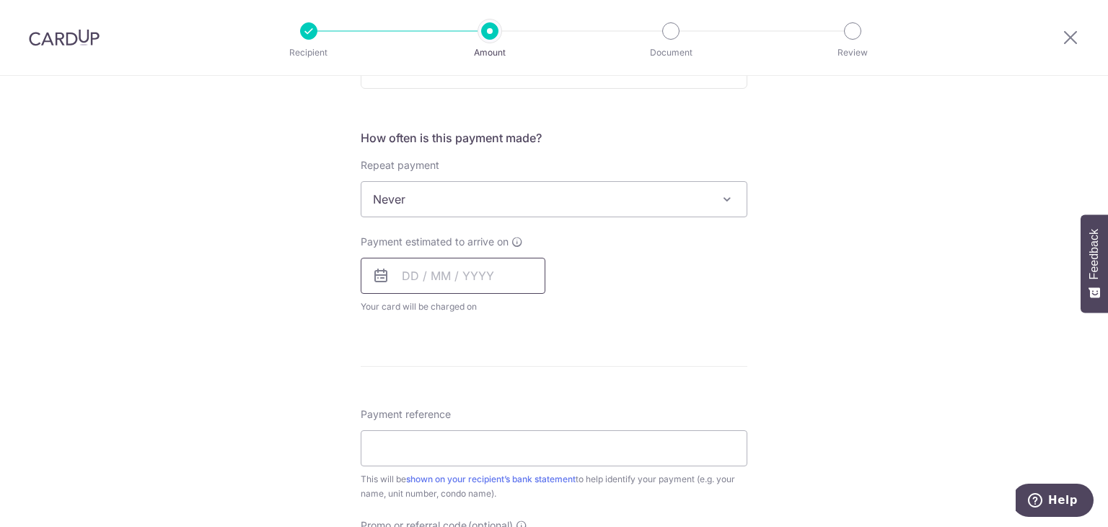
click at [475, 280] on input "text" at bounding box center [453, 276] width 185 height 36
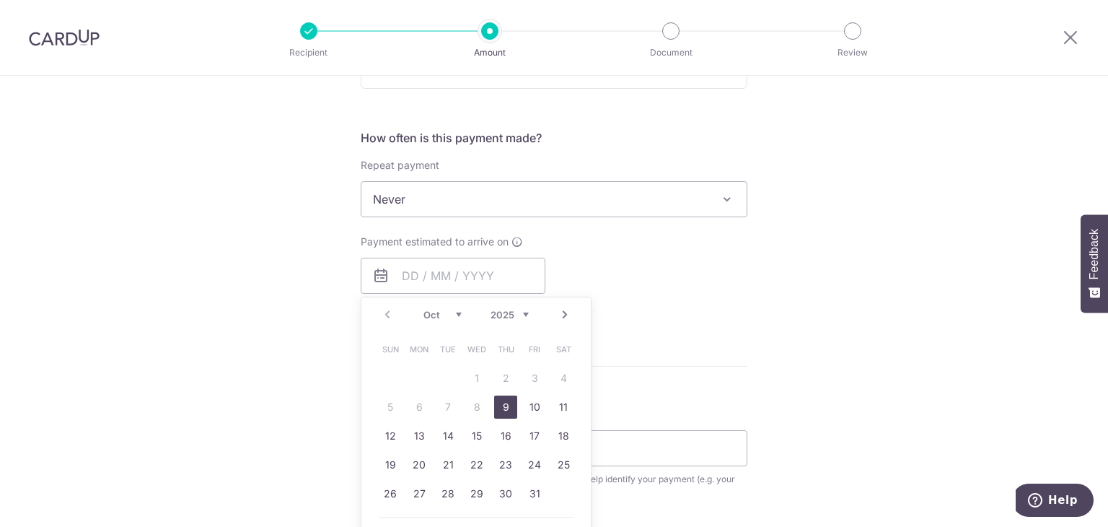
click at [494, 410] on link "9" at bounding box center [505, 406] width 23 height 23
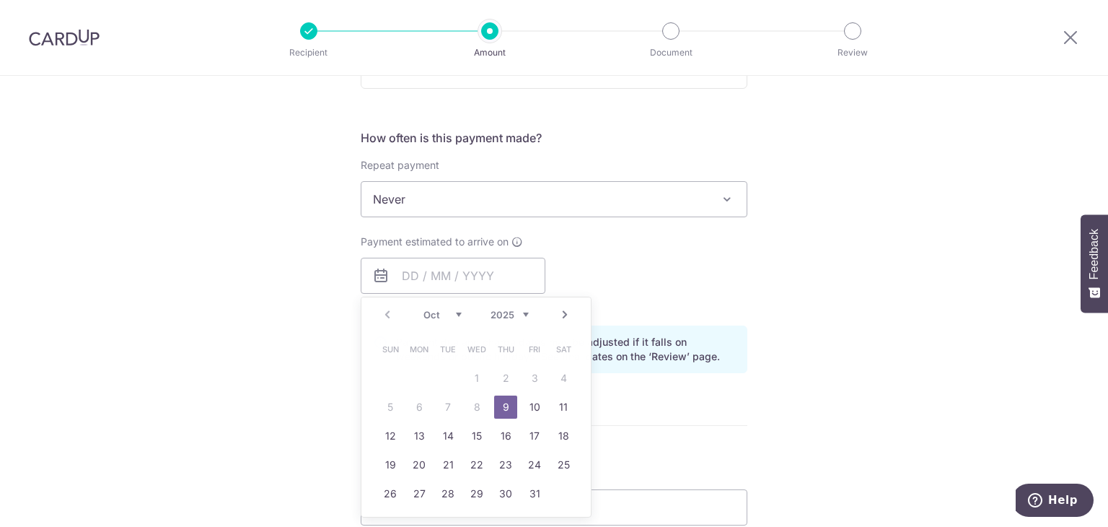
type input "09/10/2025"
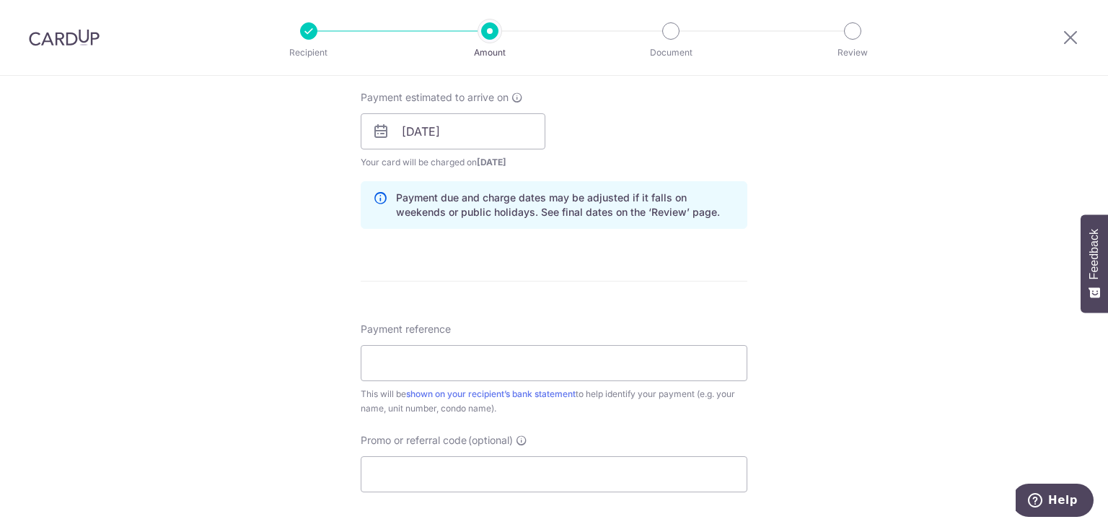
scroll to position [721, 0]
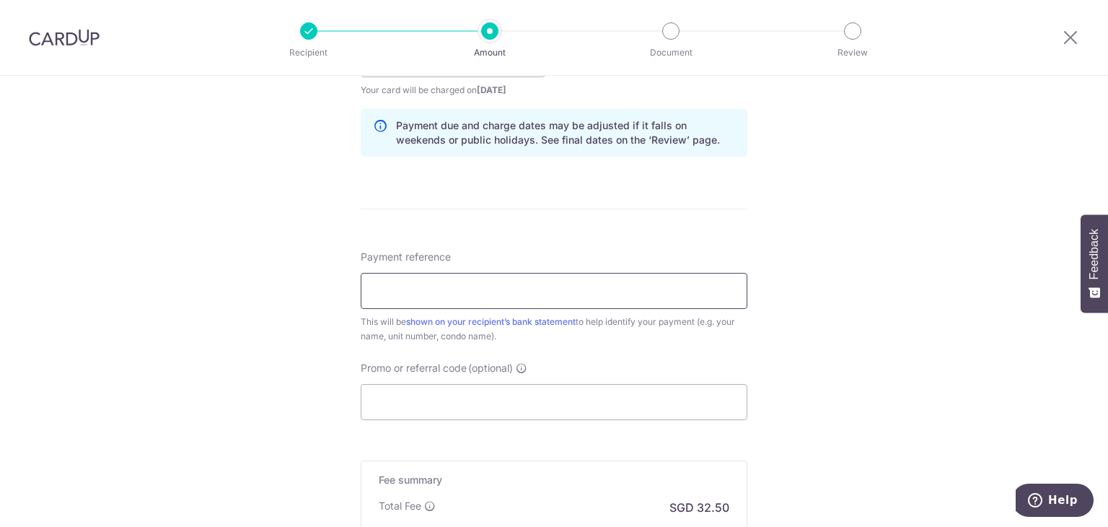
click at [491, 294] on input "Payment reference" at bounding box center [554, 291] width 387 height 36
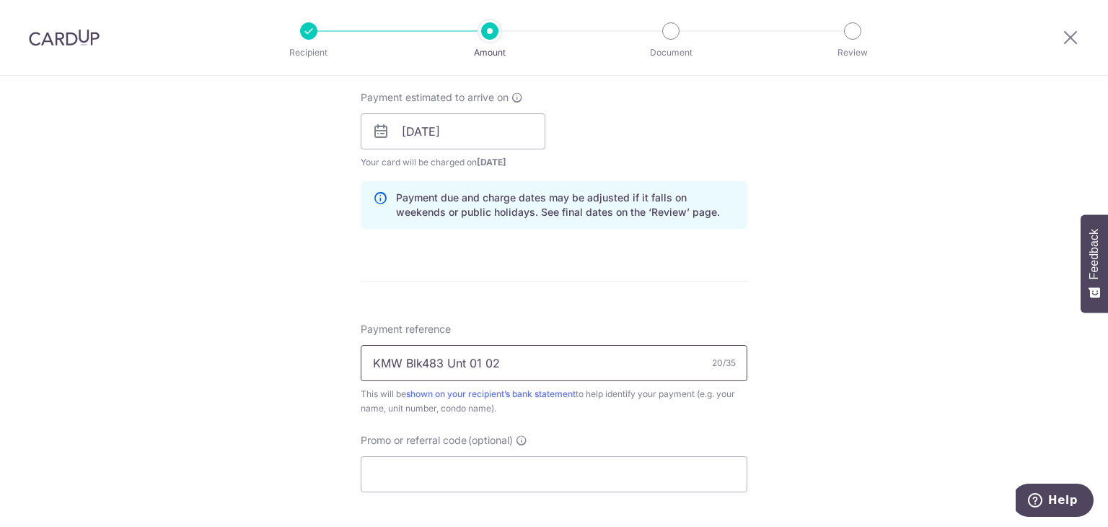
scroll to position [866, 0]
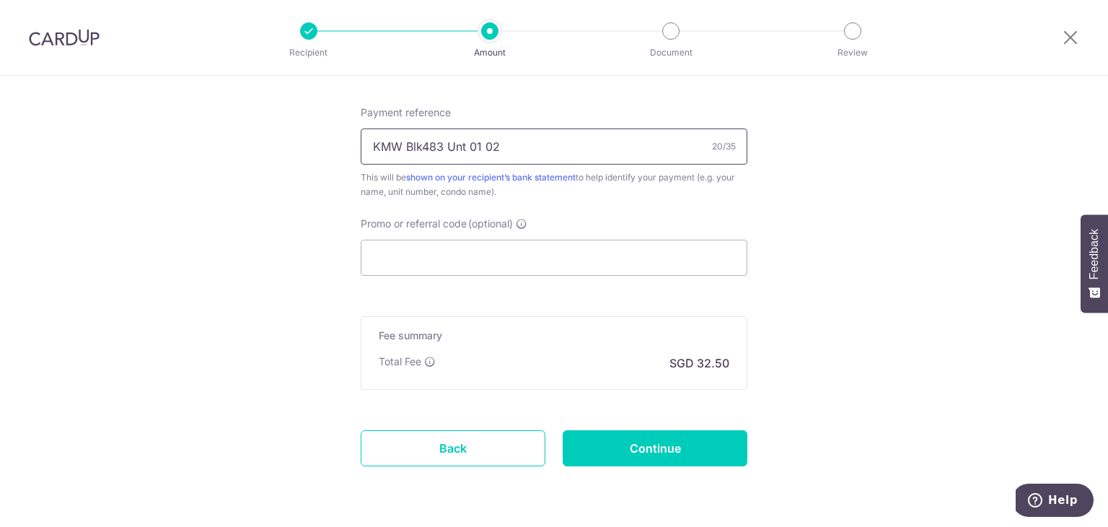
click at [501, 155] on input "KMW Blk483 Unt 01 02" at bounding box center [554, 146] width 387 height 36
paste input "in Block483 Unit 01 -"
type input "KMW Blk 483 Unt 01-02 Sep to Nov"
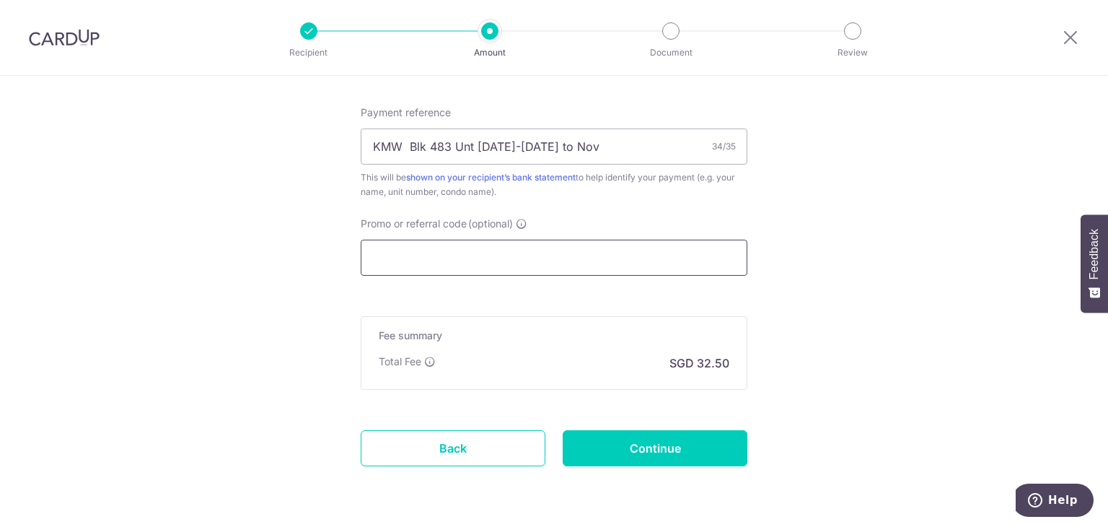
click at [467, 259] on input "Promo or referral code (optional)" at bounding box center [554, 257] width 387 height 36
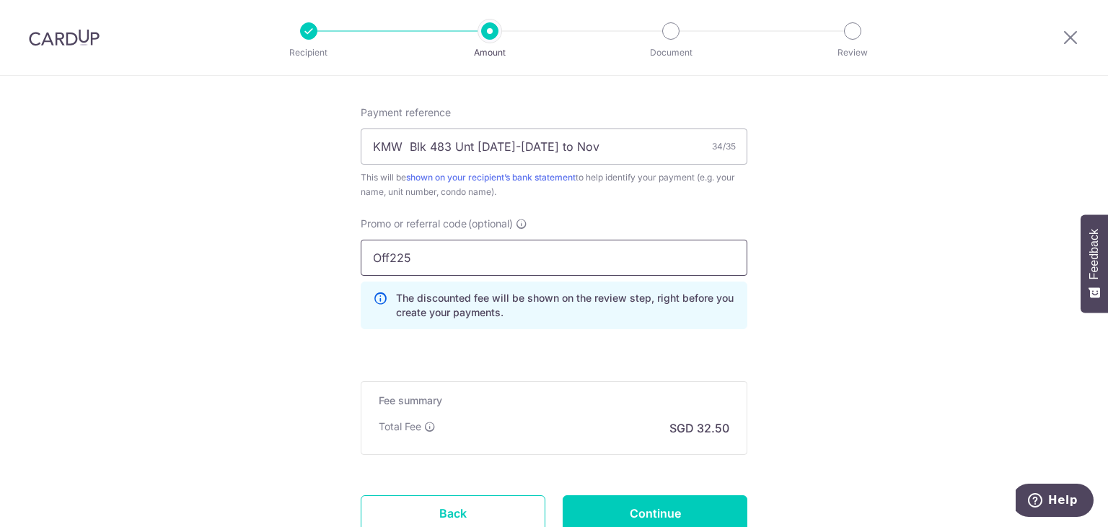
click at [421, 260] on input "Off225" at bounding box center [554, 257] width 387 height 36
paste input "FF"
type input "OFF225"
click at [550, 147] on input "KMW Blk 483 Unt 01-02 Sep to Nov" at bounding box center [554, 146] width 387 height 36
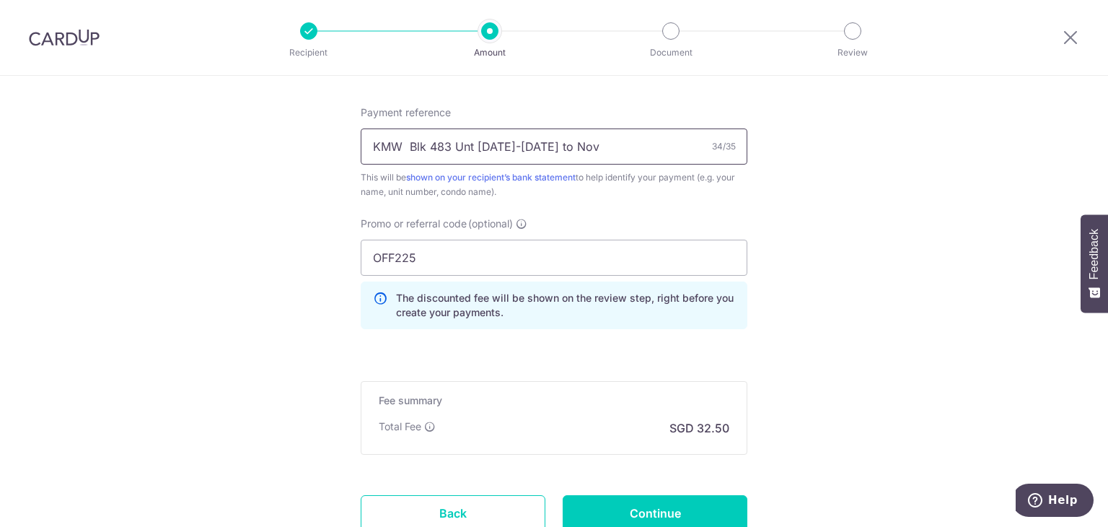
click at [550, 147] on input "KMW Blk 483 Unt 01-02 Sep to Nov" at bounding box center [554, 146] width 387 height 36
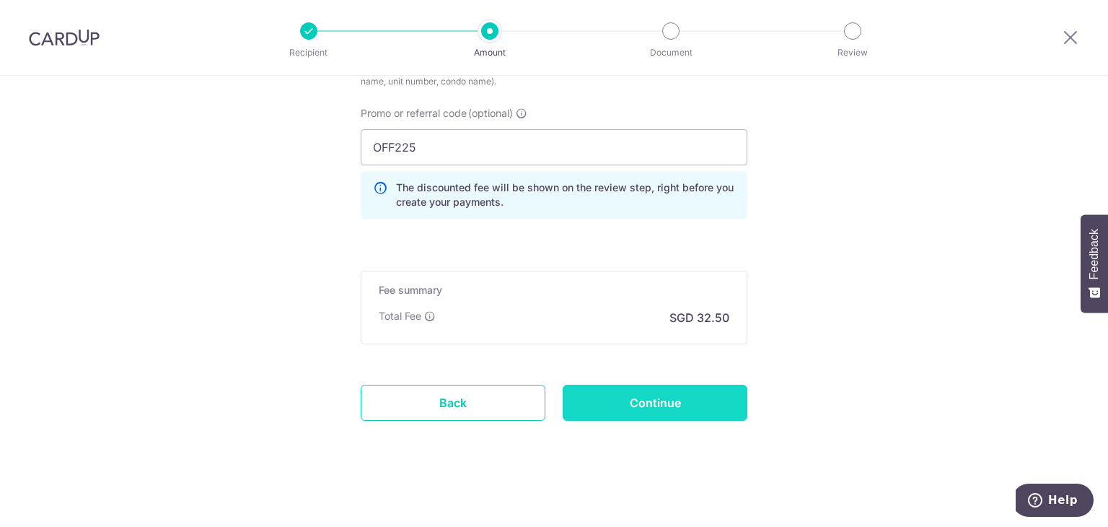
click at [641, 413] on input "Continue" at bounding box center [655, 402] width 185 height 36
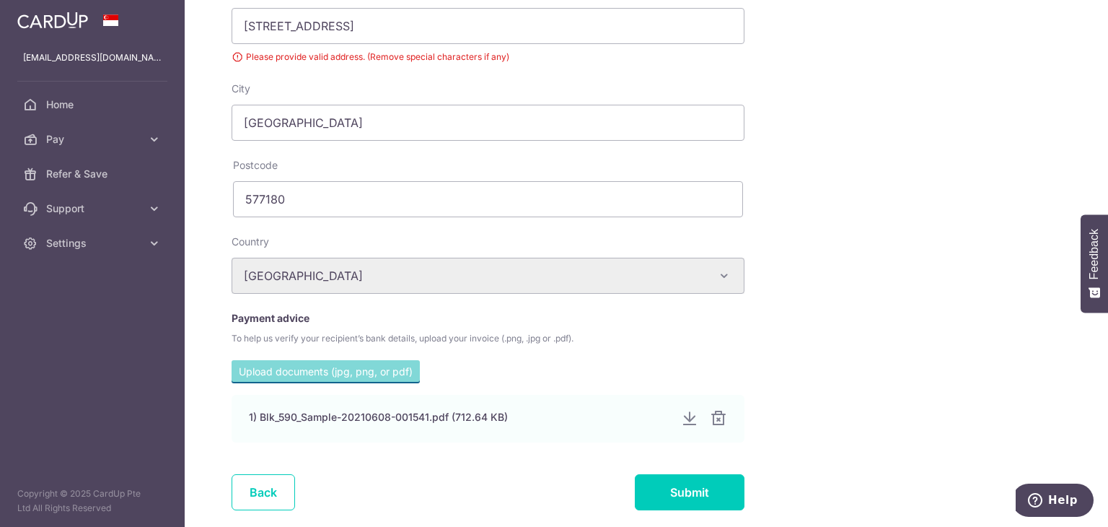
scroll to position [379, 0]
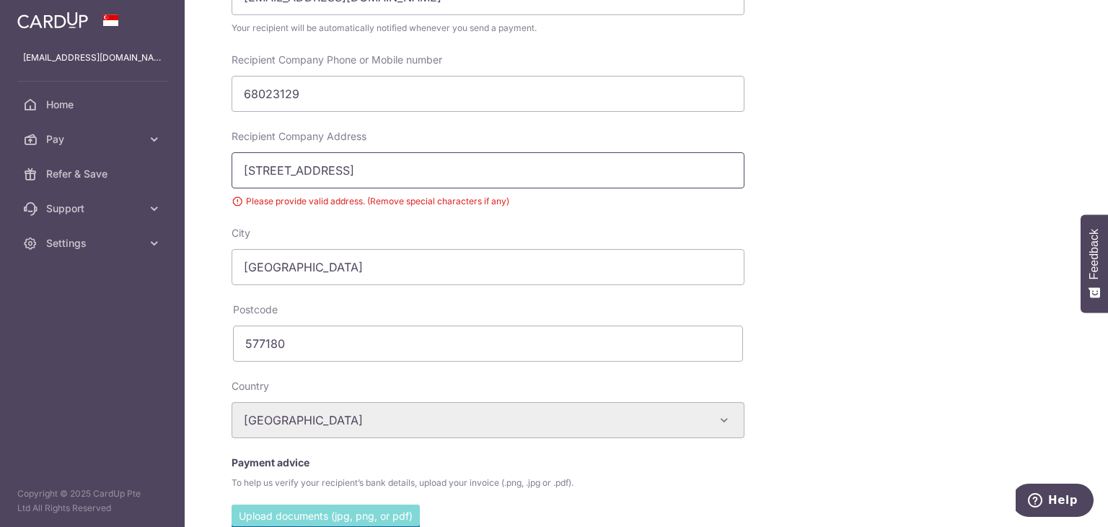
click at [251, 171] on input "[STREET_ADDRESS]" at bounding box center [488, 170] width 513 height 36
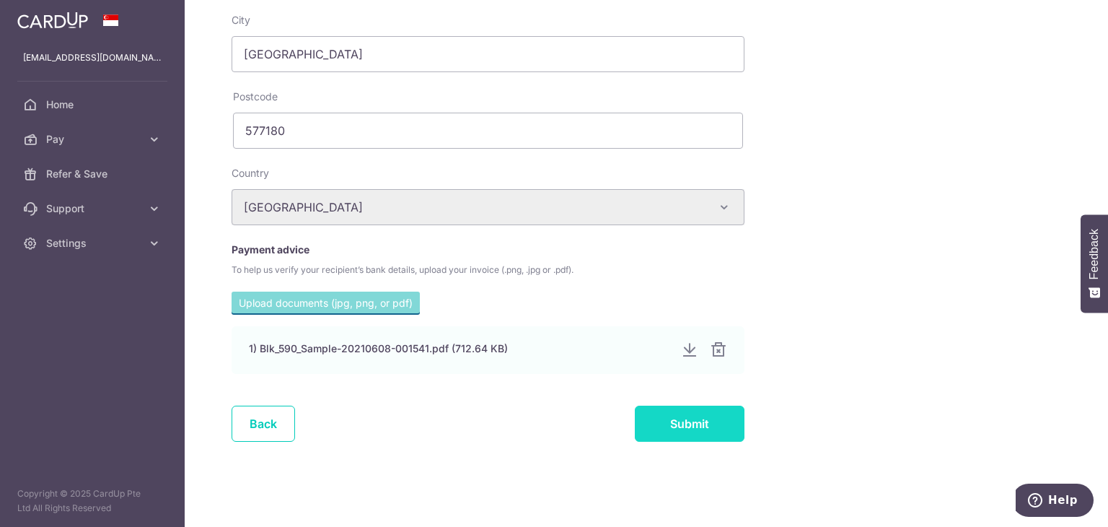
type input "[STREET_ADDRESS]"
click at [678, 408] on input "Submit" at bounding box center [690, 423] width 110 height 36
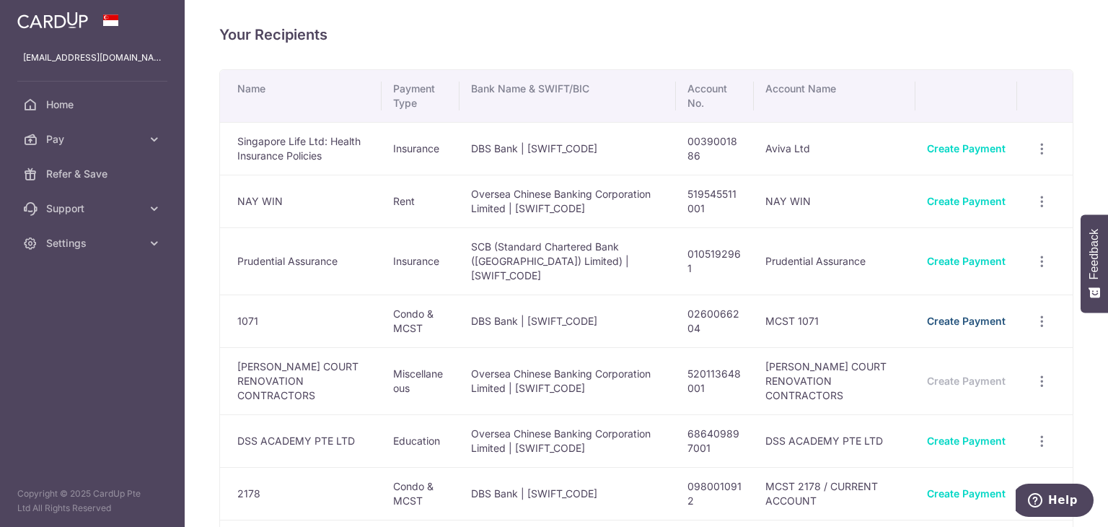
click at [983, 320] on link "Create Payment" at bounding box center [966, 321] width 79 height 12
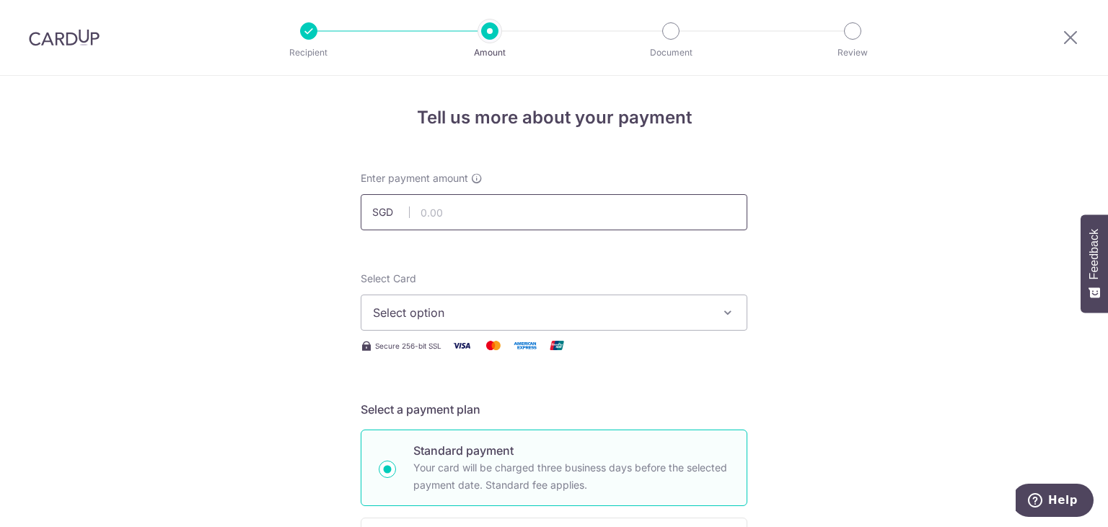
click at [614, 214] on input "text" at bounding box center [554, 212] width 387 height 36
type input "2,250.00"
click at [542, 318] on span "Select option" at bounding box center [541, 312] width 336 height 17
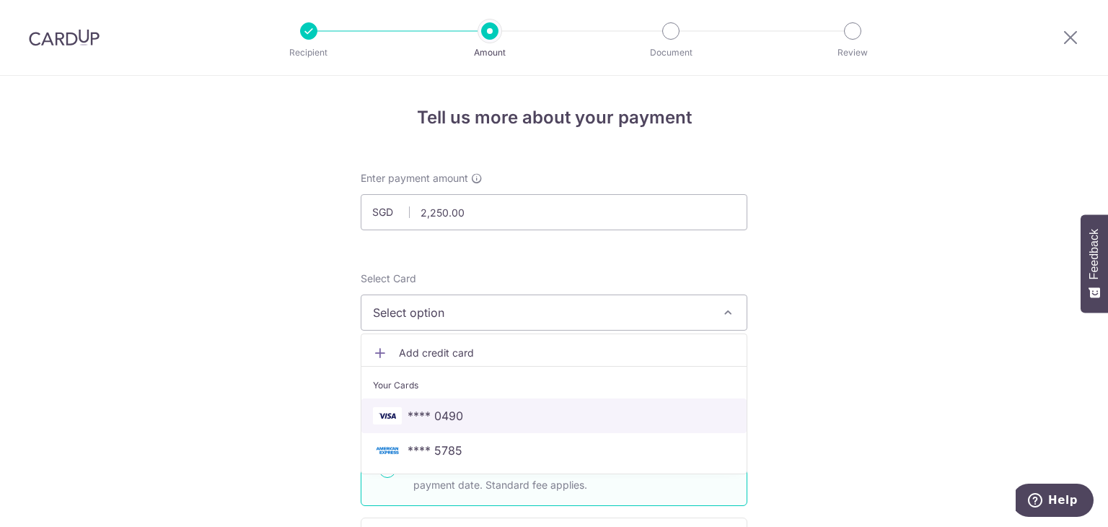
click at [493, 410] on span "**** 0490" at bounding box center [554, 415] width 362 height 17
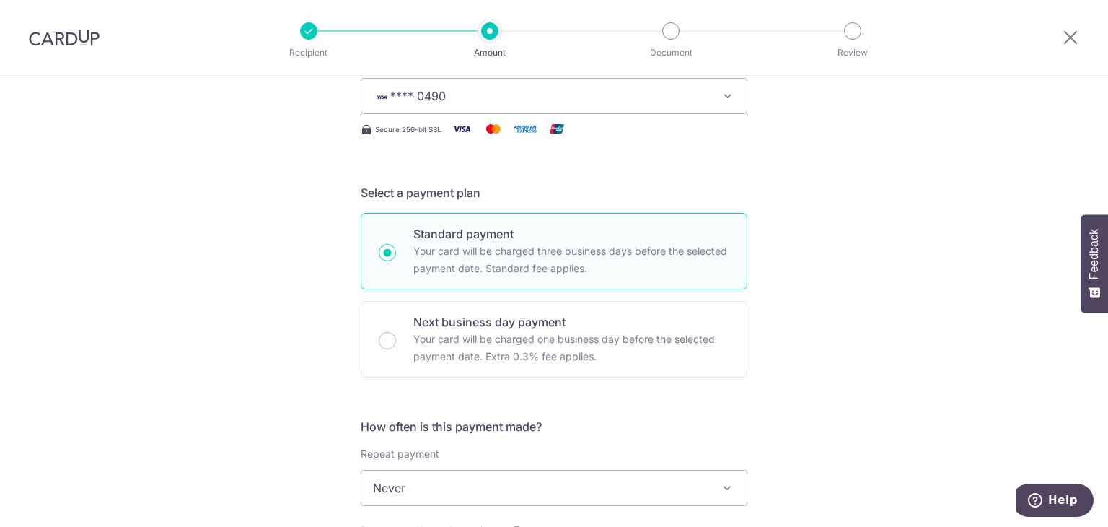
scroll to position [433, 0]
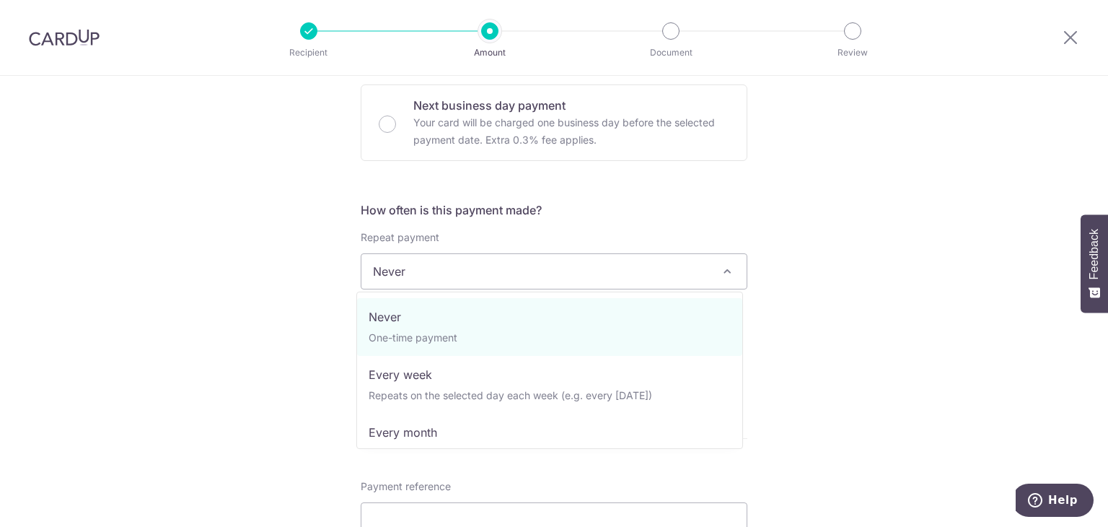
click at [473, 276] on span "Never" at bounding box center [553, 271] width 385 height 35
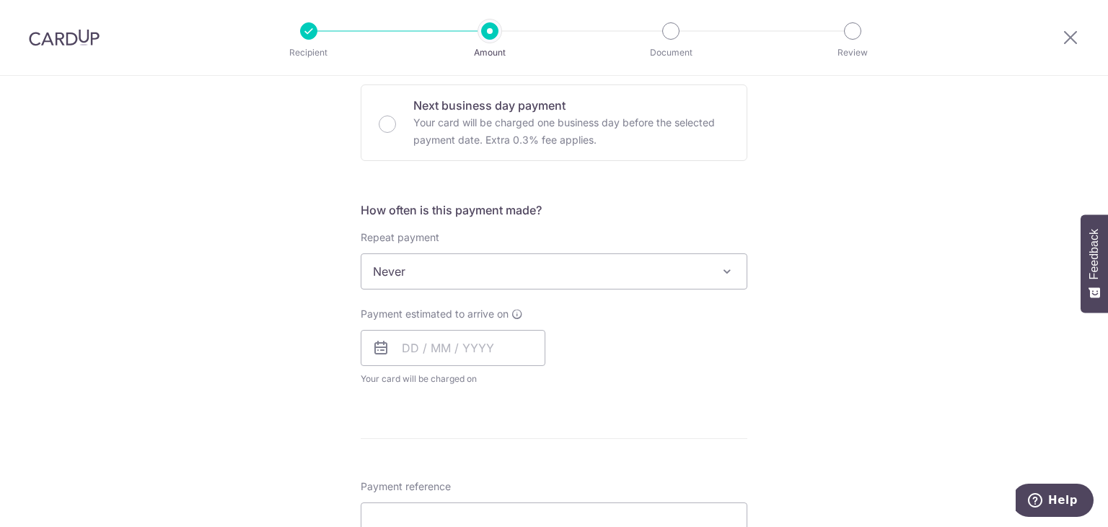
scroll to position [649, 0]
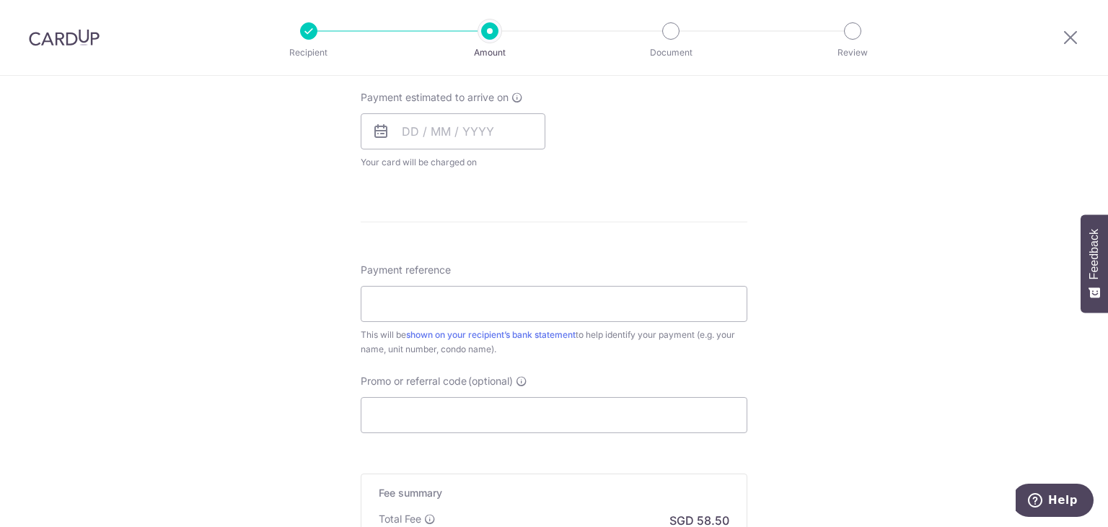
click at [424, 148] on div "Payment estimated to arrive on Your card will be charged on for the first payme…" at bounding box center [453, 129] width 185 height 79
click at [426, 139] on input "text" at bounding box center [453, 131] width 185 height 36
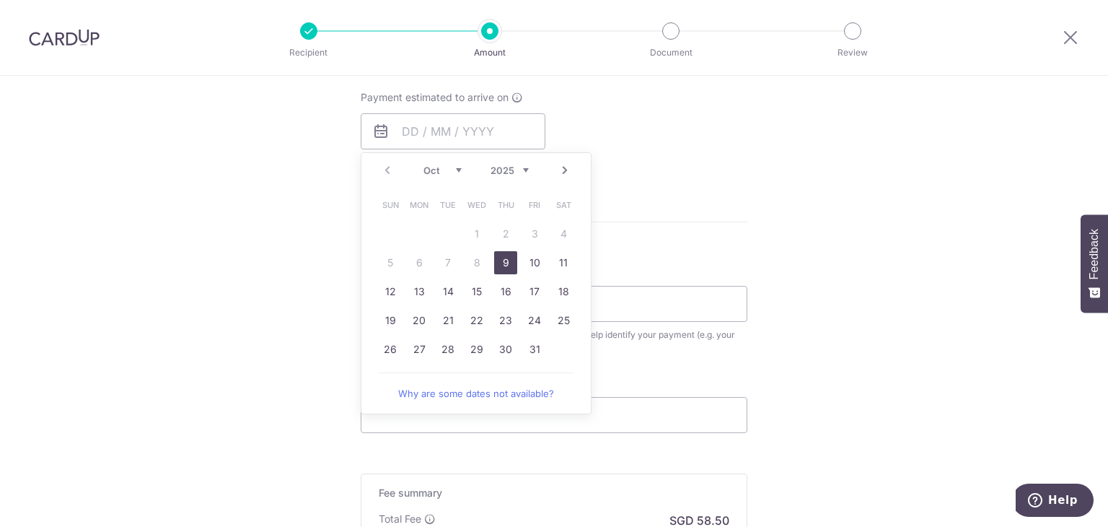
click at [495, 267] on link "9" at bounding box center [505, 262] width 23 height 23
type input "[DATE]"
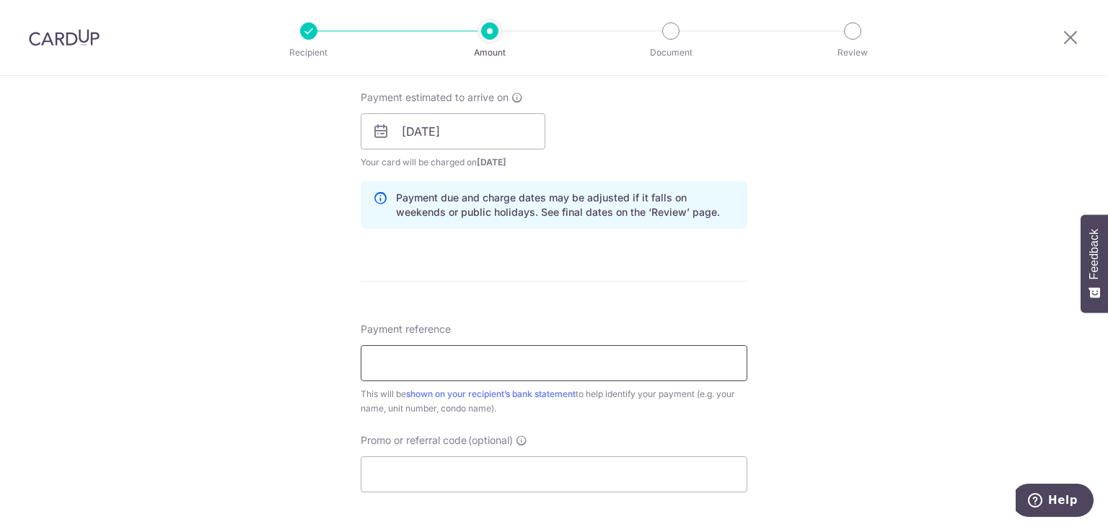
click at [475, 361] on input "Payment reference" at bounding box center [554, 363] width 387 height 36
paste input "577180"
click at [475, 361] on input "577180" at bounding box center [554, 363] width 387 height 36
click at [540, 360] on input "KMW TG5900304" at bounding box center [554, 363] width 387 height 36
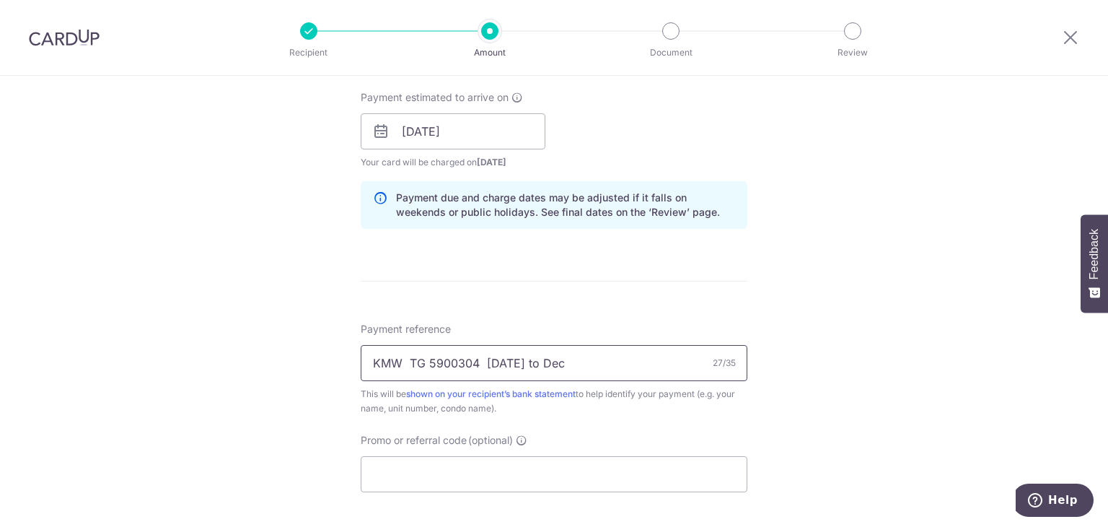
click at [485, 357] on input "KMW TG 5900304 Jul to Dec" at bounding box center [554, 363] width 387 height 36
type input "KMW TG 5900304 Jul to Dec 2025"
click at [812, 338] on div "Tell us more about your payment Enter payment amount SGD 2,250.00 2250.00 Selec…" at bounding box center [554, 109] width 1108 height 1364
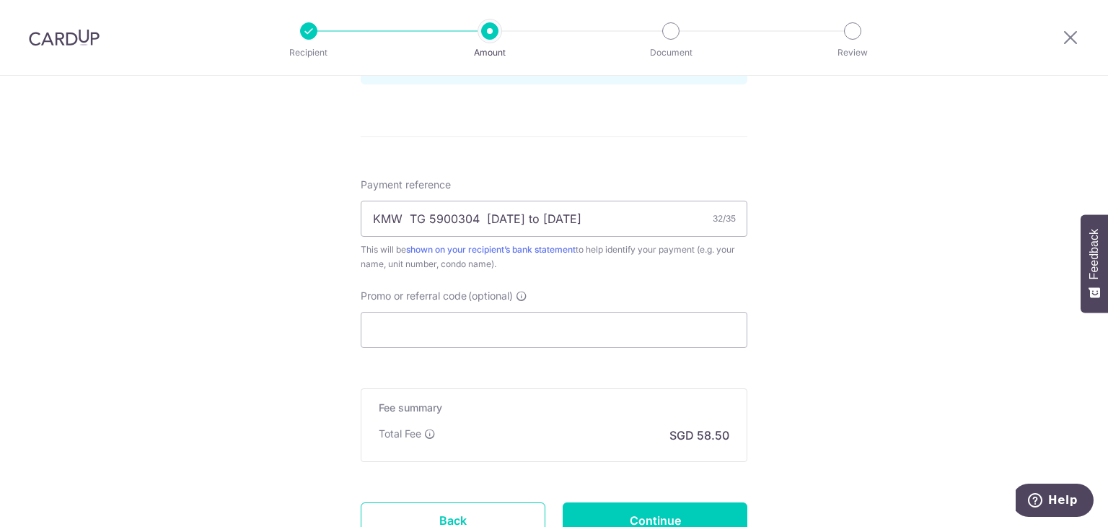
scroll to position [866, 0]
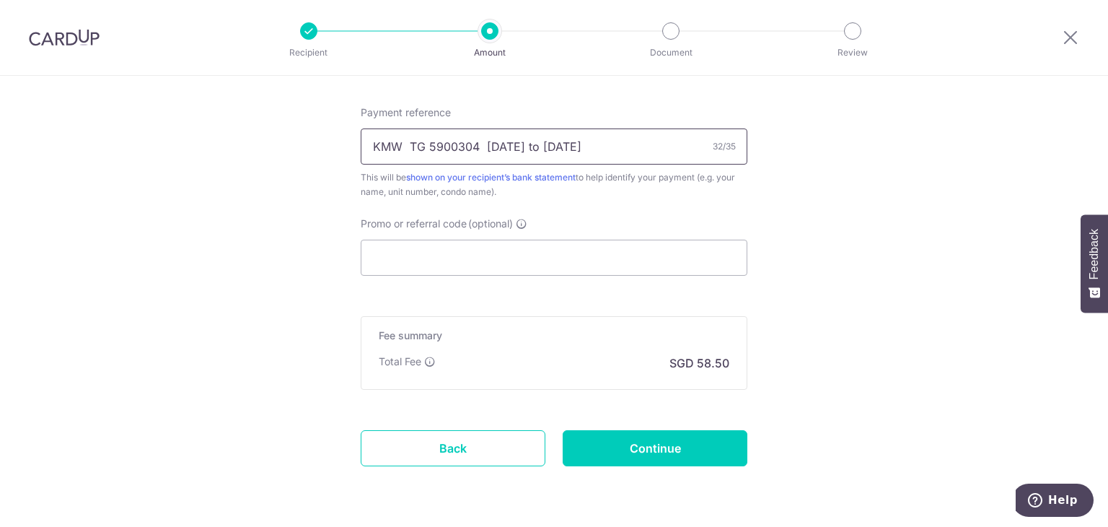
drag, startPoint x: 473, startPoint y: 148, endPoint x: 406, endPoint y: 148, distance: 67.1
click at [406, 148] on input "KMW TG 5900304 Jul to Dec 2025" at bounding box center [554, 146] width 387 height 36
click at [453, 203] on div "Payment reference KMW TG 5900304 Jul to Dec 2025 32/35 This will be shown on yo…" at bounding box center [554, 190] width 387 height 170
click at [467, 239] on input "Promo or referral code (optional)" at bounding box center [554, 257] width 387 height 36
click at [541, 158] on input "KMW TG 5900304 Jul to Dec 2025" at bounding box center [554, 146] width 387 height 36
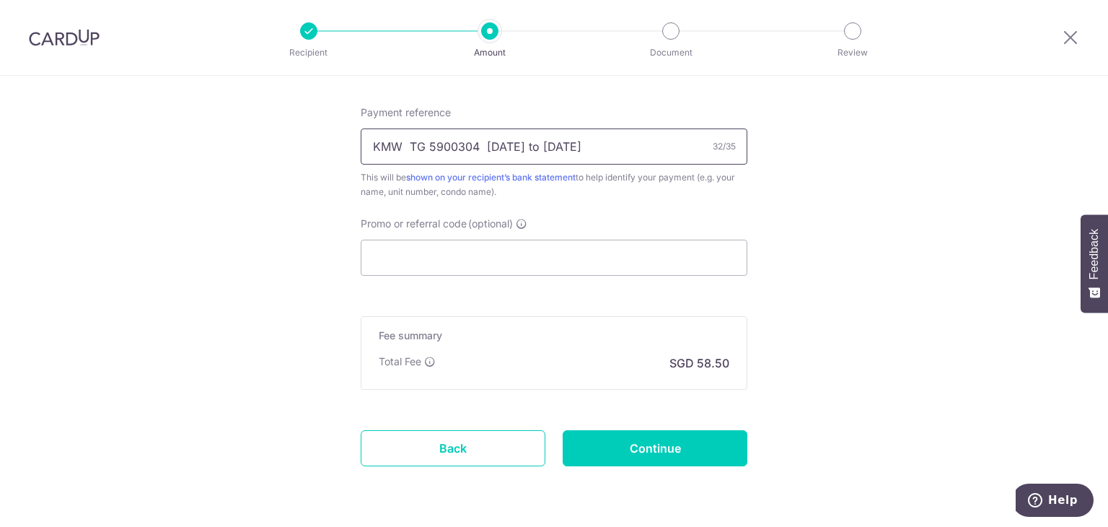
click at [541, 158] on input "KMW TG 5900304 Jul to Dec 2025" at bounding box center [554, 146] width 387 height 36
click at [658, 159] on input "KMW TG 5900304 Jul to Dec 2025" at bounding box center [554, 146] width 387 height 36
drag, startPoint x: 410, startPoint y: 144, endPoint x: 434, endPoint y: 150, distance: 25.2
click at [434, 150] on input "KMW TG 5900304 Jul to Dec 2025" at bounding box center [554, 146] width 387 height 36
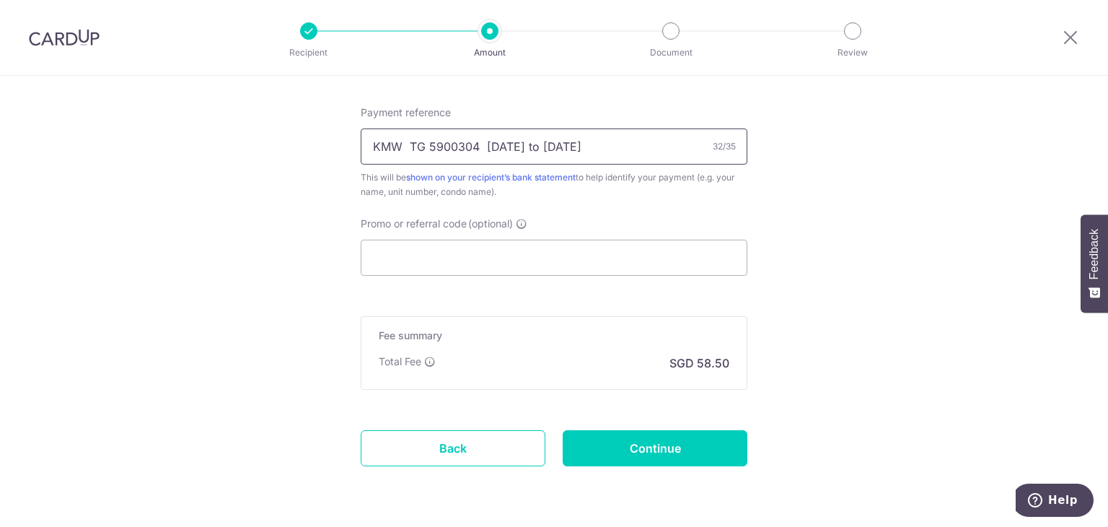
click at [434, 150] on input "KMW TG 5900304 Jul to Dec 2025" at bounding box center [554, 146] width 387 height 36
drag, startPoint x: 407, startPoint y: 146, endPoint x: 475, endPoint y: 145, distance: 68.5
click at [475, 145] on input "KMW TG 5900304 Jul to Dec 2025" at bounding box center [554, 146] width 387 height 36
click at [658, 137] on input "KMW TG 5900304 Jul to Dec 2025" at bounding box center [554, 146] width 387 height 36
click at [574, 234] on div "Promo or referral code (optional) The discounted fee will be shown on the revie…" at bounding box center [554, 245] width 387 height 59
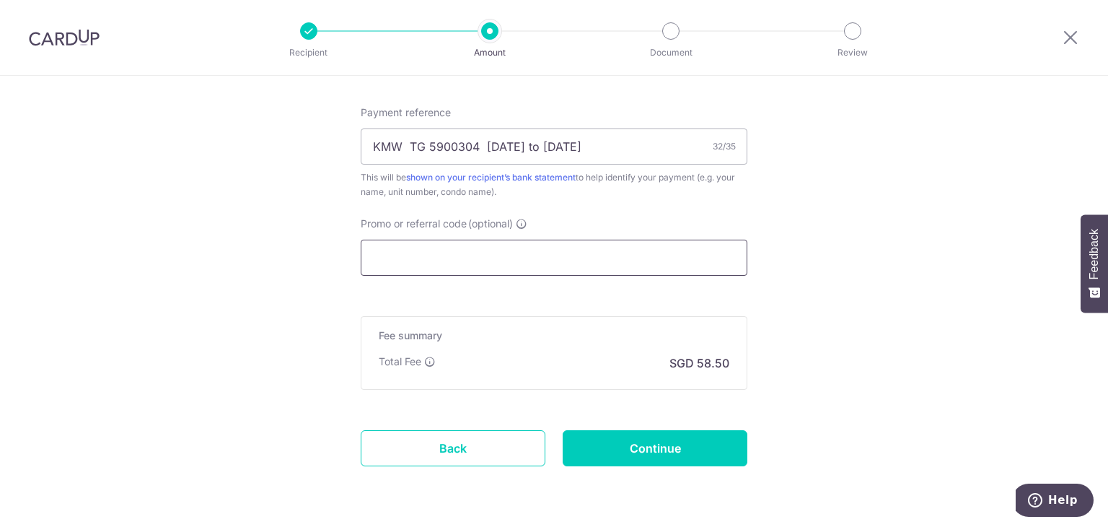
click at [573, 243] on input "Promo or referral code (optional)" at bounding box center [554, 257] width 387 height 36
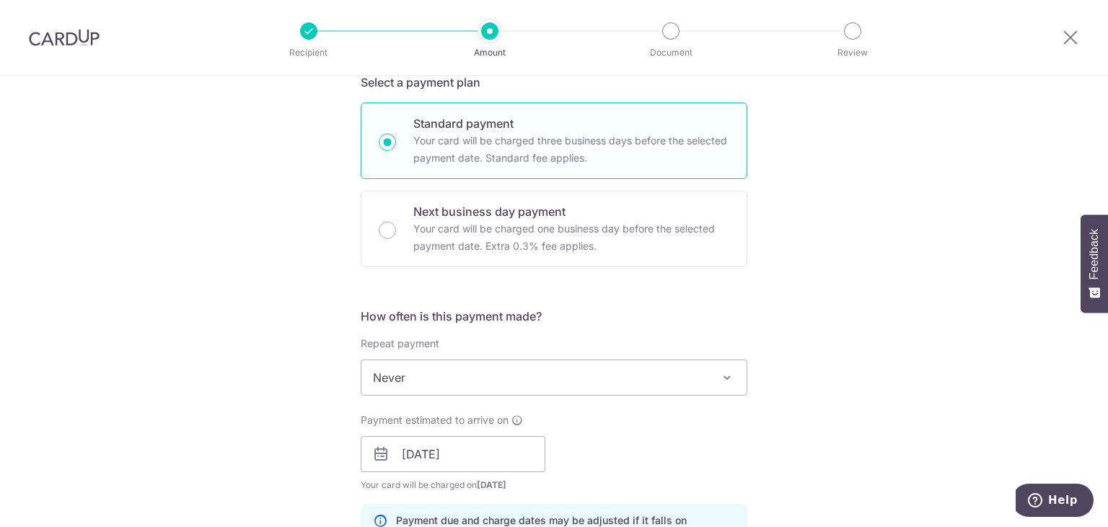
scroll to position [687, 0]
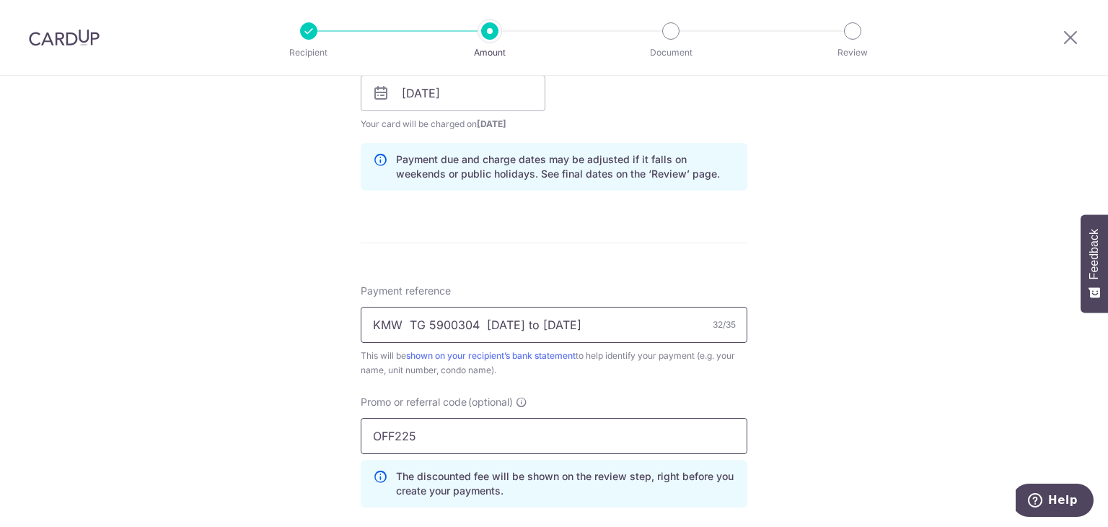
type input "OFF225"
click at [537, 319] on input "KMW TG 5900304 Jul to Dec 2025" at bounding box center [554, 325] width 387 height 36
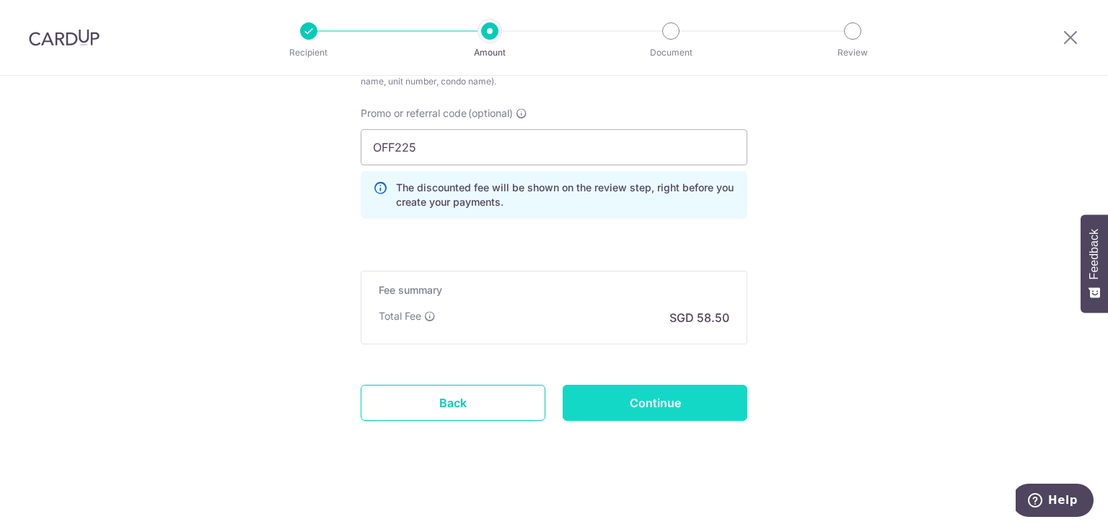
click at [638, 395] on input "Continue" at bounding box center [655, 402] width 185 height 36
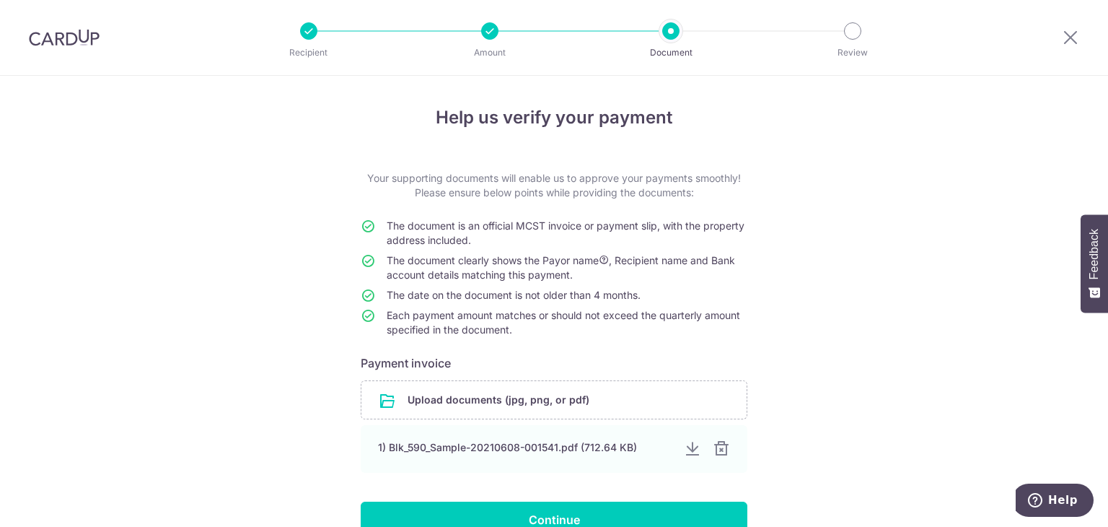
scroll to position [113, 0]
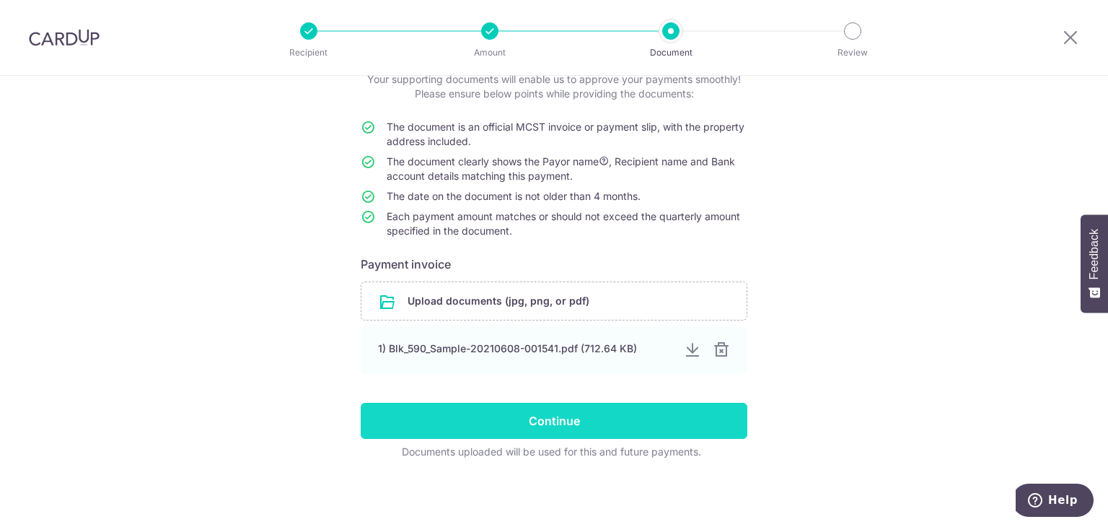
click at [597, 408] on input "Continue" at bounding box center [554, 421] width 387 height 36
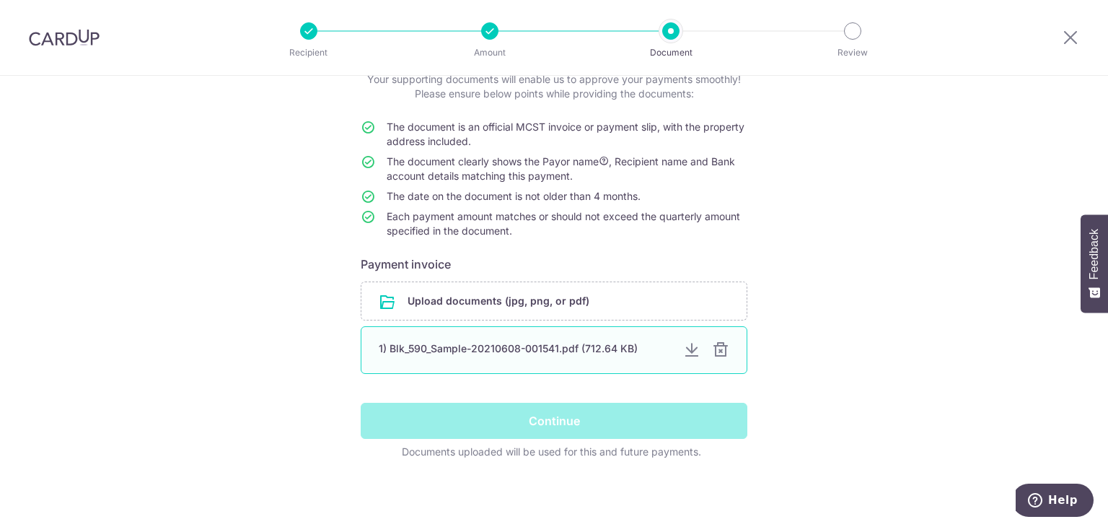
scroll to position [0, 0]
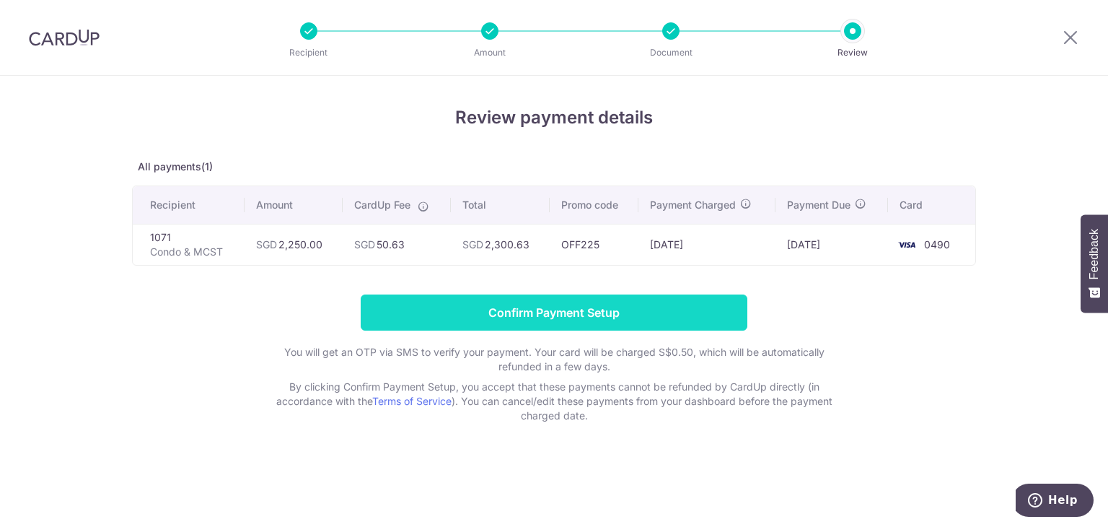
click at [677, 296] on input "Confirm Payment Setup" at bounding box center [554, 312] width 387 height 36
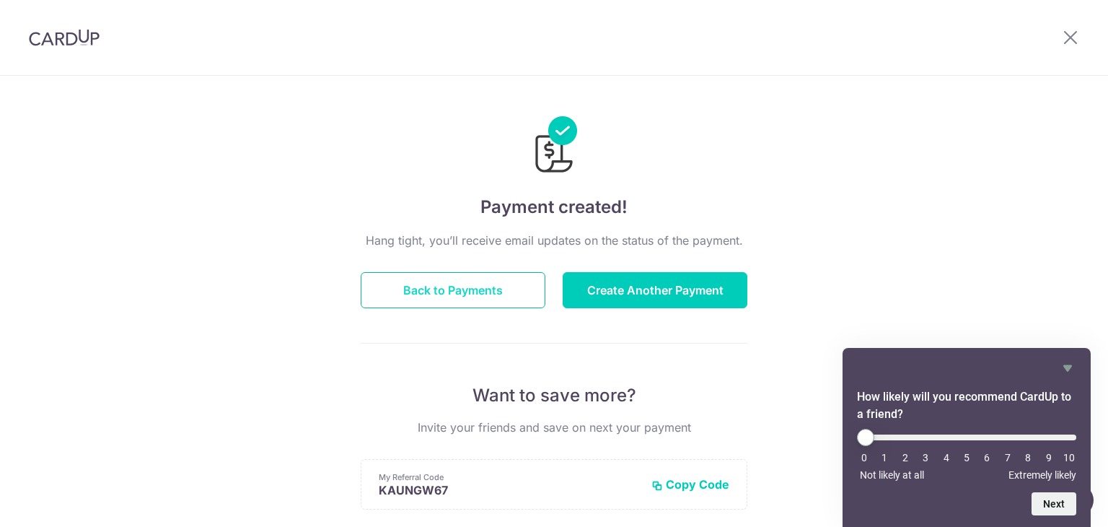
click at [503, 300] on button "Back to Payments" at bounding box center [453, 290] width 185 height 36
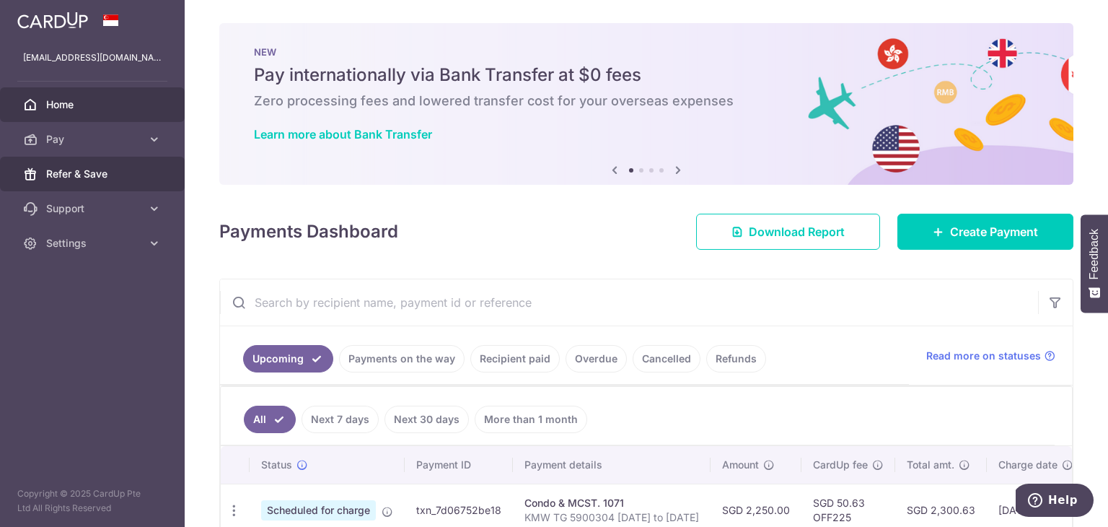
click at [134, 171] on span "Refer & Save" at bounding box center [93, 174] width 95 height 14
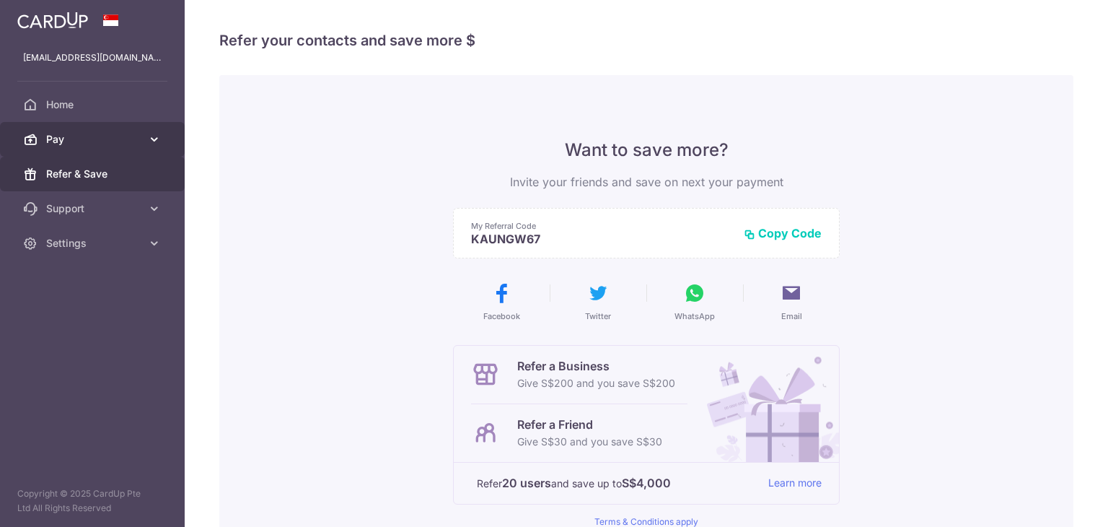
click at [121, 150] on link "Pay" at bounding box center [92, 139] width 185 height 35
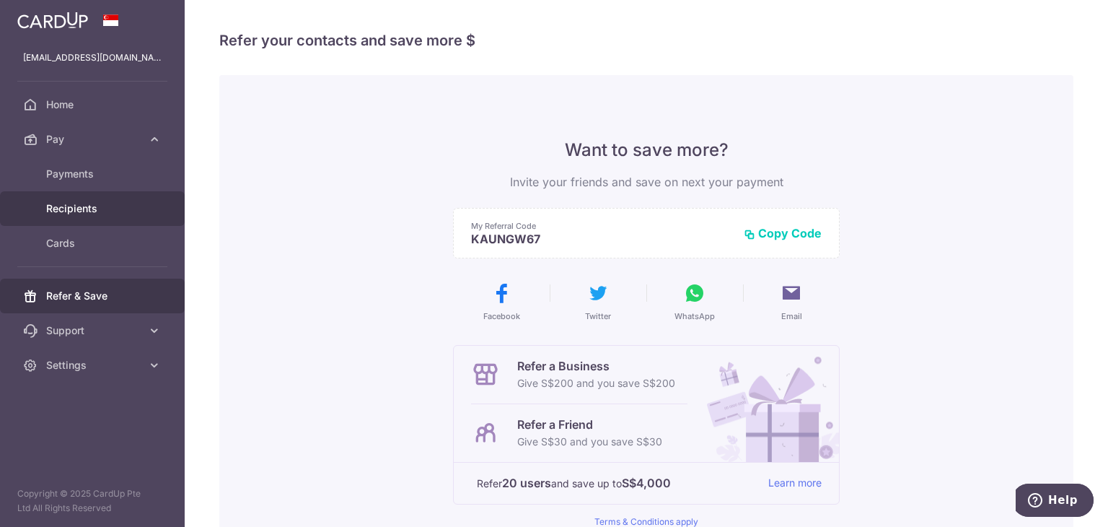
click at [127, 208] on span "Recipients" at bounding box center [93, 208] width 95 height 14
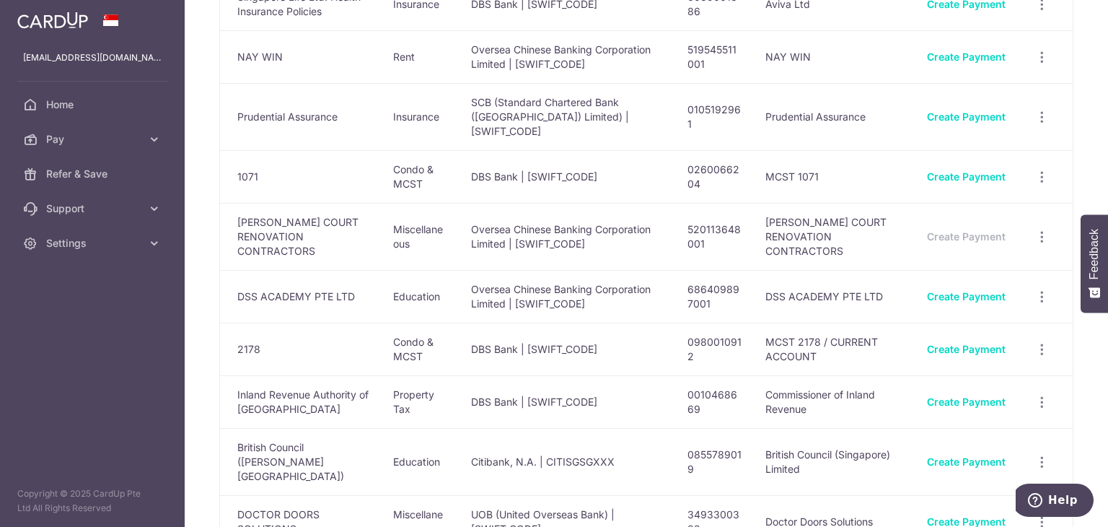
scroll to position [216, 0]
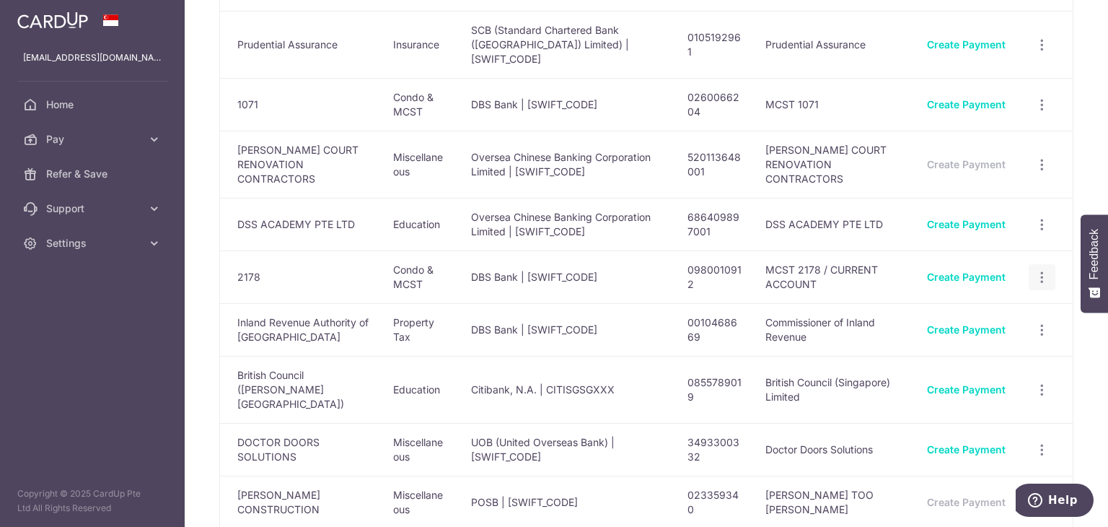
click at [1036, 278] on icon "button" at bounding box center [1041, 277] width 15 height 15
click at [990, 312] on span "View/Edit" at bounding box center [994, 316] width 98 height 17
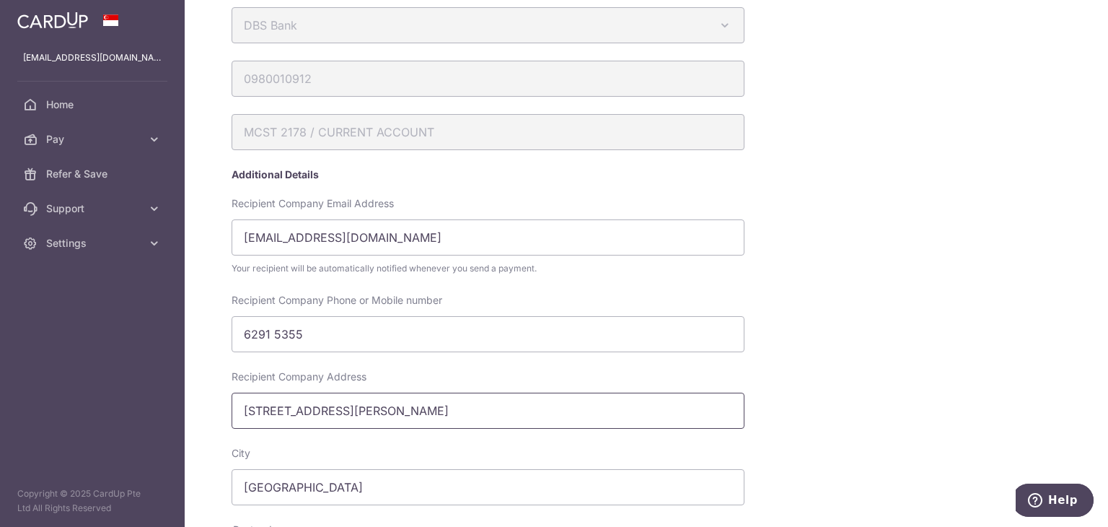
scroll to position [66, 0]
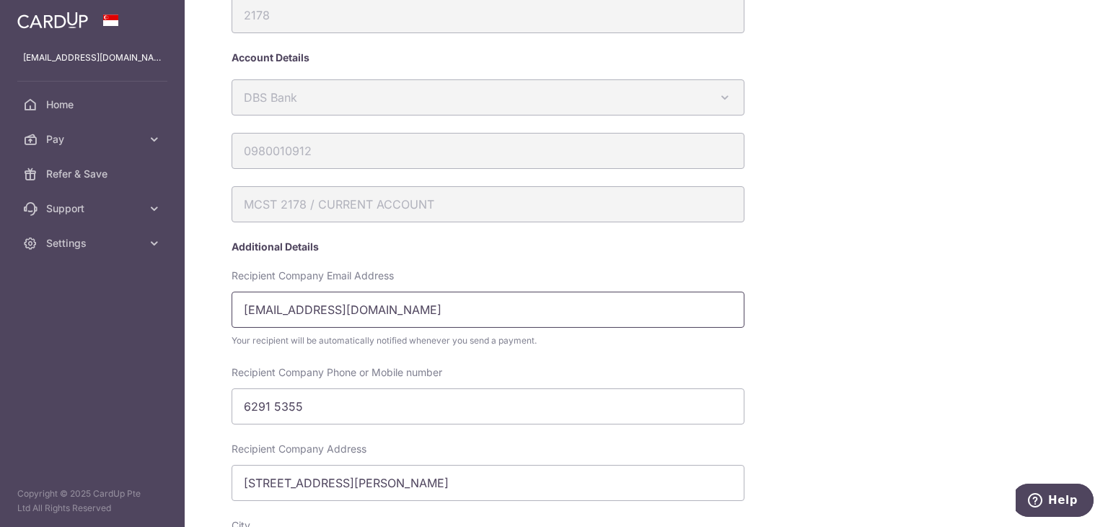
click at [416, 312] on input "wisely@wisely98.com" at bounding box center [488, 309] width 513 height 36
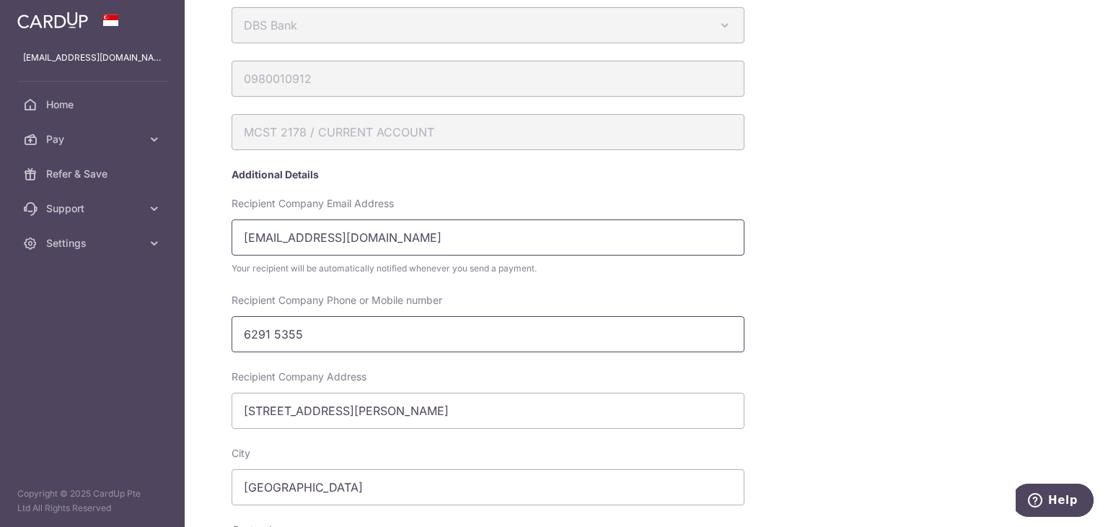
type input "[EMAIL_ADDRESS][DOMAIN_NAME]"
click at [407, 327] on input "6291 5355" at bounding box center [488, 334] width 513 height 36
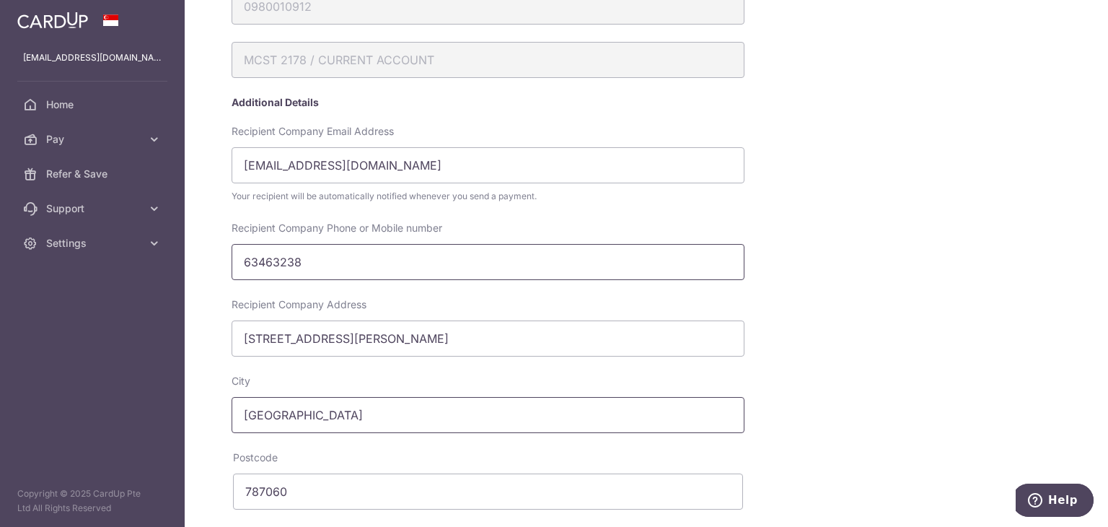
scroll to position [283, 0]
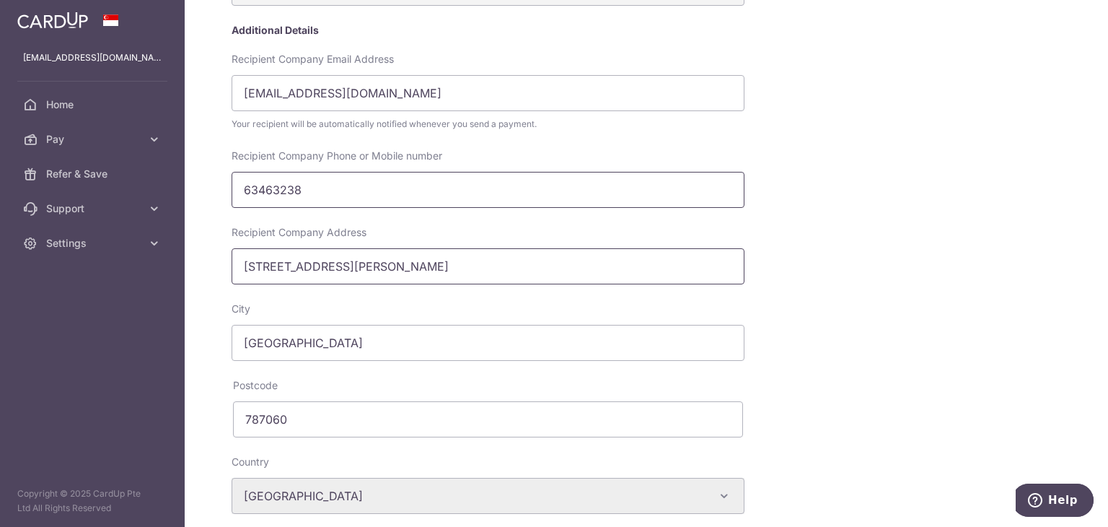
type input "63463238"
click at [432, 278] on input "489 YIO CHU KANG ROAD" at bounding box center [488, 266] width 513 height 36
type input "489 YIO CHU KANG ROAD , #01-02"
click at [309, 416] on input "787060" at bounding box center [488, 419] width 510 height 36
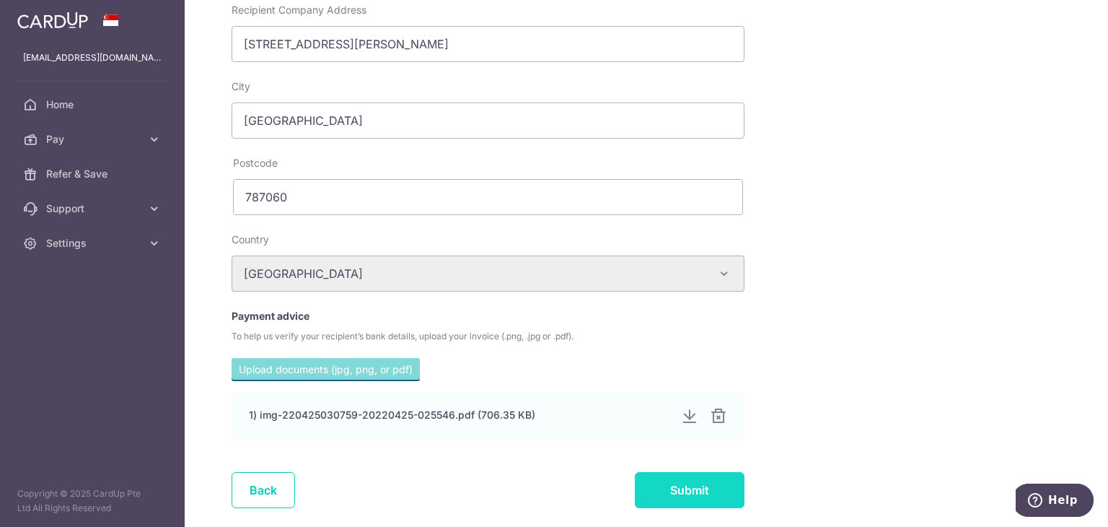
scroll to position [571, 0]
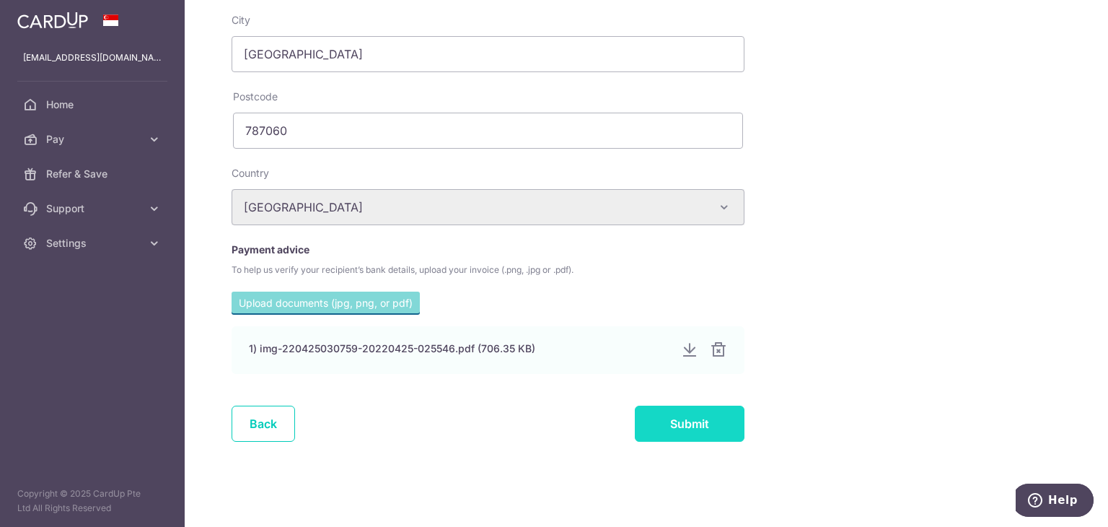
click at [692, 428] on input "Submit" at bounding box center [690, 423] width 110 height 36
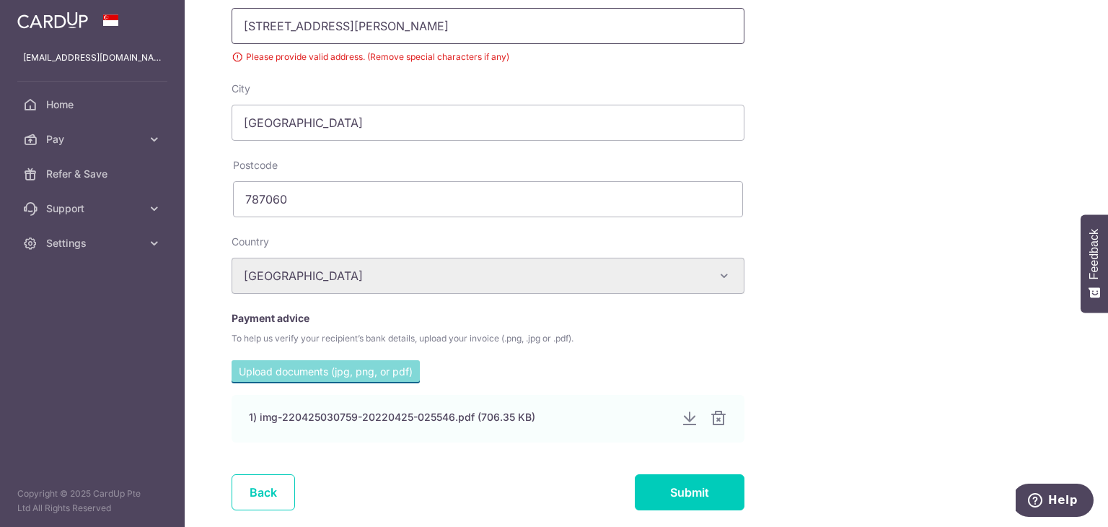
click at [392, 37] on input "489 YIO CHU KANG ROAD , #01-02" at bounding box center [488, 26] width 513 height 36
type input "489 YIO CHU KANG ROAD #01-02"
click at [672, 480] on input "Submit" at bounding box center [690, 492] width 110 height 36
click at [390, 23] on input "[STREET_ADDRESS][PERSON_NAME]" at bounding box center [488, 26] width 513 height 36
type input "[STREET_ADDRESS][PERSON_NAME]"
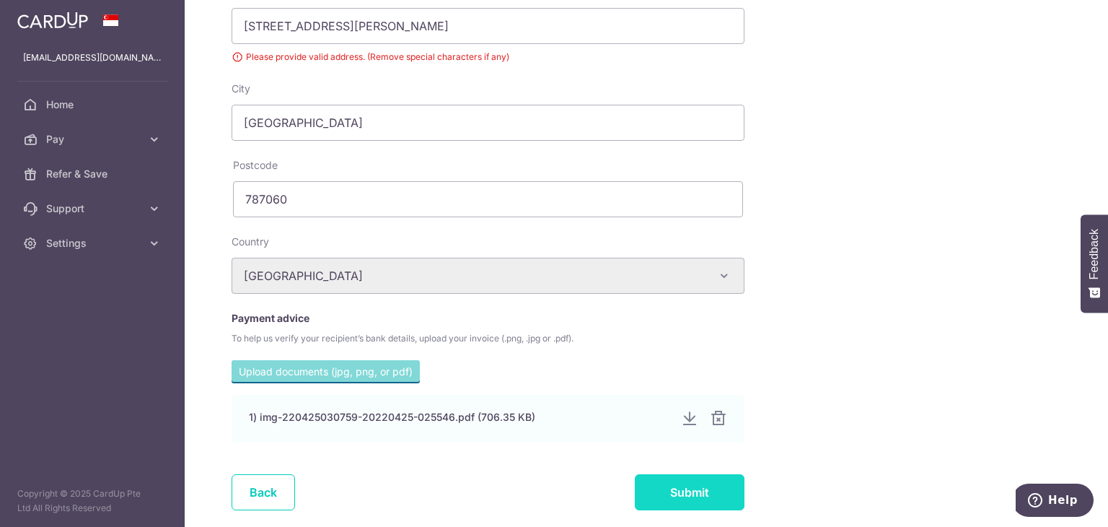
click at [652, 499] on input "Submit" at bounding box center [690, 492] width 110 height 36
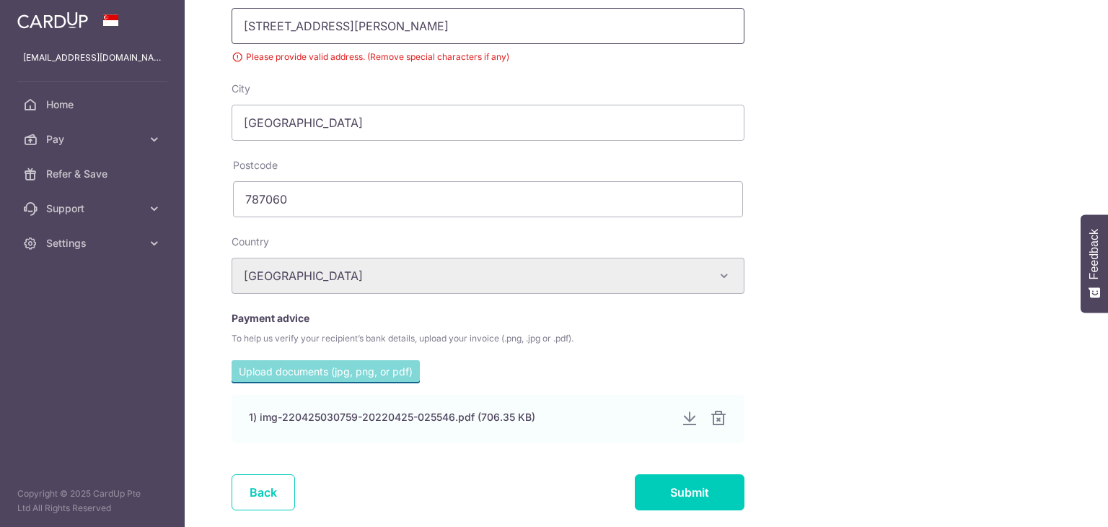
click at [428, 22] on input "489 YIO CHU KANG ROAD Unit 01-02" at bounding box center [488, 26] width 513 height 36
type input "[STREET_ADDRESS][PERSON_NAME]"
click at [651, 470] on form "2178 Account Details DBS Bank Australia & New Zealand Banking Group Bank of Chi…" at bounding box center [541, 33] width 619 height 987
click at [651, 471] on form "2178 Account Details DBS Bank Australia & New Zealand Banking Group Bank of Chi…" at bounding box center [541, 33] width 619 height 987
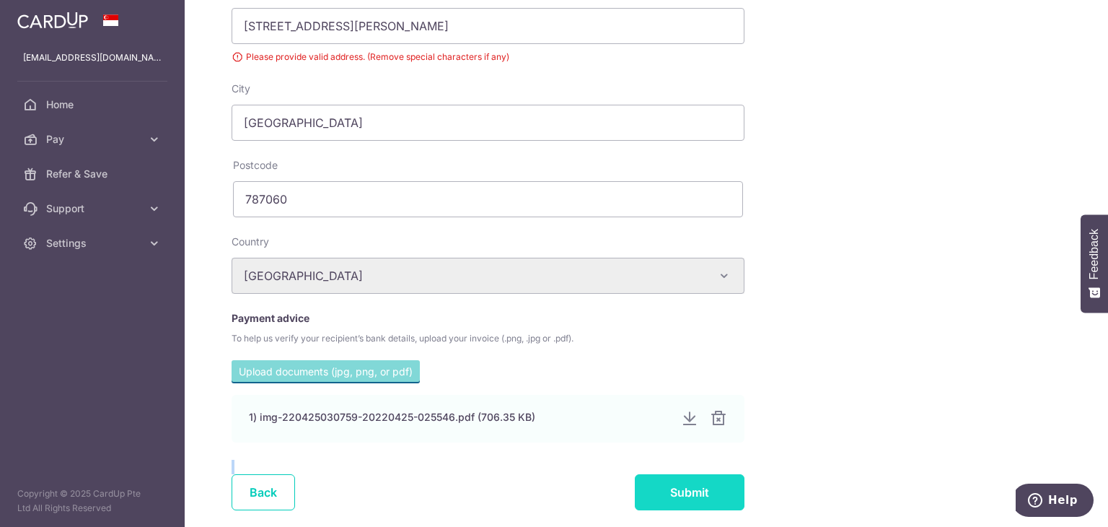
click at [651, 477] on input "Submit" at bounding box center [690, 492] width 110 height 36
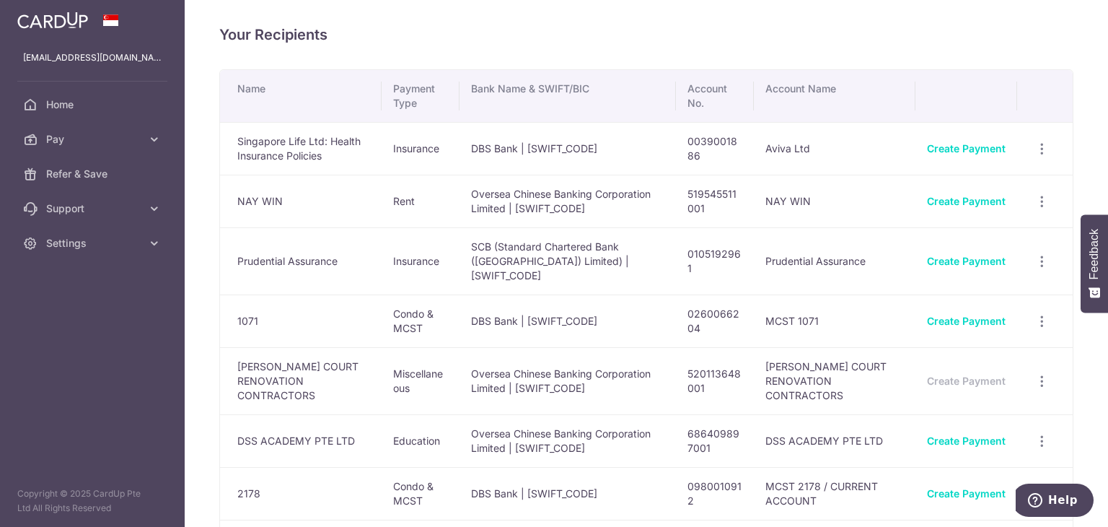
scroll to position [216, 0]
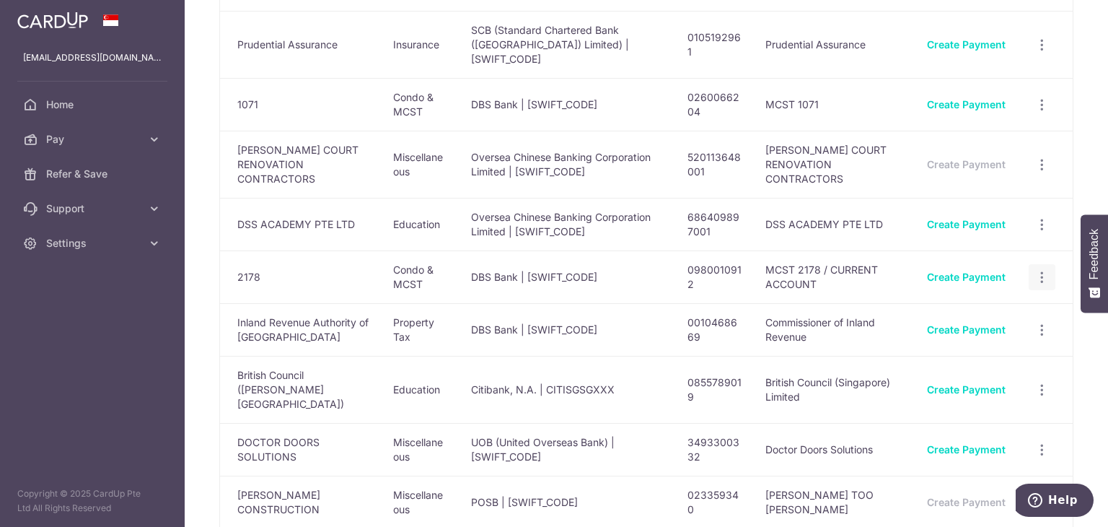
click at [1045, 285] on div "View/Edit Linked Payments" at bounding box center [1042, 277] width 27 height 27
click at [1036, 266] on div "View/Edit Linked Payments" at bounding box center [1042, 277] width 27 height 27
click at [1034, 282] on icon "button" at bounding box center [1041, 277] width 15 height 15
click at [993, 310] on span "View/Edit" at bounding box center [994, 316] width 98 height 17
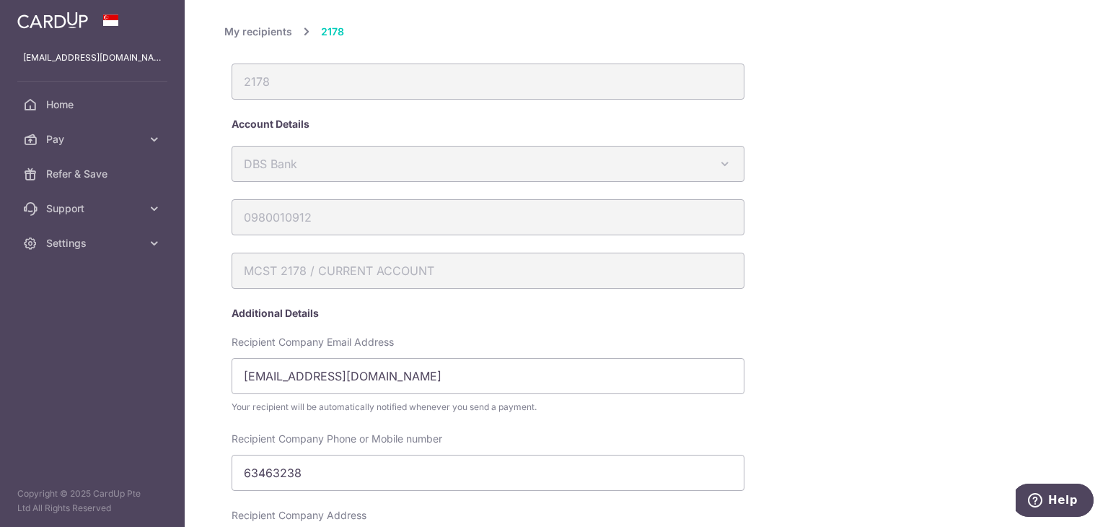
scroll to position [571, 0]
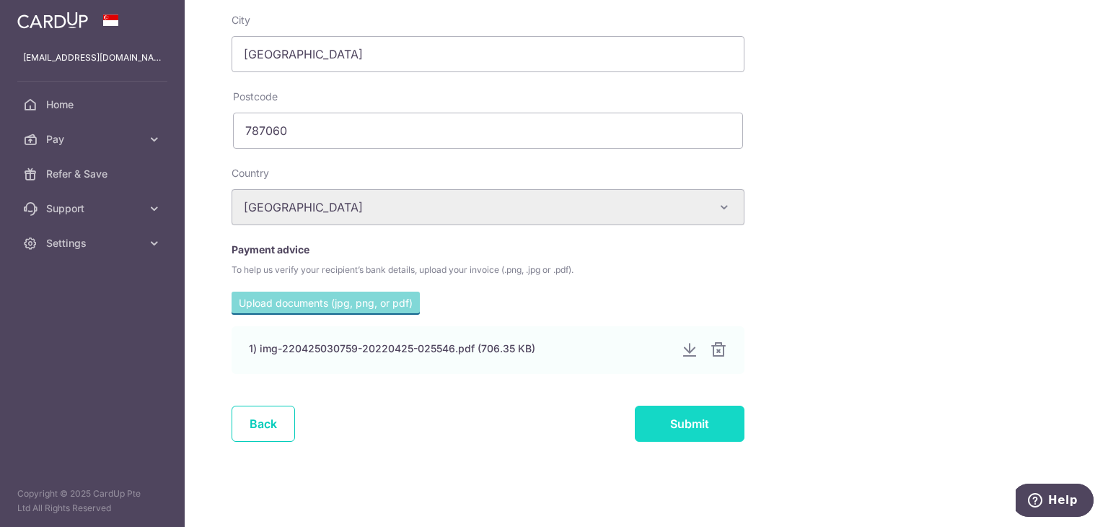
click at [674, 425] on input "Submit" at bounding box center [690, 423] width 110 height 36
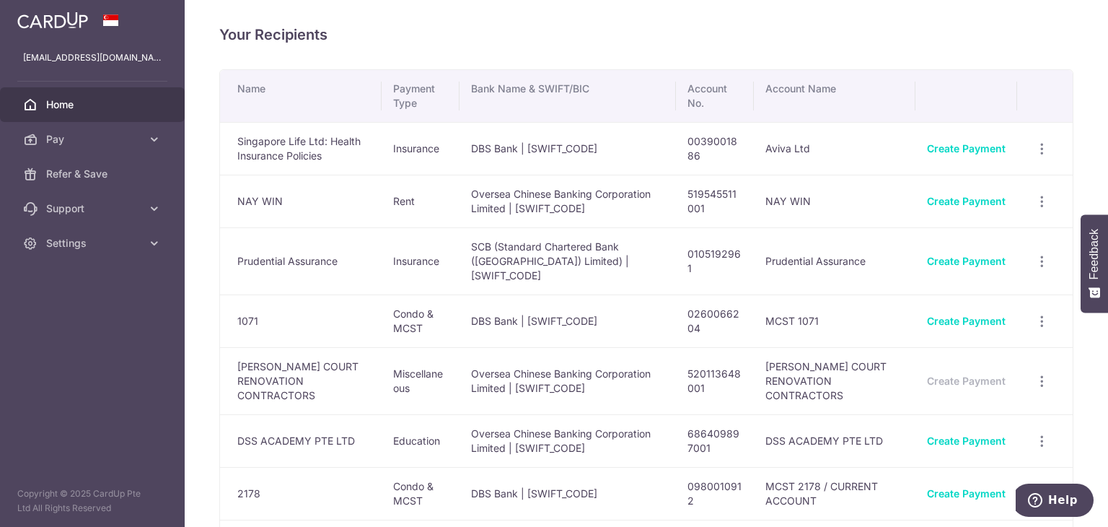
click at [79, 114] on link "Home" at bounding box center [92, 104] width 185 height 35
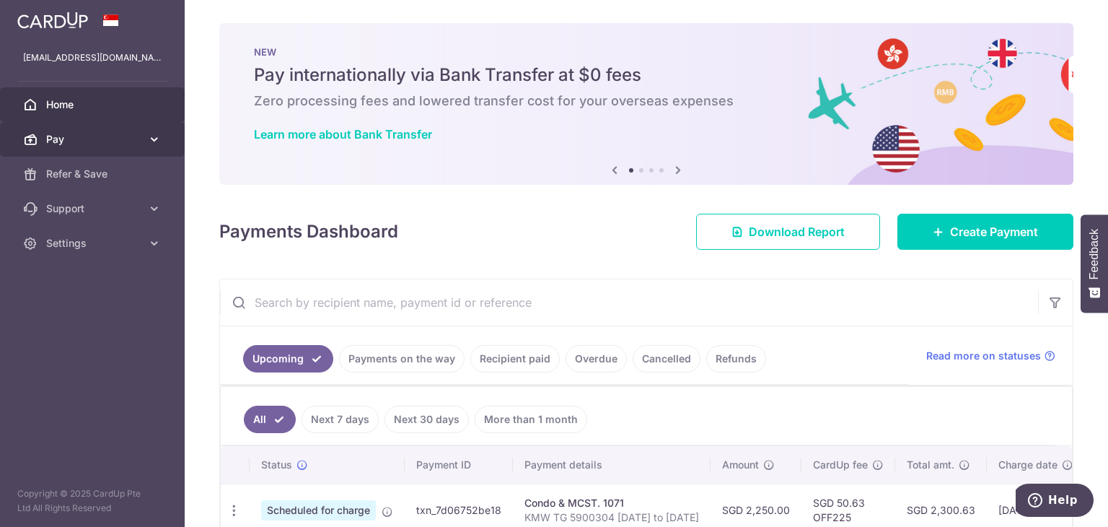
click at [86, 135] on span "Pay" at bounding box center [93, 139] width 95 height 14
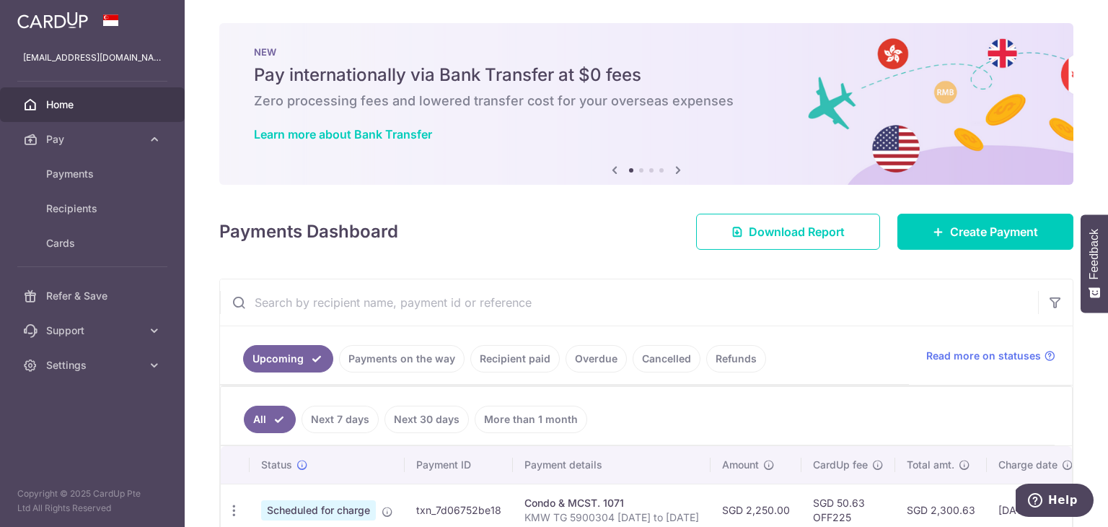
scroll to position [86, 0]
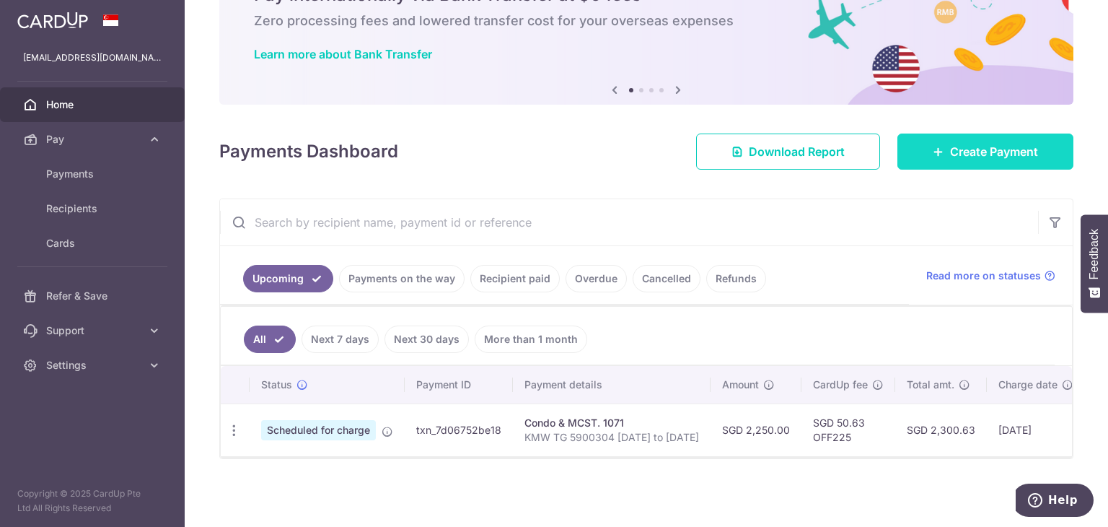
click at [938, 159] on link "Create Payment" at bounding box center [985, 151] width 176 height 36
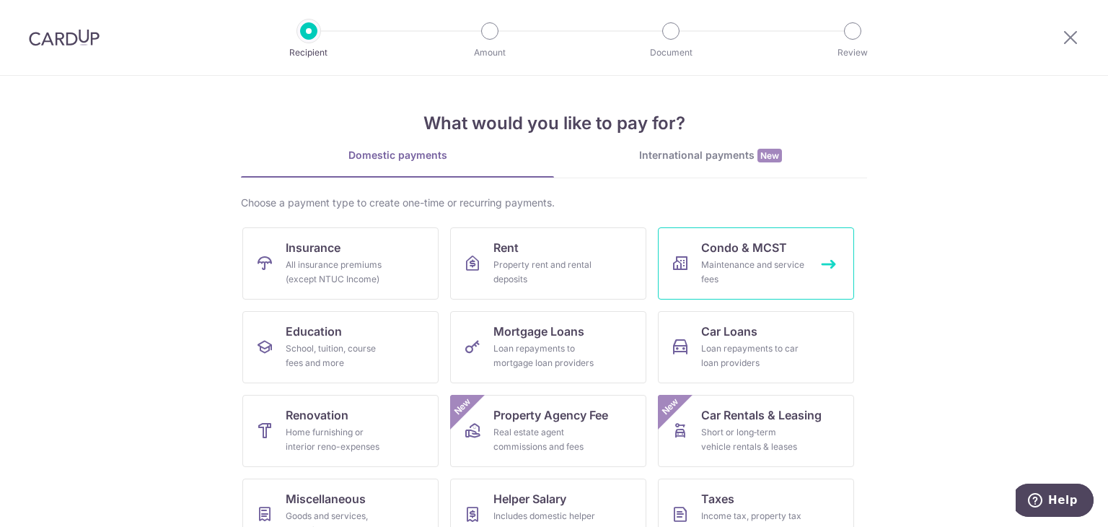
click at [716, 249] on span "Condo & MCST" at bounding box center [744, 247] width 86 height 17
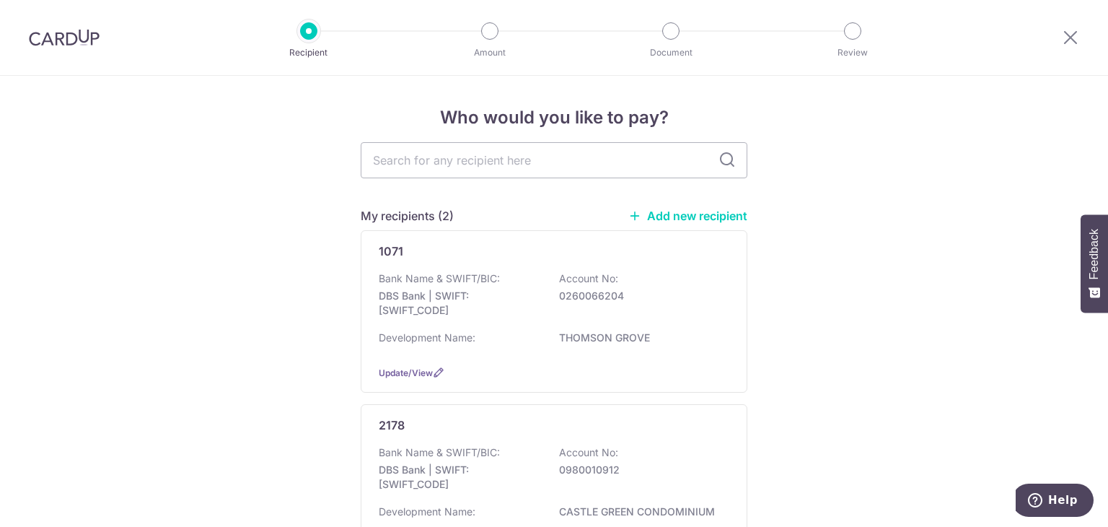
scroll to position [144, 0]
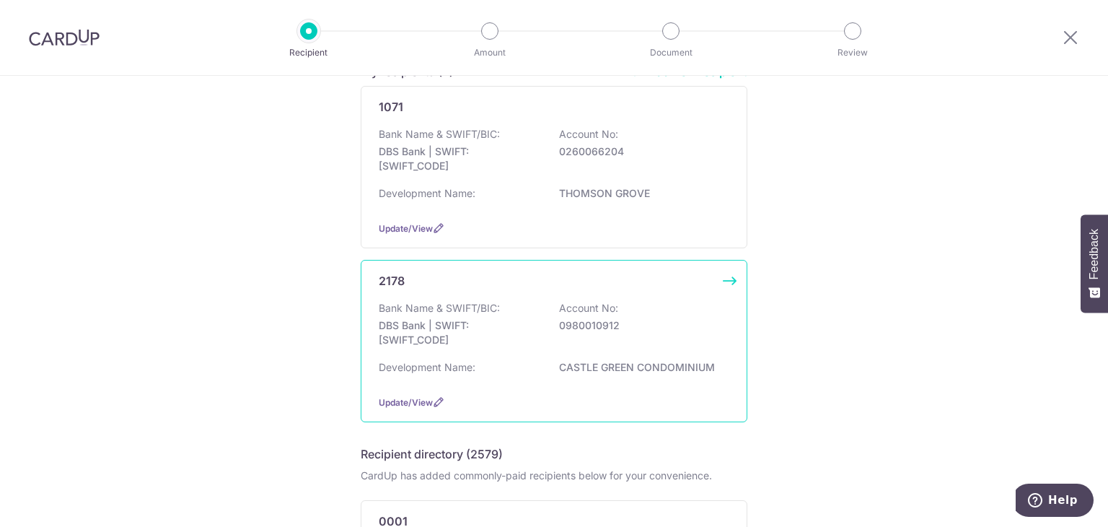
click at [652, 294] on div "2178 Bank Name & SWIFT/BIC: DBS Bank | SWIFT: DBSSSGSGXXX Account No: 098001091…" at bounding box center [554, 341] width 387 height 162
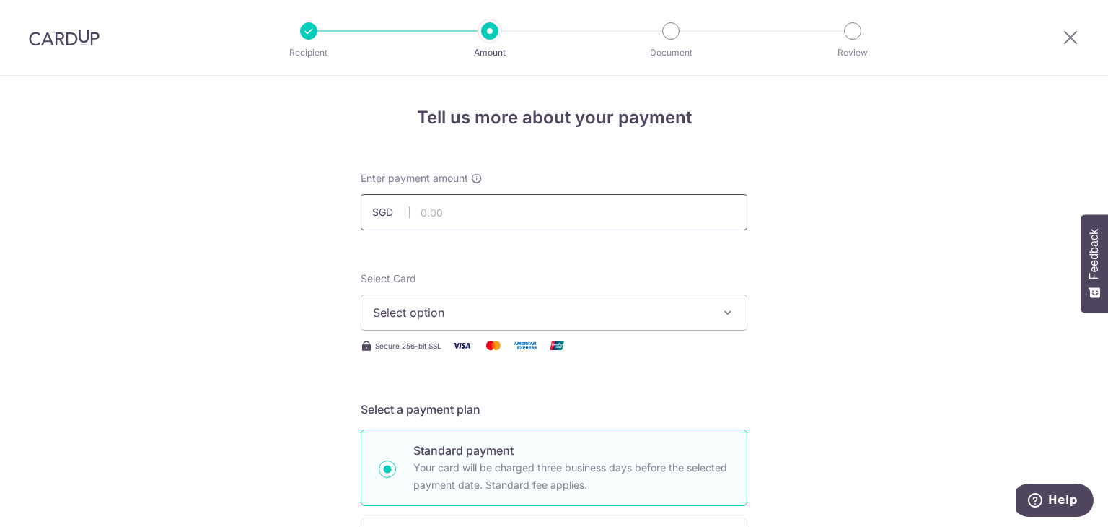
click at [589, 217] on input "text" at bounding box center [554, 212] width 387 height 36
click at [76, 53] on div at bounding box center [64, 37] width 128 height 75
click at [76, 51] on div at bounding box center [64, 37] width 128 height 75
click at [78, 37] on img at bounding box center [64, 37] width 71 height 17
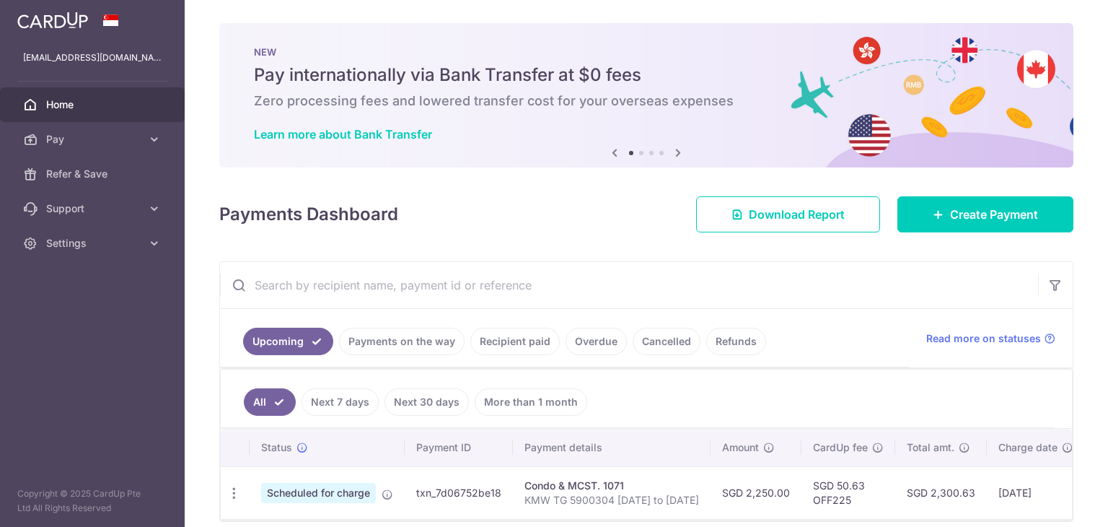
scroll to position [69, 0]
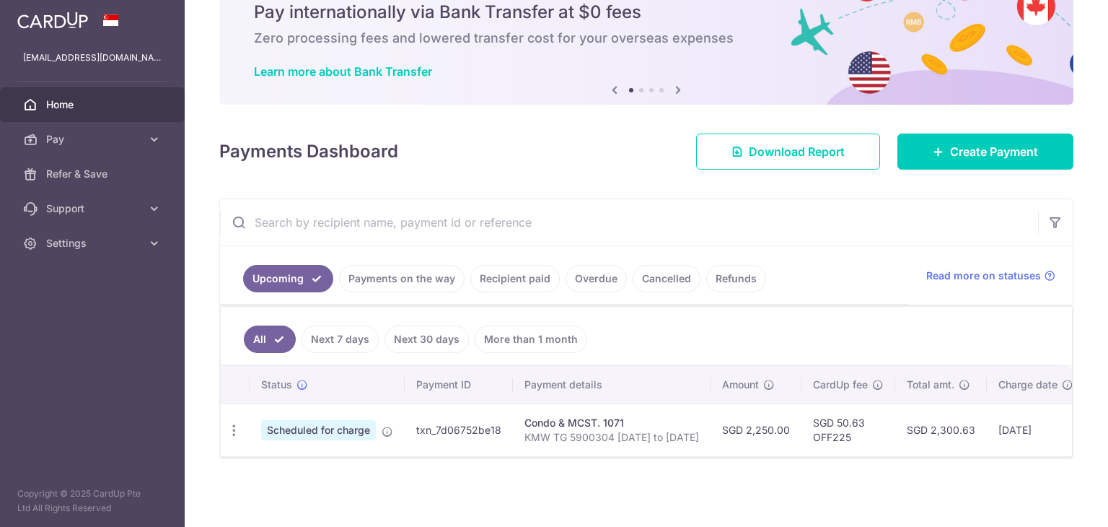
drag, startPoint x: 535, startPoint y: 271, endPoint x: 511, endPoint y: 272, distance: 23.1
click at [511, 272] on link "Recipient paid" at bounding box center [514, 278] width 89 height 27
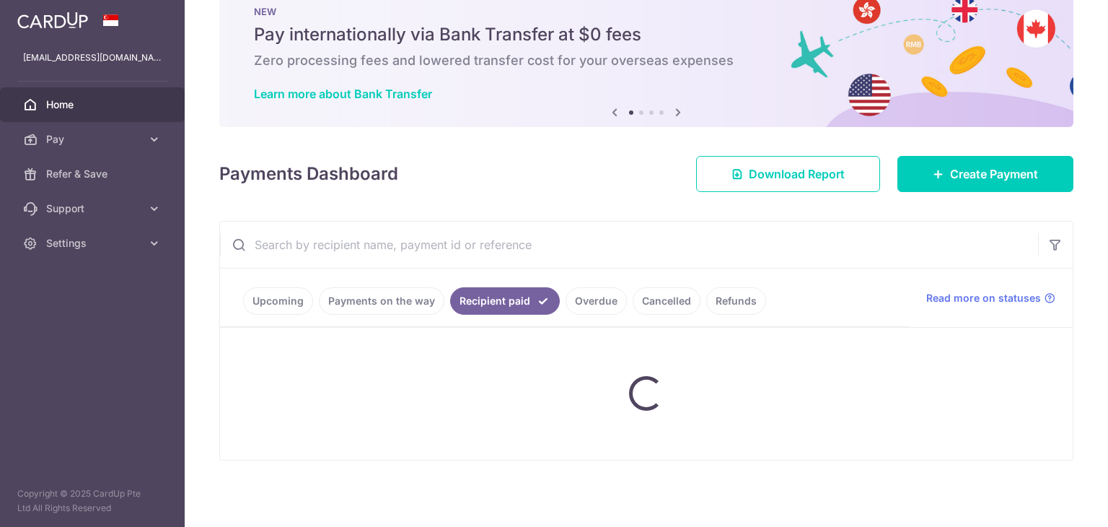
click at [511, 272] on ul "Upcoming Payments on the way Recipient paid Overdue Cancelled Refunds" at bounding box center [564, 297] width 689 height 58
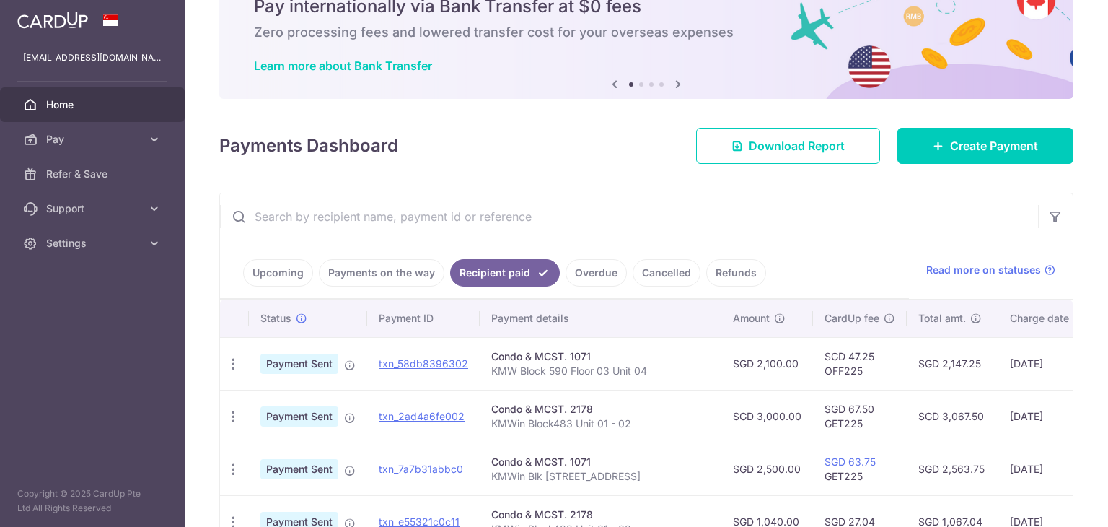
scroll to position [285, 0]
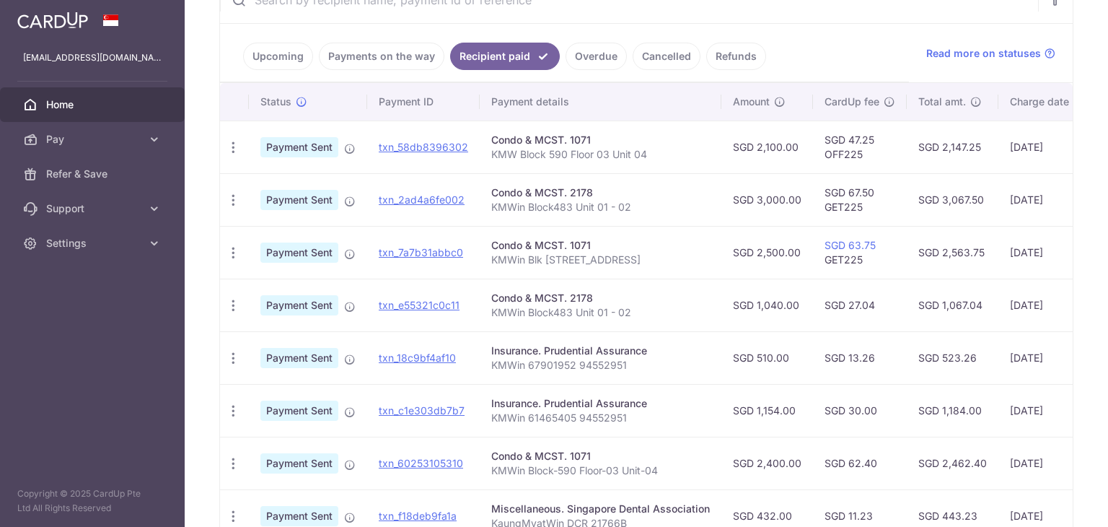
click at [588, 208] on p "KMWin Block483 Unit 01 - 02" at bounding box center [600, 207] width 219 height 14
copy tr "KMWin Block483 Unit 01 - 02"
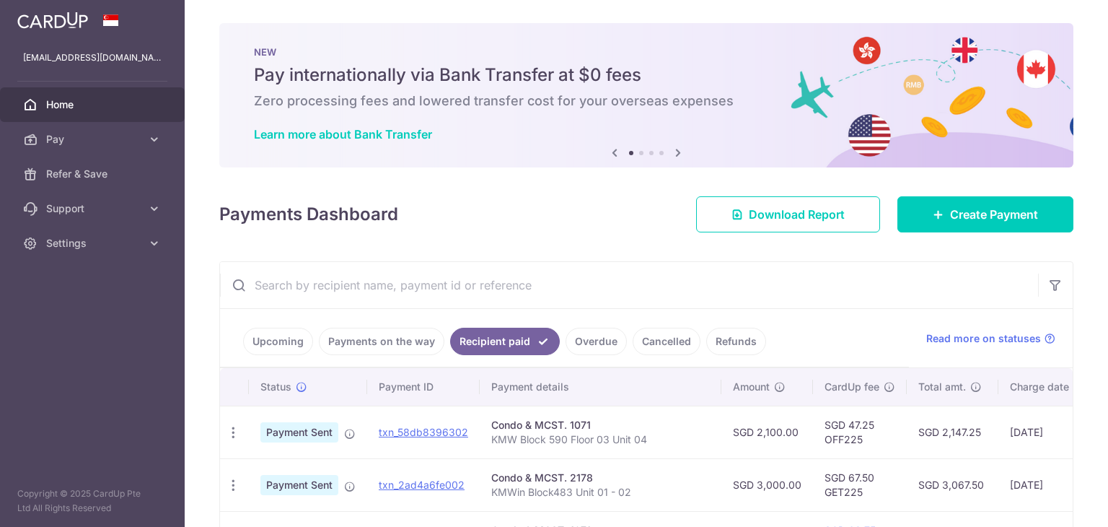
click at [409, 333] on link "Payments on the way" at bounding box center [382, 340] width 126 height 27
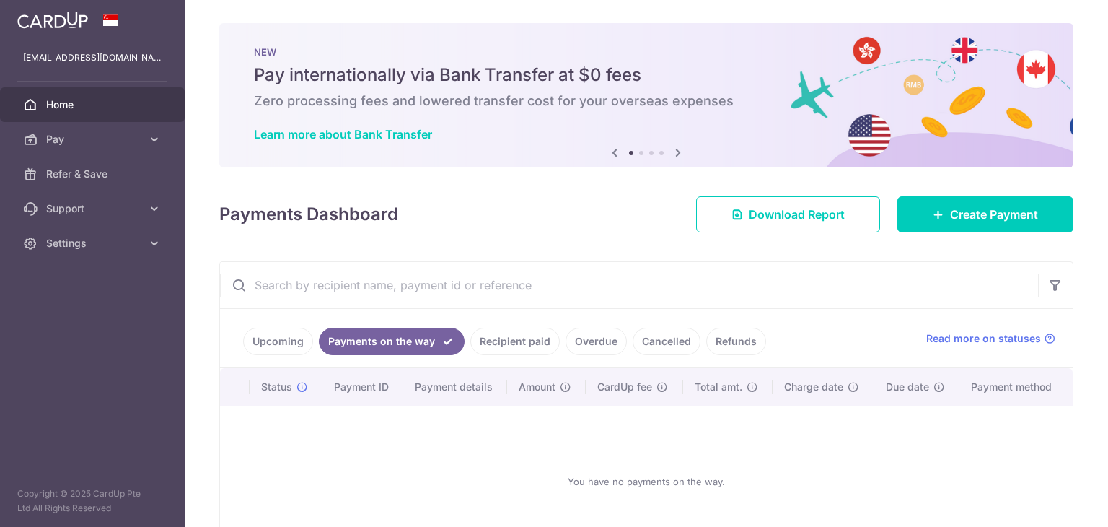
click at [409, 338] on link "Payments on the way" at bounding box center [392, 340] width 146 height 27
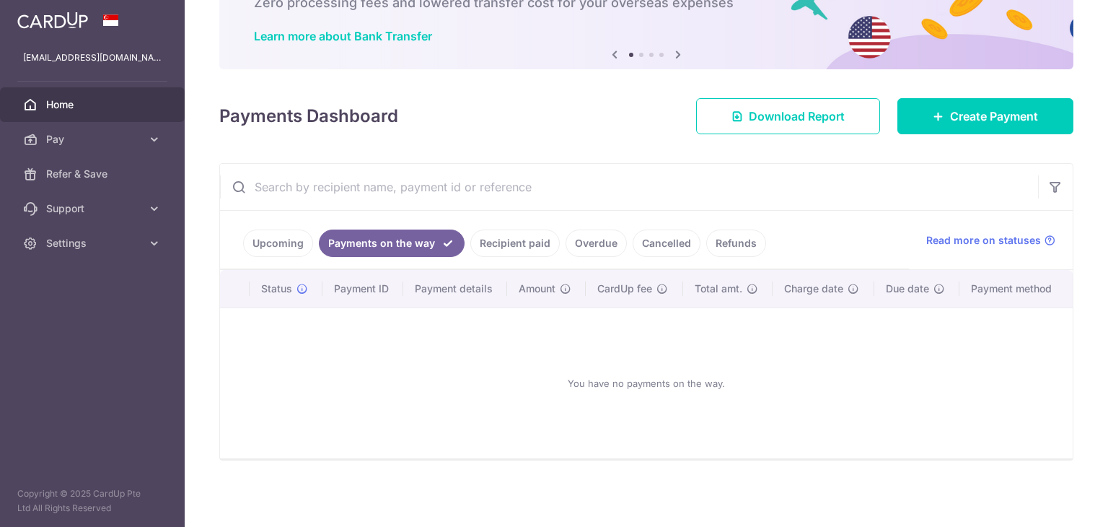
click at [427, 258] on ul "Upcoming Payments on the way Recipient paid Overdue Cancelled Refunds" at bounding box center [564, 240] width 689 height 58
click at [428, 245] on link "Payments on the way" at bounding box center [392, 242] width 146 height 27
click at [518, 242] on link "Recipient paid" at bounding box center [514, 242] width 89 height 27
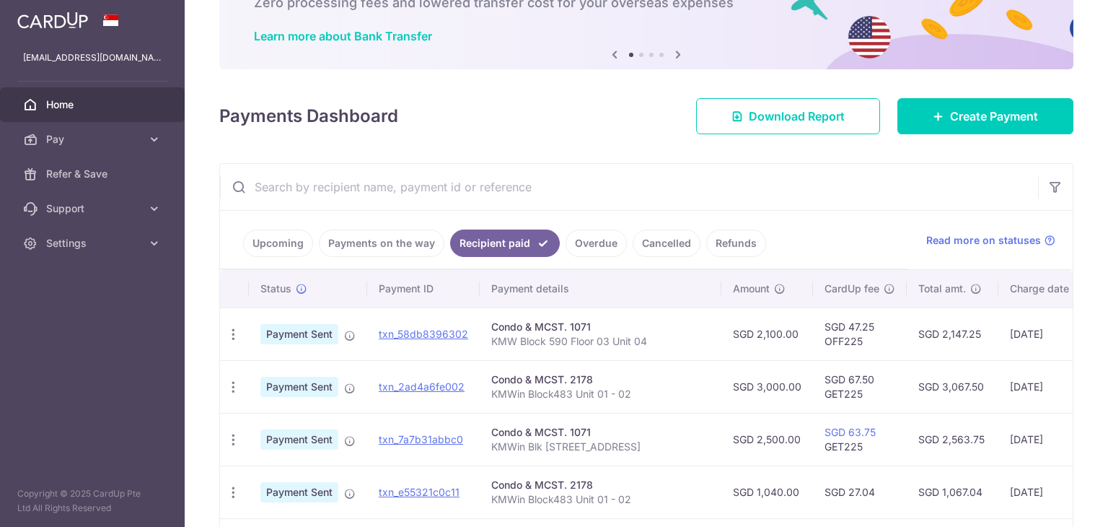
click at [289, 245] on link "Upcoming" at bounding box center [278, 242] width 70 height 27
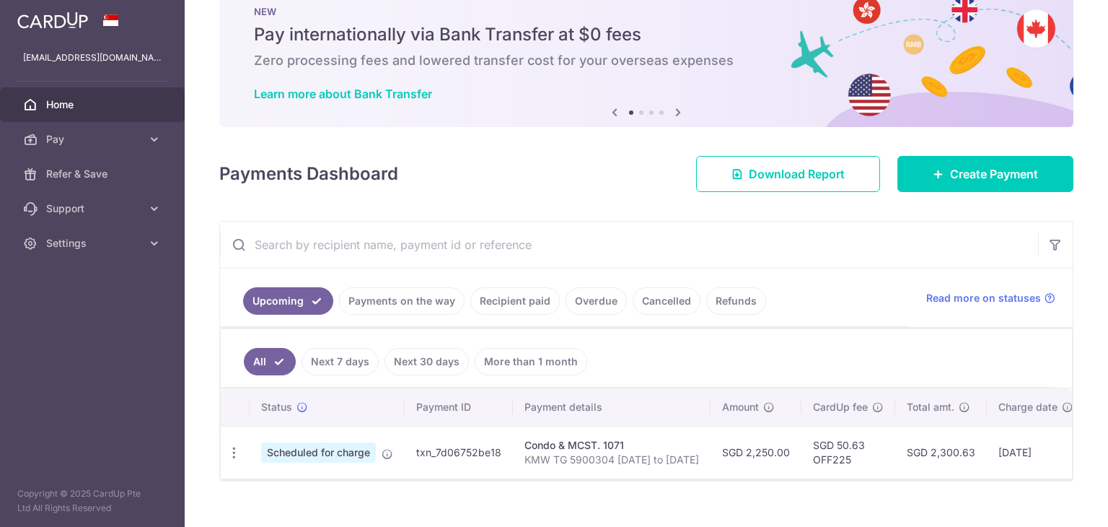
scroll to position [69, 0]
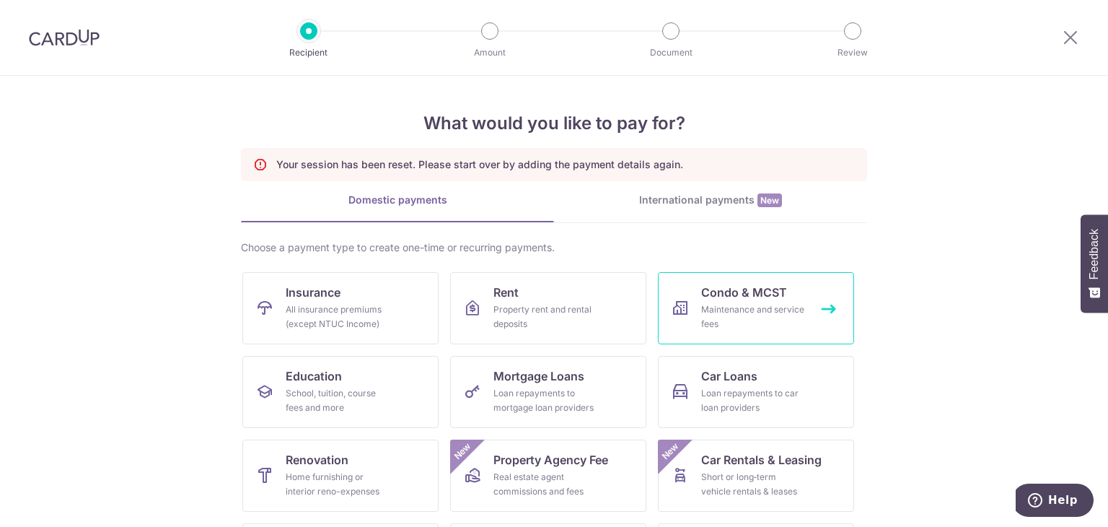
click at [716, 300] on link "Condo & MCST Maintenance and service fees" at bounding box center [756, 308] width 196 height 72
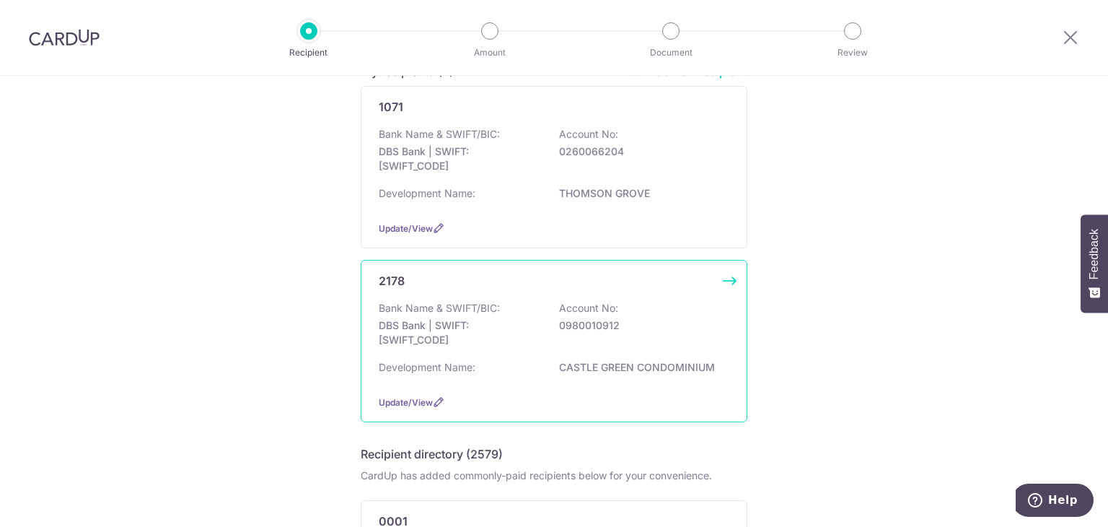
scroll to position [289, 0]
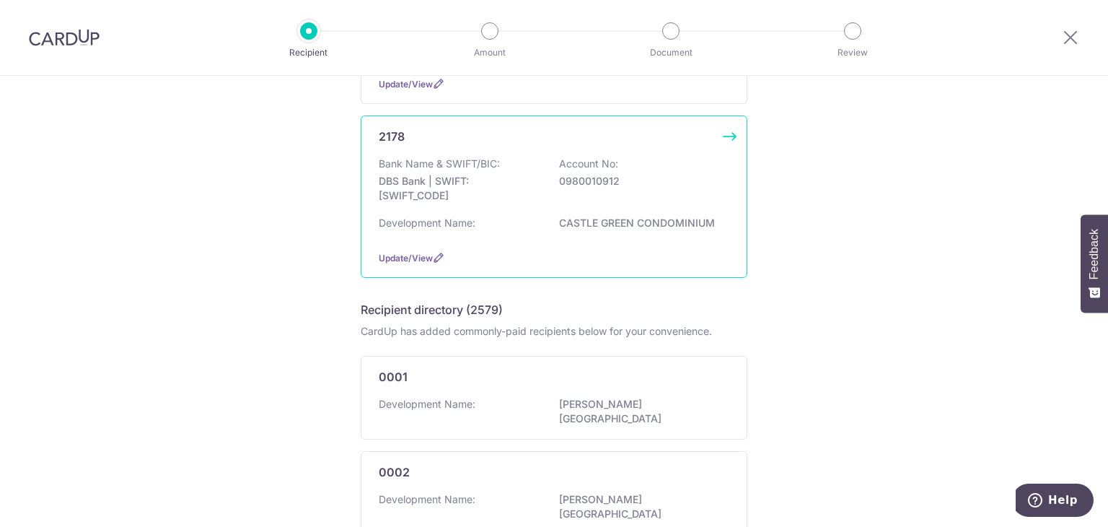
click at [553, 211] on div "Bank Name & SWIFT/BIC: DBS Bank | SWIFT: [SWIFT_CODE] Account No: 0980010912 De…" at bounding box center [554, 198] width 351 height 82
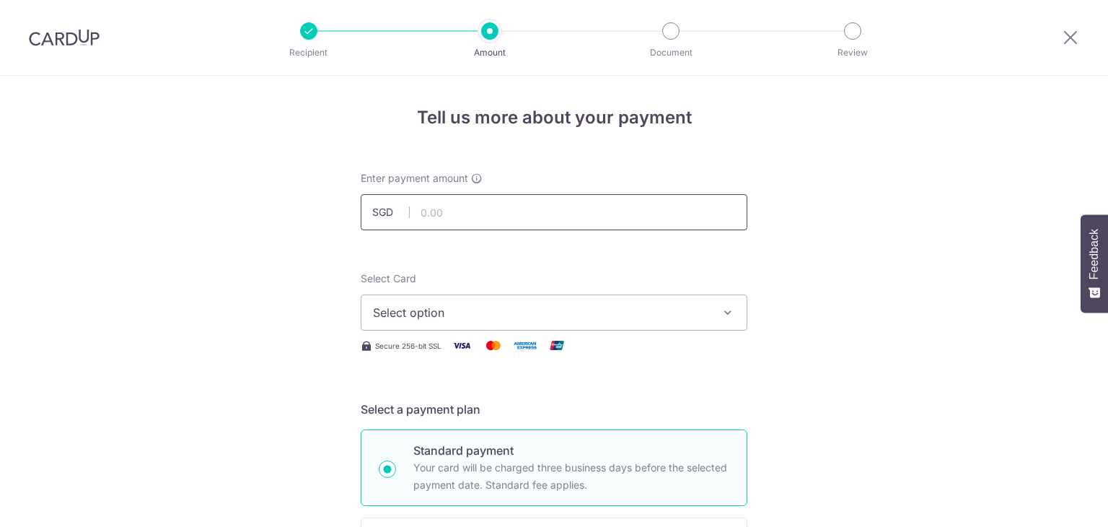
click at [553, 211] on input "text" at bounding box center [554, 212] width 387 height 36
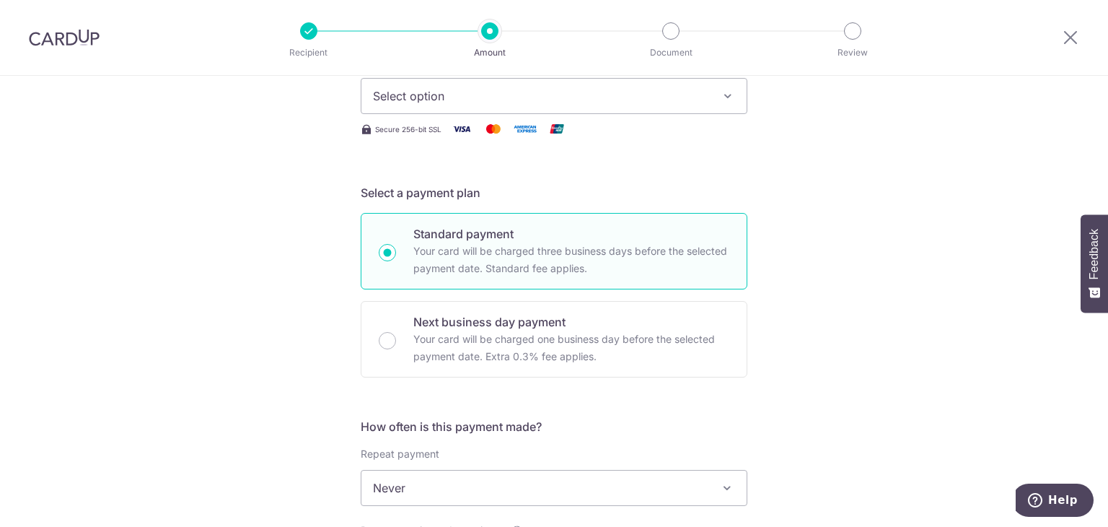
type input "1,250.00"
click at [543, 84] on button "Select option" at bounding box center [554, 96] width 387 height 36
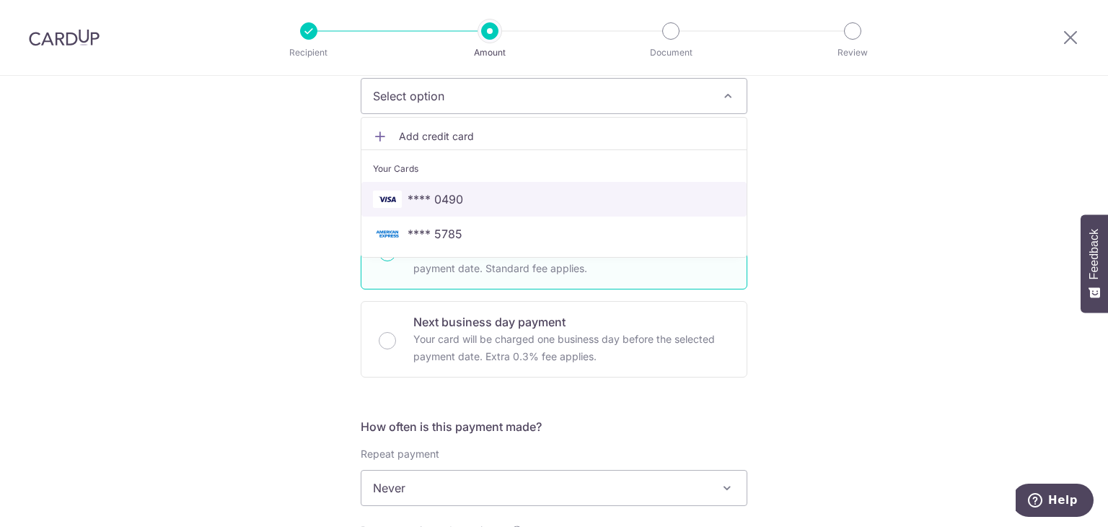
click at [512, 194] on span "**** 0490" at bounding box center [554, 198] width 362 height 17
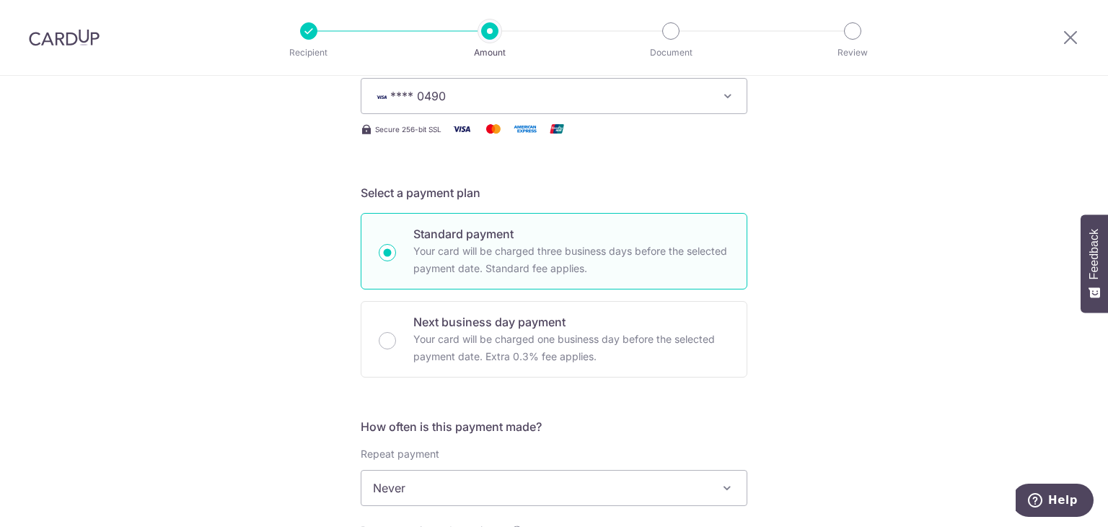
scroll to position [433, 0]
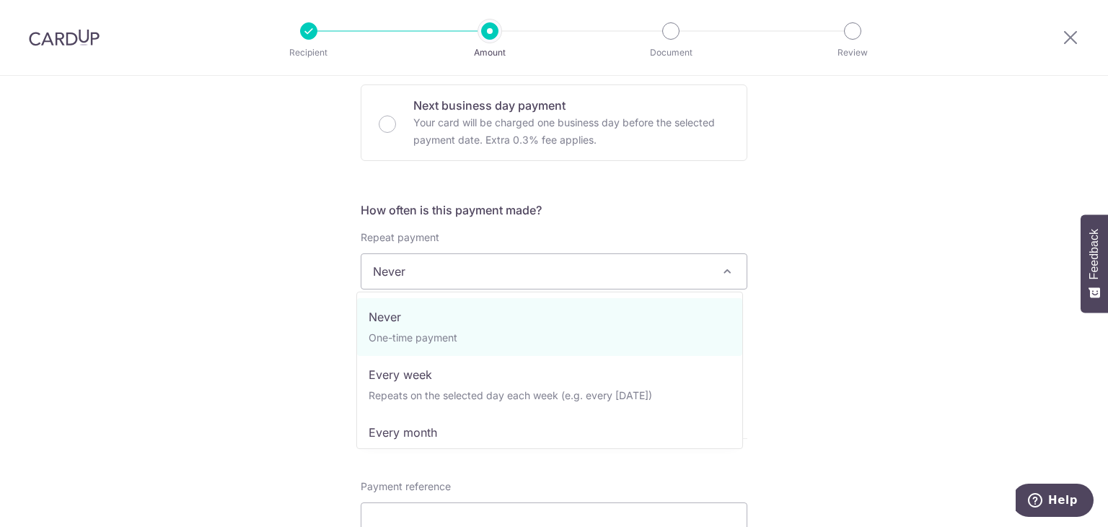
click at [450, 266] on span "Never" at bounding box center [553, 271] width 385 height 35
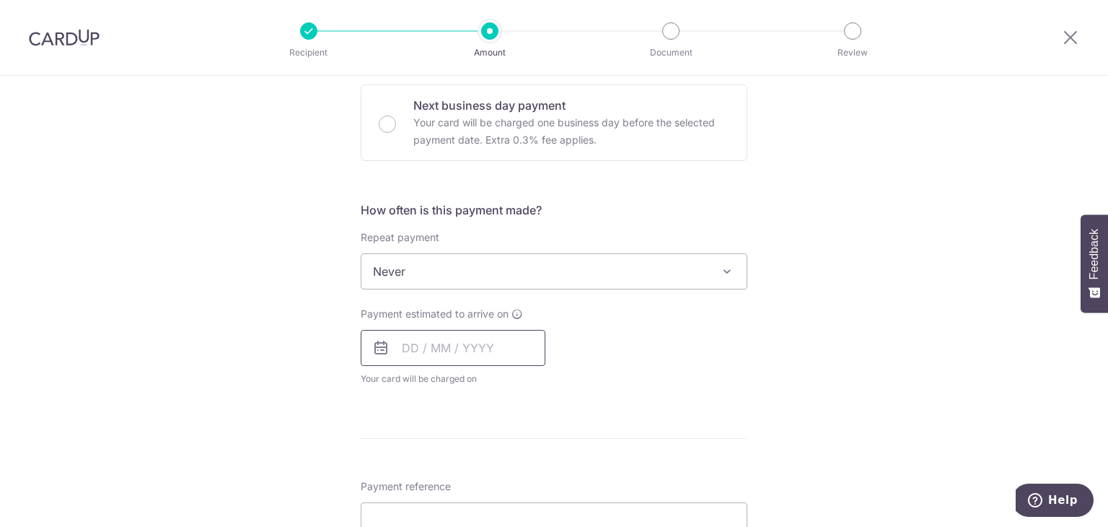
scroll to position [577, 0]
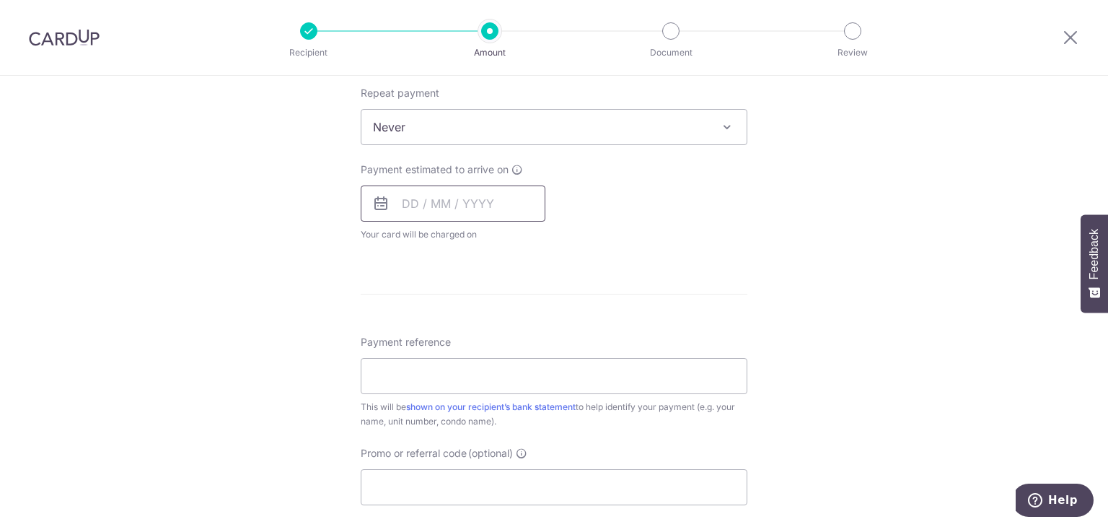
click at [456, 197] on input "text" at bounding box center [453, 203] width 185 height 36
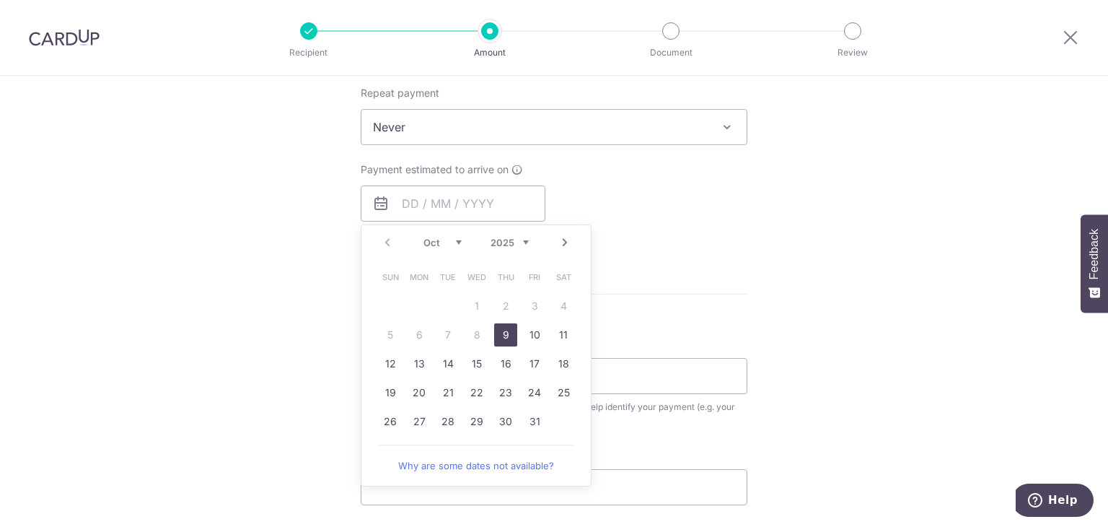
click at [511, 341] on link "9" at bounding box center [505, 334] width 23 height 23
type input "[DATE]"
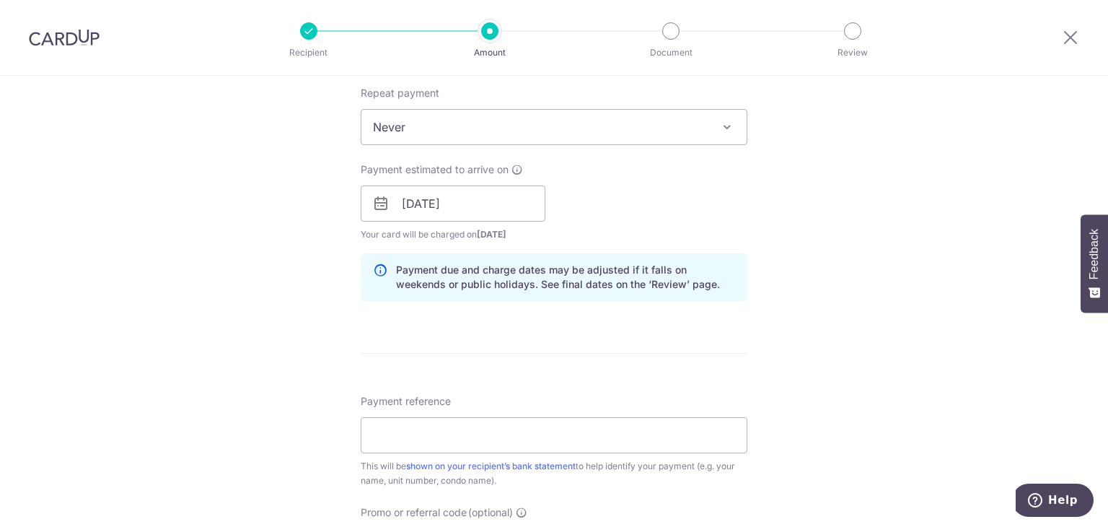
click at [685, 405] on div "Payment reference This will be shown on your recipient’s bank statement to help…" at bounding box center [554, 441] width 387 height 94
click at [681, 418] on input "Payment reference" at bounding box center [554, 435] width 387 height 36
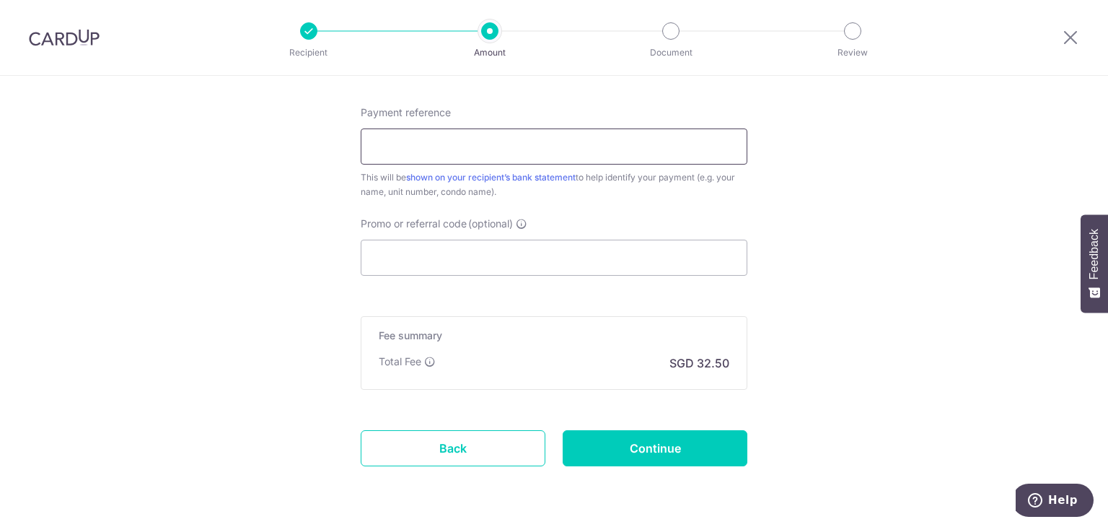
scroll to position [793, 0]
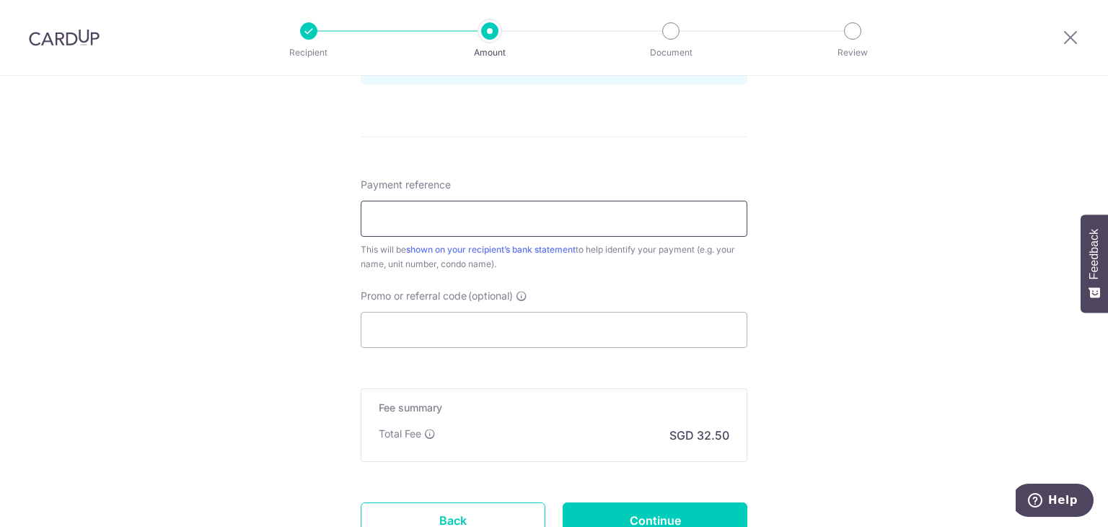
paste input "KMW Blk 483 Unt 01-02 Sep to Nov"
type input "KMW Blk 483 Unt 01-02 Sep to Nov"
click at [472, 324] on input "Promo or referral code (optional)" at bounding box center [554, 330] width 387 height 36
paste input "KMW Blk 483 Unt 01-02 Sep to Nov"
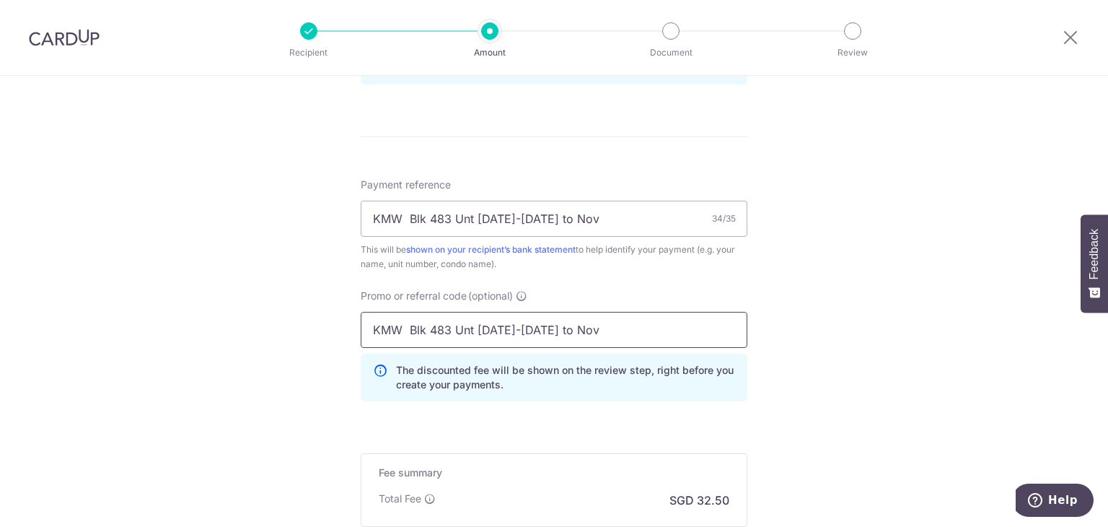
click at [516, 346] on input "KMW Blk 483 Unt 01-02 Sep to Nov" at bounding box center [554, 330] width 387 height 36
click at [517, 346] on input "KMW Blk 483 Unt 01-02 Sep to Nov" at bounding box center [554, 330] width 387 height 36
click at [519, 338] on input "KMW Blk 483 Unt 01-02 Sep to Nov" at bounding box center [554, 330] width 387 height 36
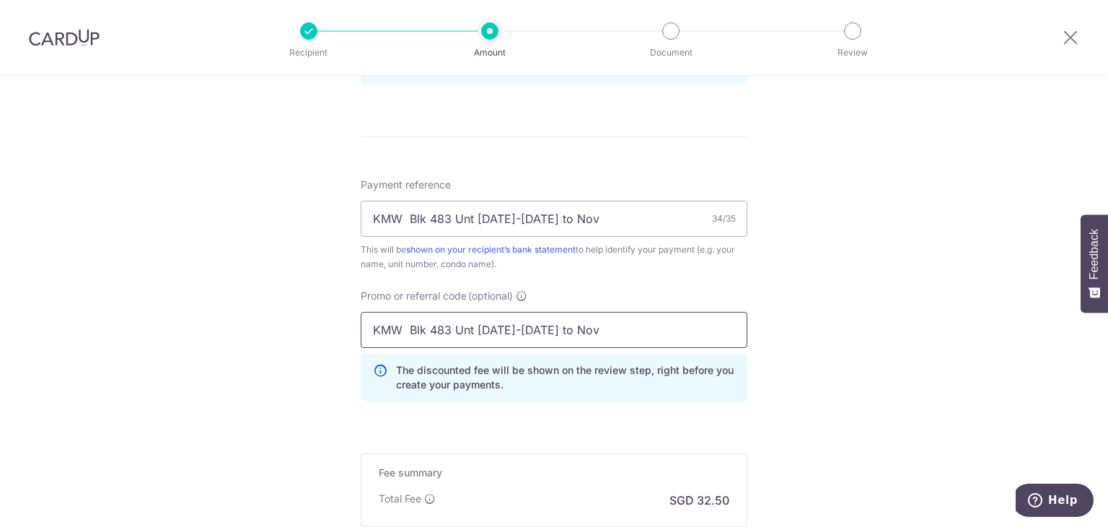
paste input "OFF225"
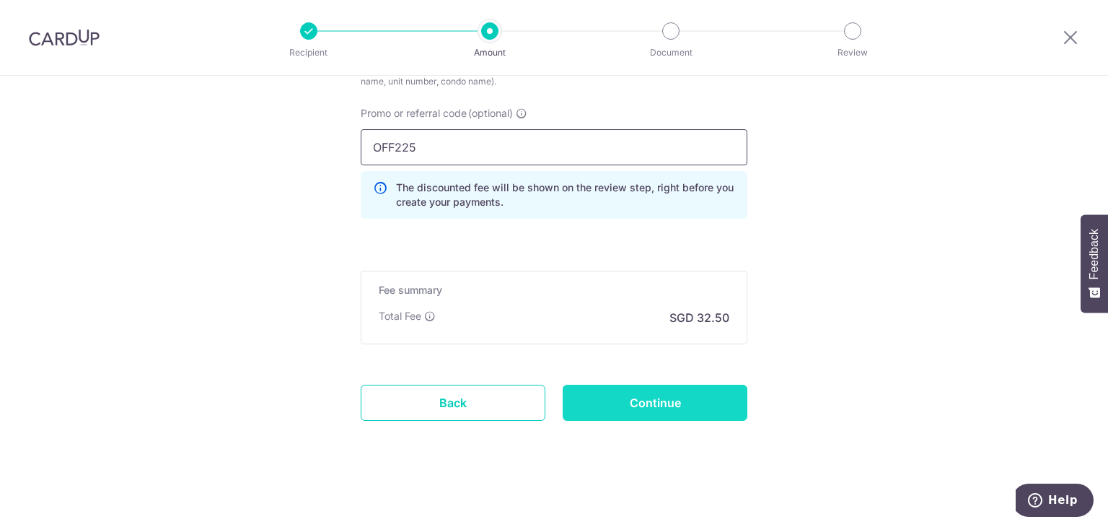
type input "OFF225"
click at [620, 400] on input "Continue" at bounding box center [655, 402] width 185 height 36
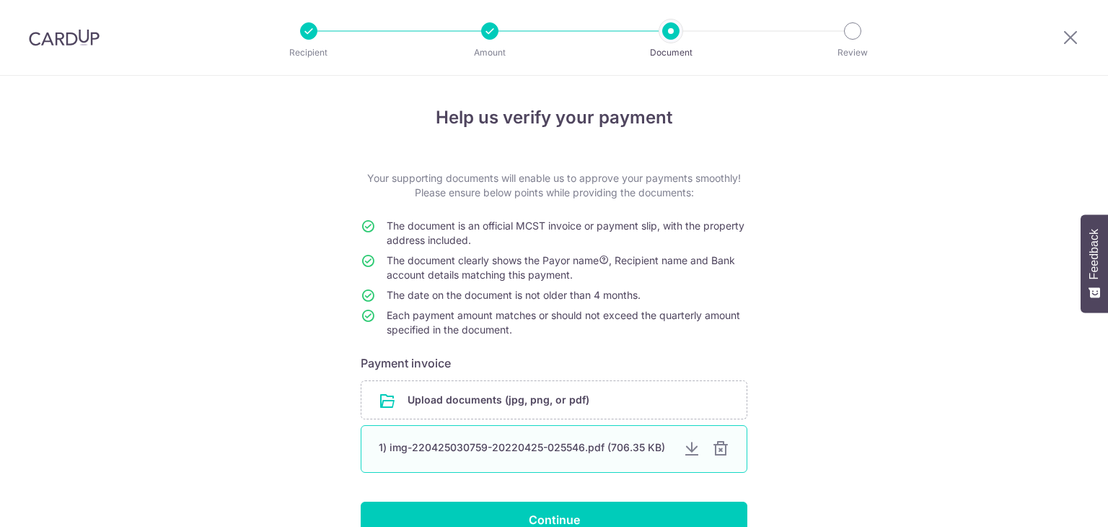
scroll to position [113, 0]
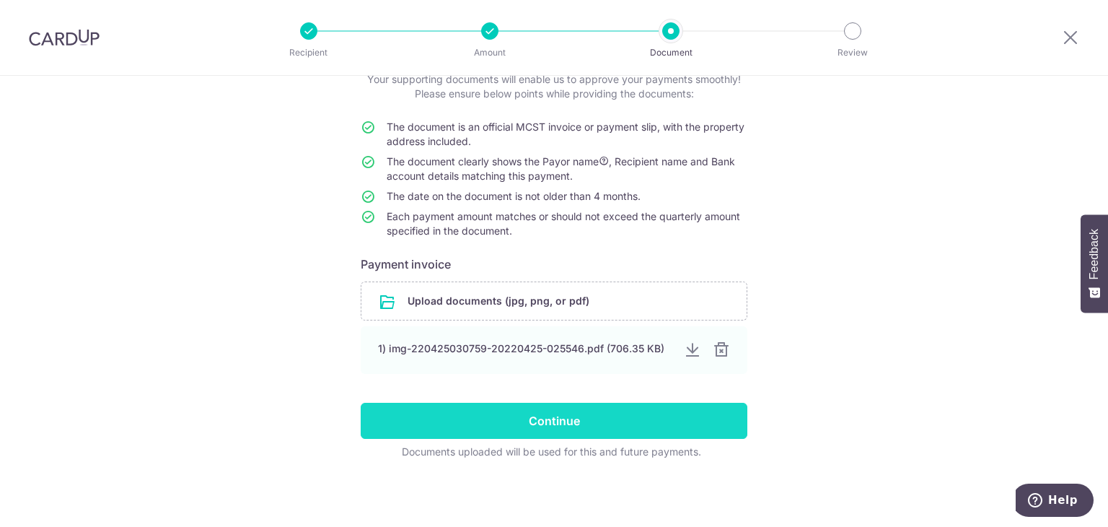
click at [604, 424] on input "Continue" at bounding box center [554, 421] width 387 height 36
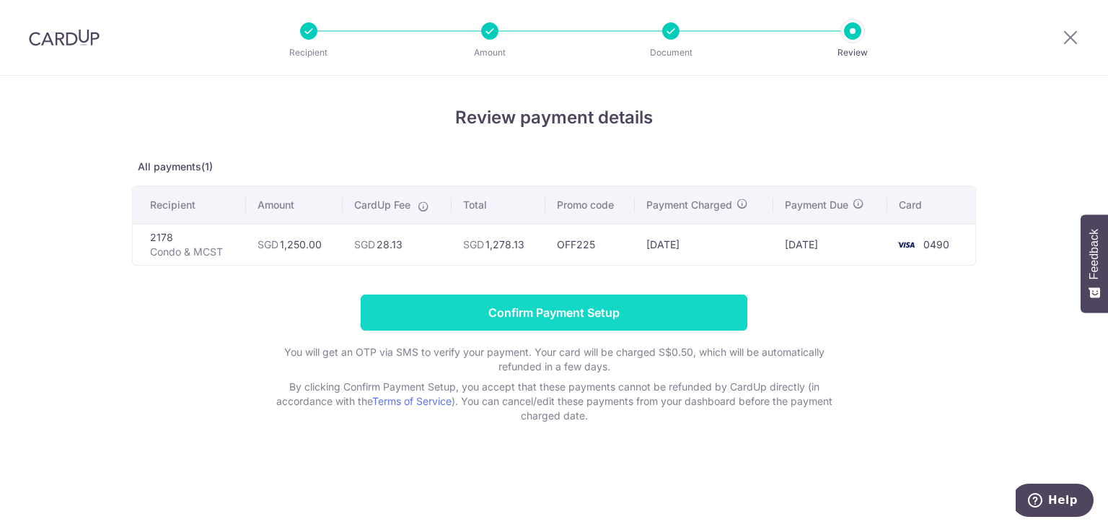
click at [501, 306] on input "Confirm Payment Setup" at bounding box center [554, 312] width 387 height 36
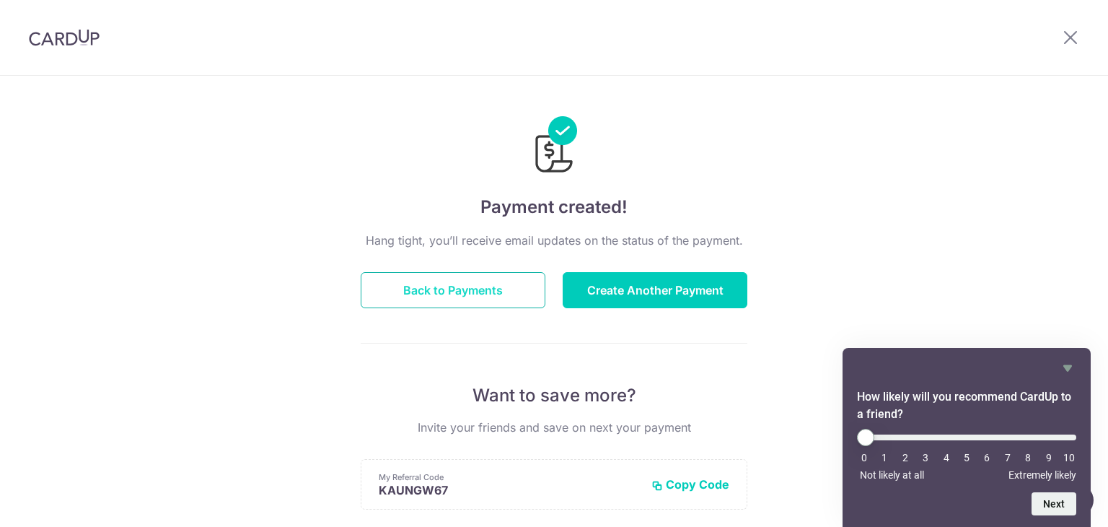
click at [485, 289] on button "Back to Payments" at bounding box center [453, 290] width 185 height 36
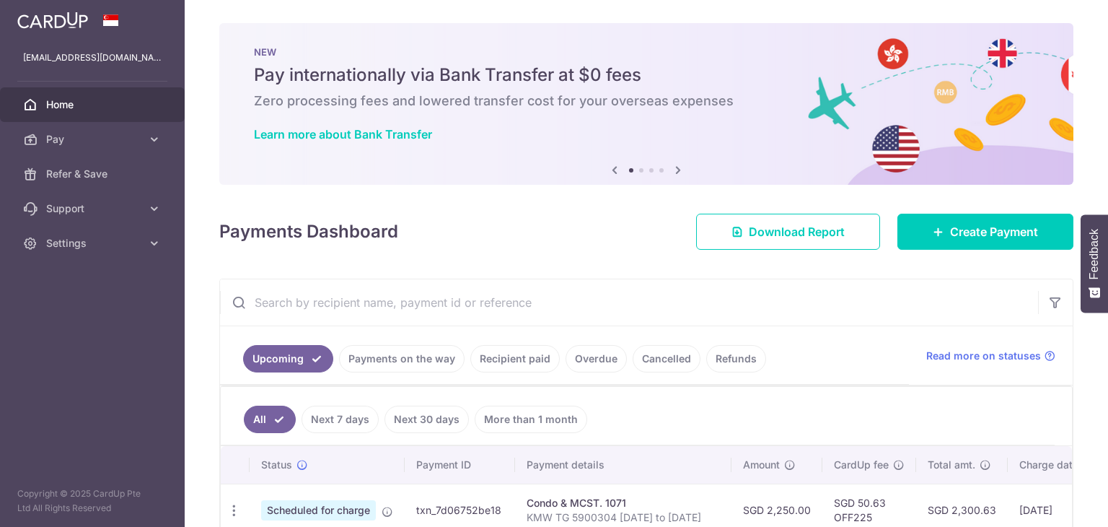
scroll to position [139, 0]
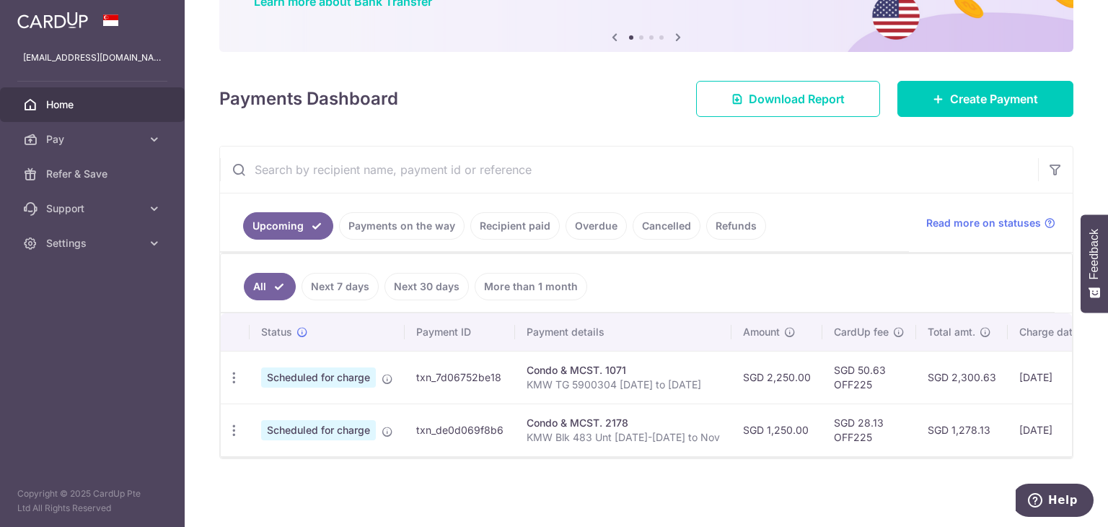
click at [1016, 364] on td "[DATE]" at bounding box center [1057, 377] width 98 height 53
click at [1016, 364] on td "06/10/2025" at bounding box center [1057, 377] width 98 height 53
click at [1032, 438] on td "06/10/2025" at bounding box center [1057, 429] width 98 height 53
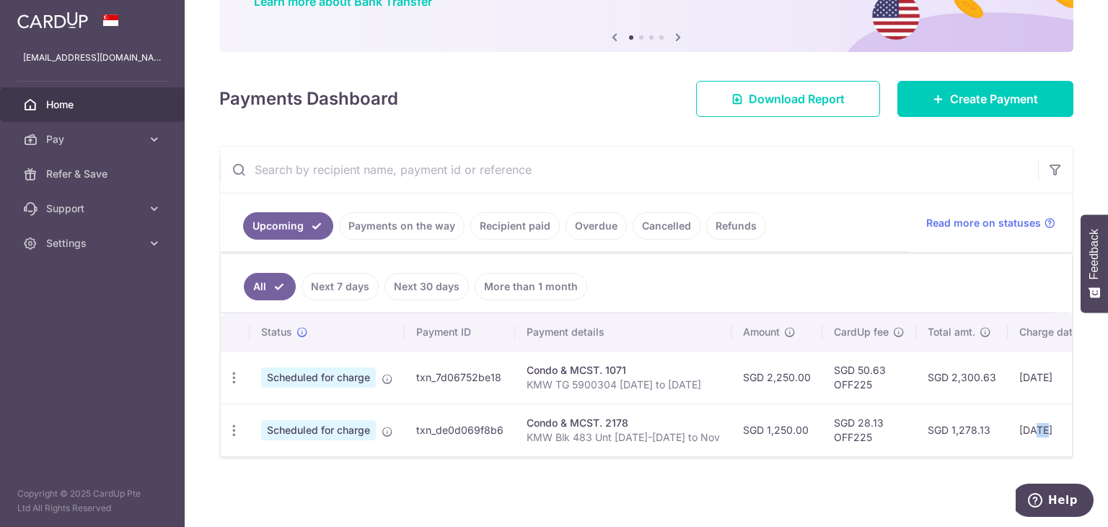
click at [1032, 438] on td "06/10/2025" at bounding box center [1057, 429] width 98 height 53
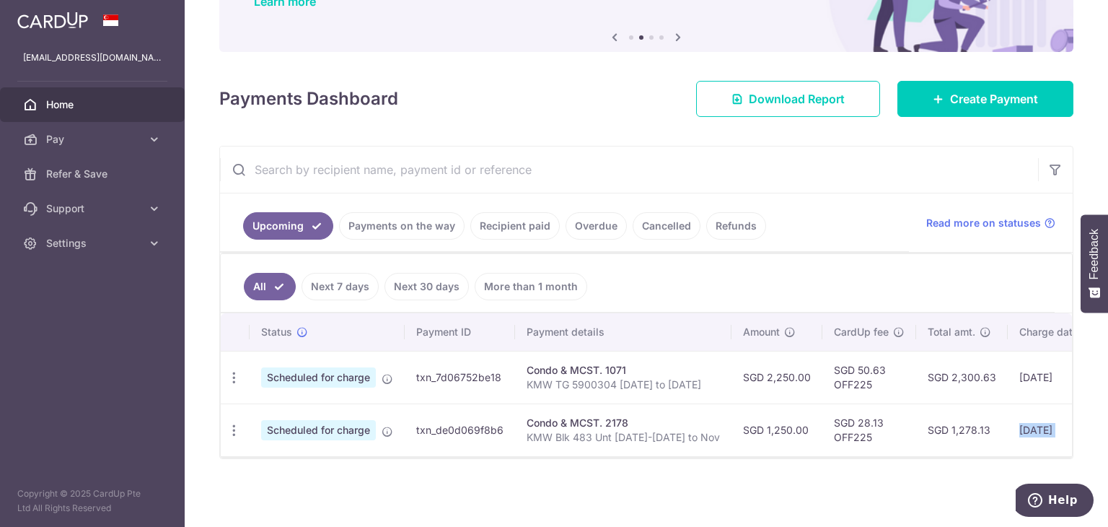
scroll to position [0, 0]
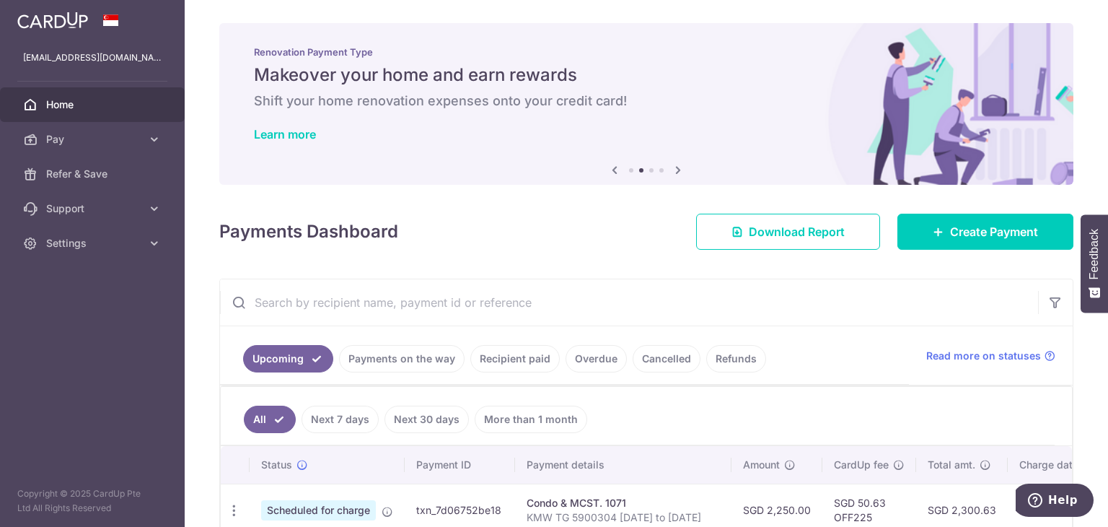
click at [72, 97] on span "Home" at bounding box center [93, 104] width 95 height 14
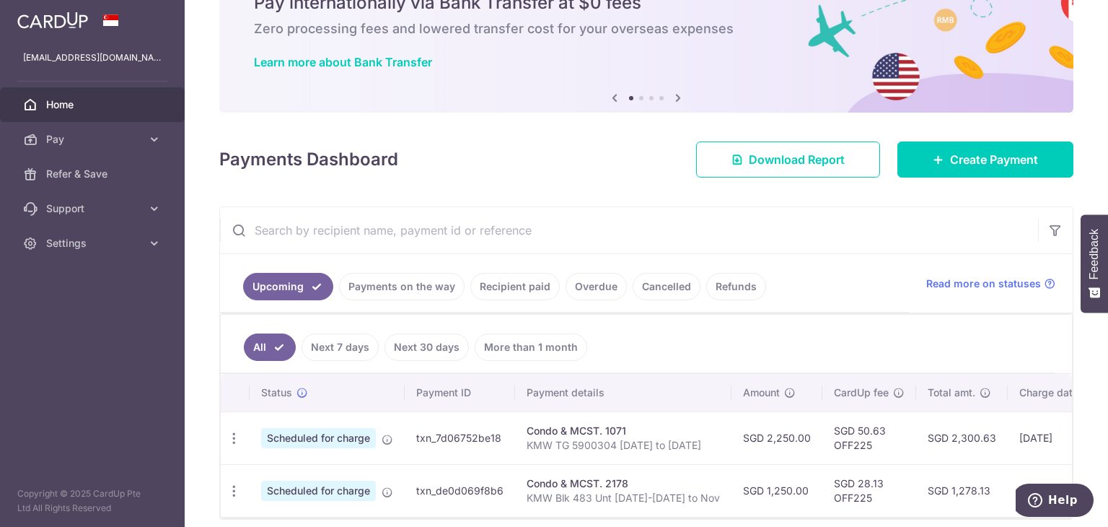
click at [502, 286] on link "Recipient paid" at bounding box center [514, 286] width 89 height 27
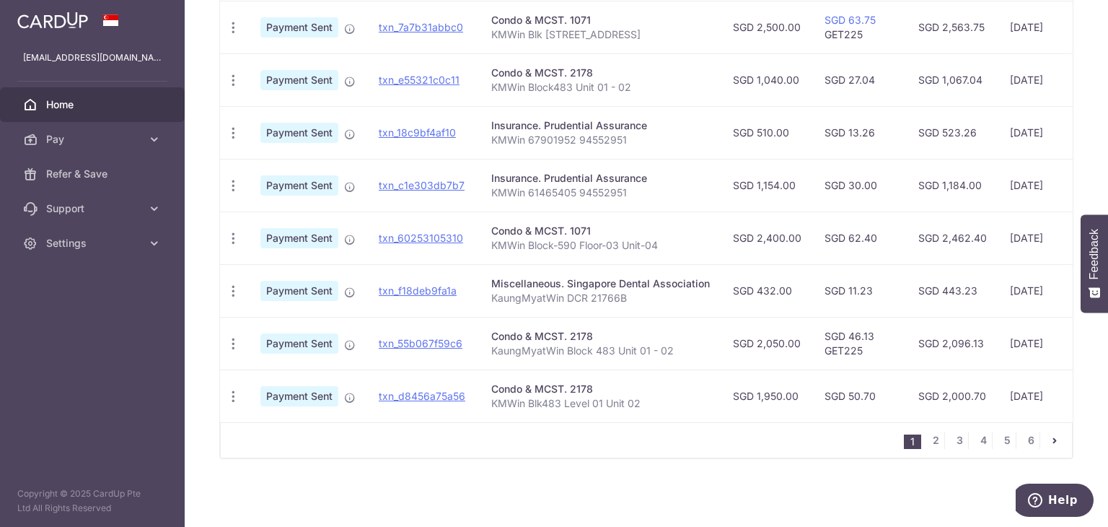
scroll to position [460, 0]
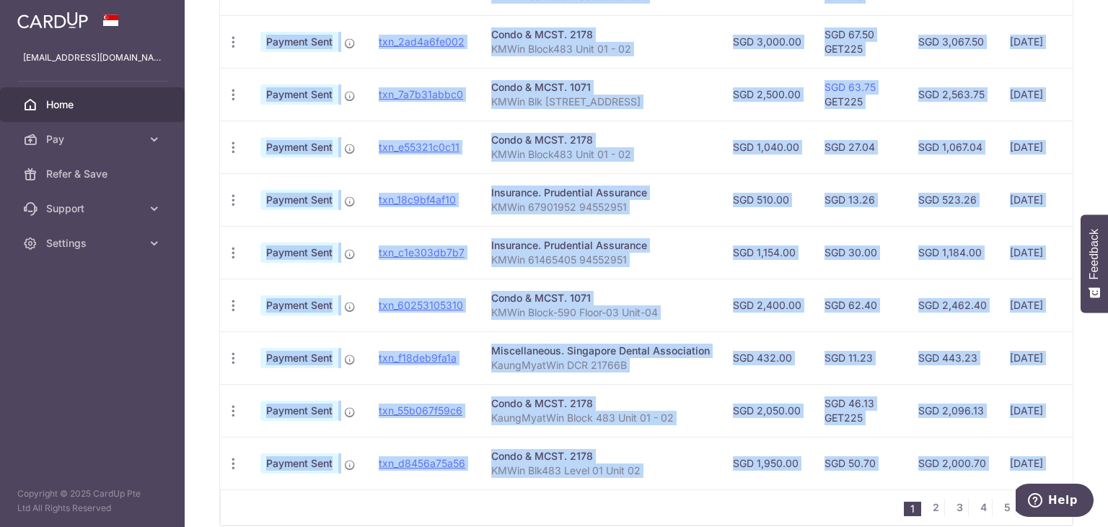
drag, startPoint x: 866, startPoint y: 494, endPoint x: 889, endPoint y: 491, distance: 23.3
click at [889, 491] on div "Status Payment ID Payment details Amount CardUp fee Total amt. Charge date Due …" at bounding box center [646, 225] width 853 height 600
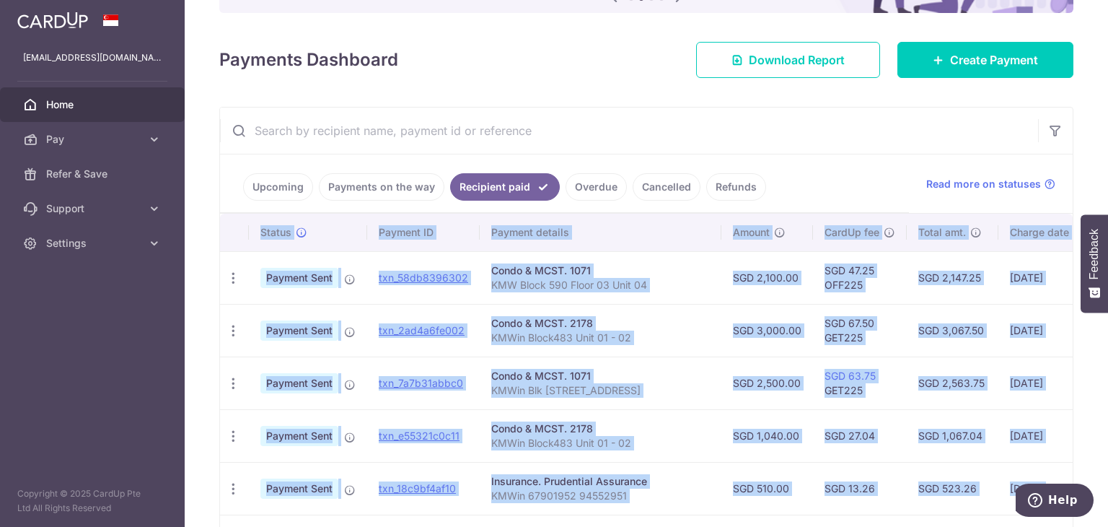
scroll to position [0, 0]
